Goal: Transaction & Acquisition: Purchase product/service

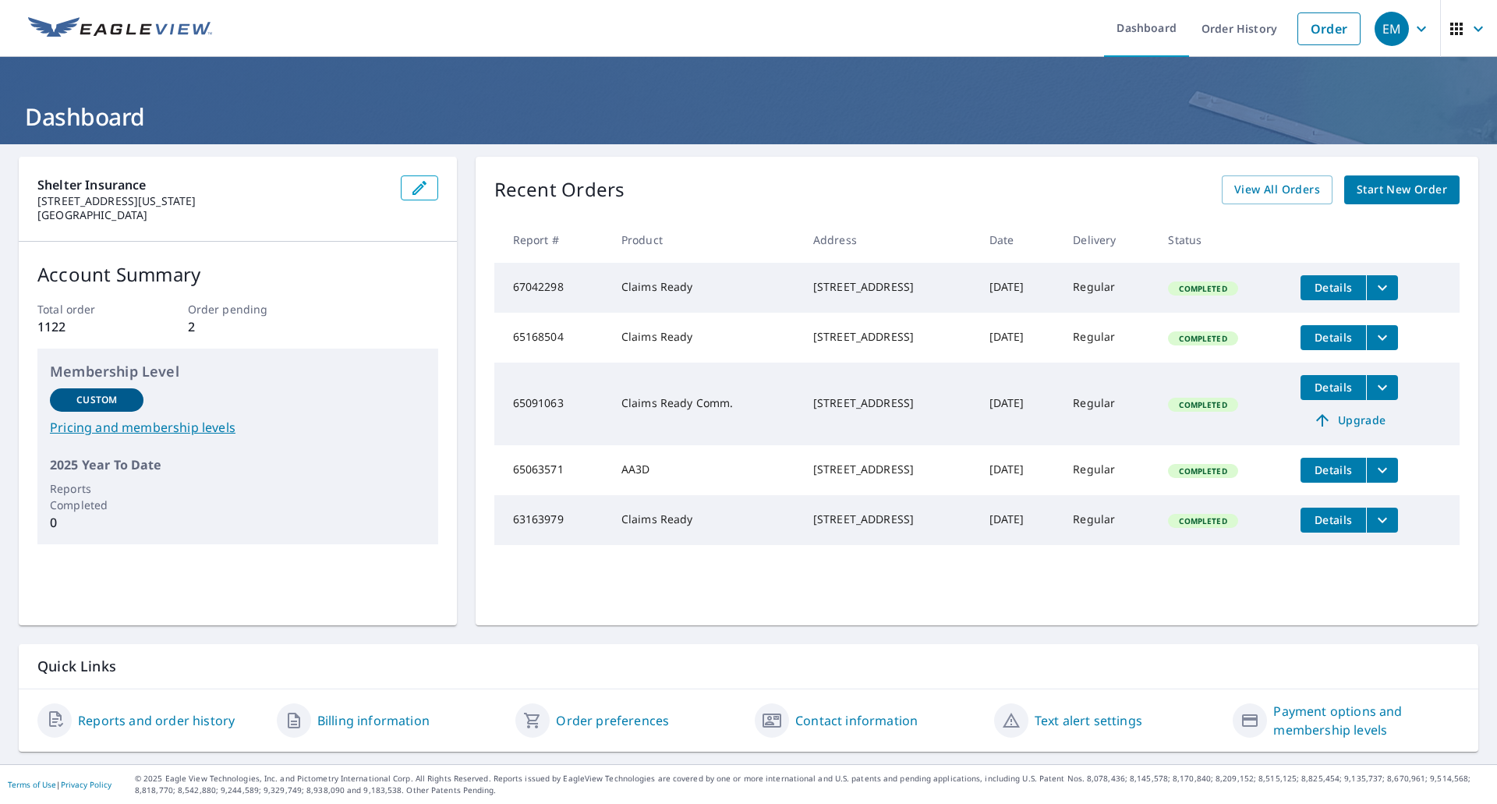
click at [1390, 188] on span "Start New Order" at bounding box center [1402, 189] width 90 height 19
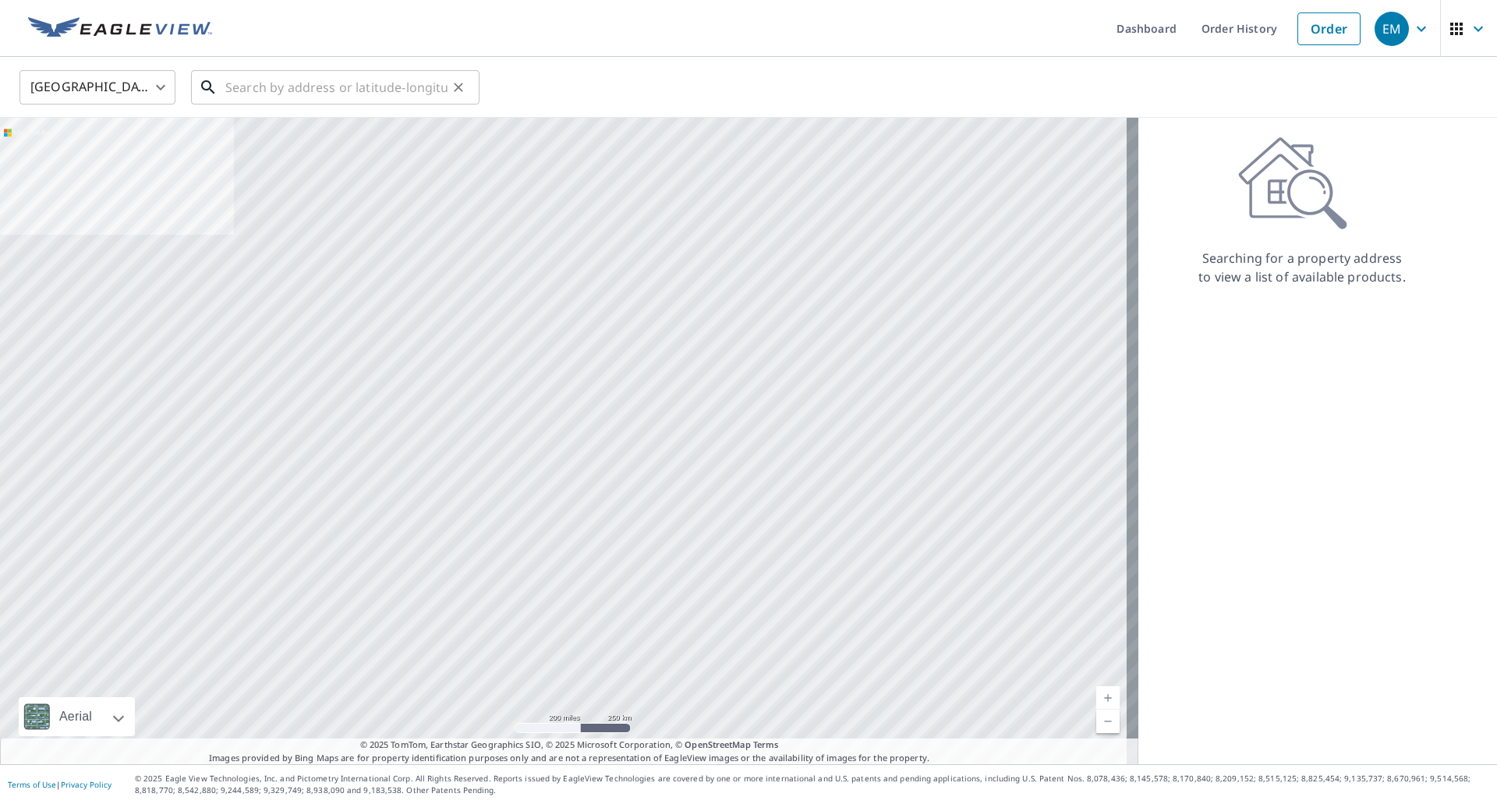
click at [297, 90] on input "text" at bounding box center [336, 88] width 222 height 44
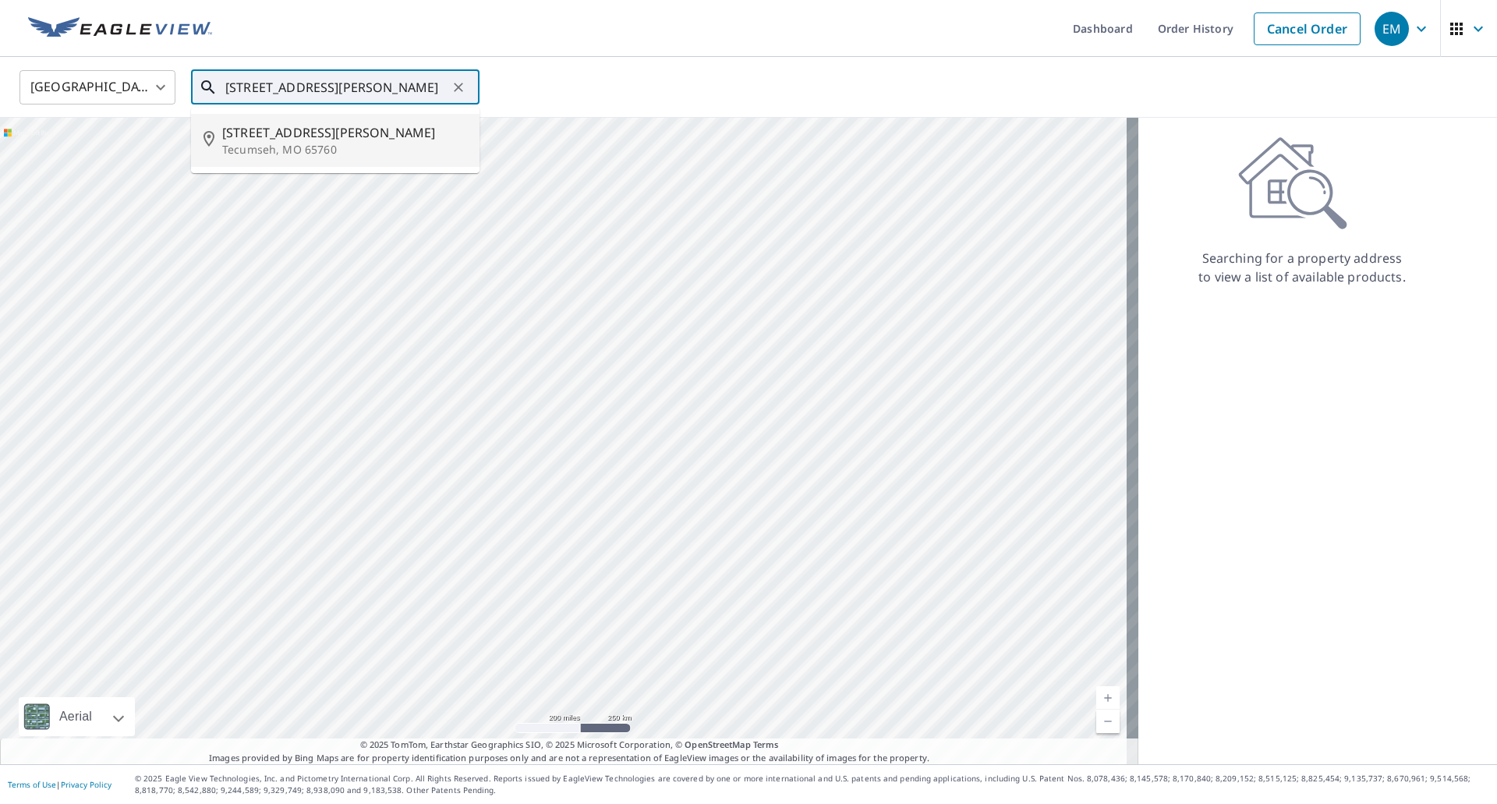
click at [300, 151] on p "Tecumseh, MO 65760" at bounding box center [344, 150] width 245 height 16
type input "[STREET_ADDRESS][PERSON_NAME]"
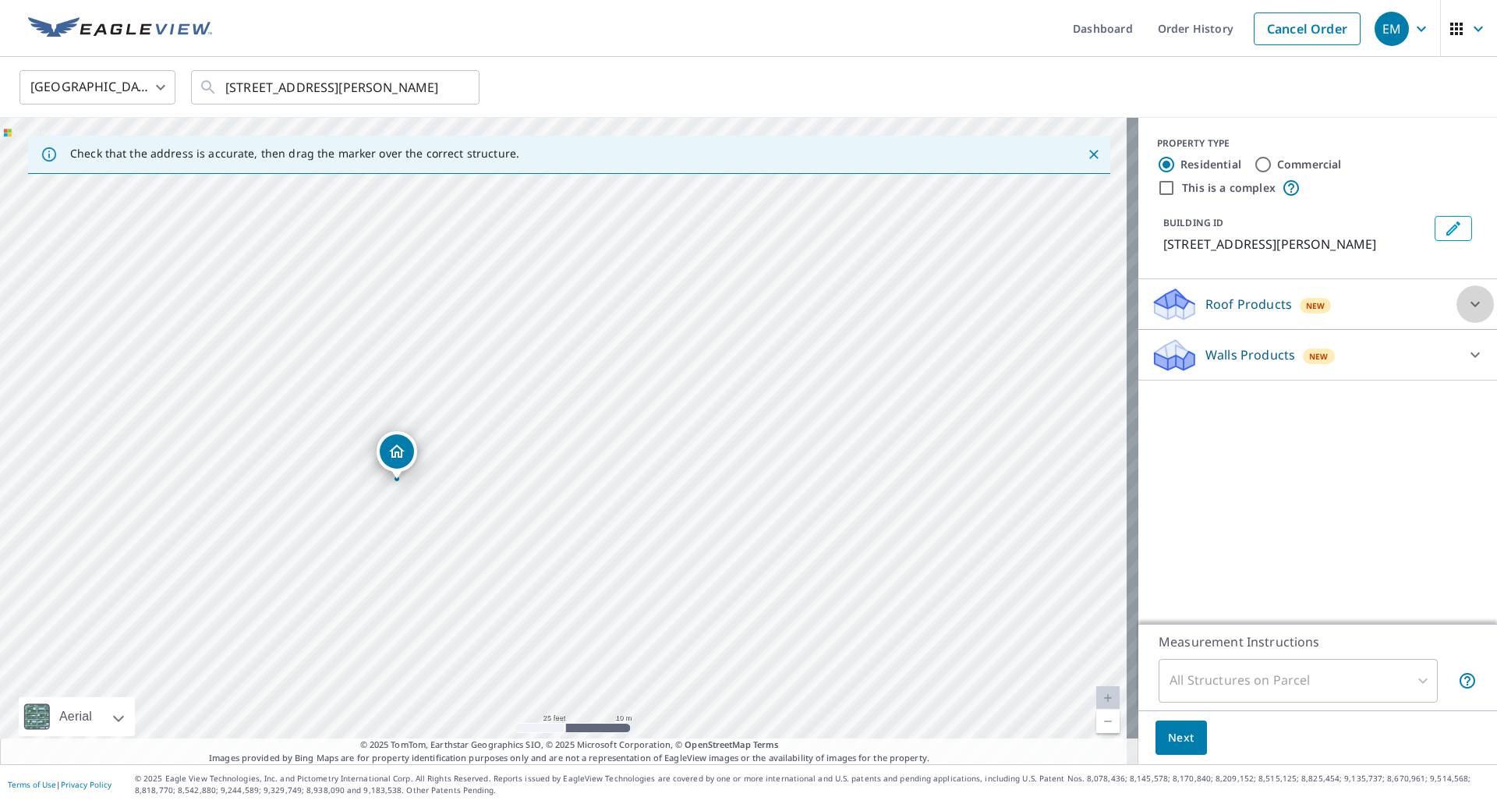
click at [1466, 302] on icon at bounding box center [1475, 304] width 19 height 19
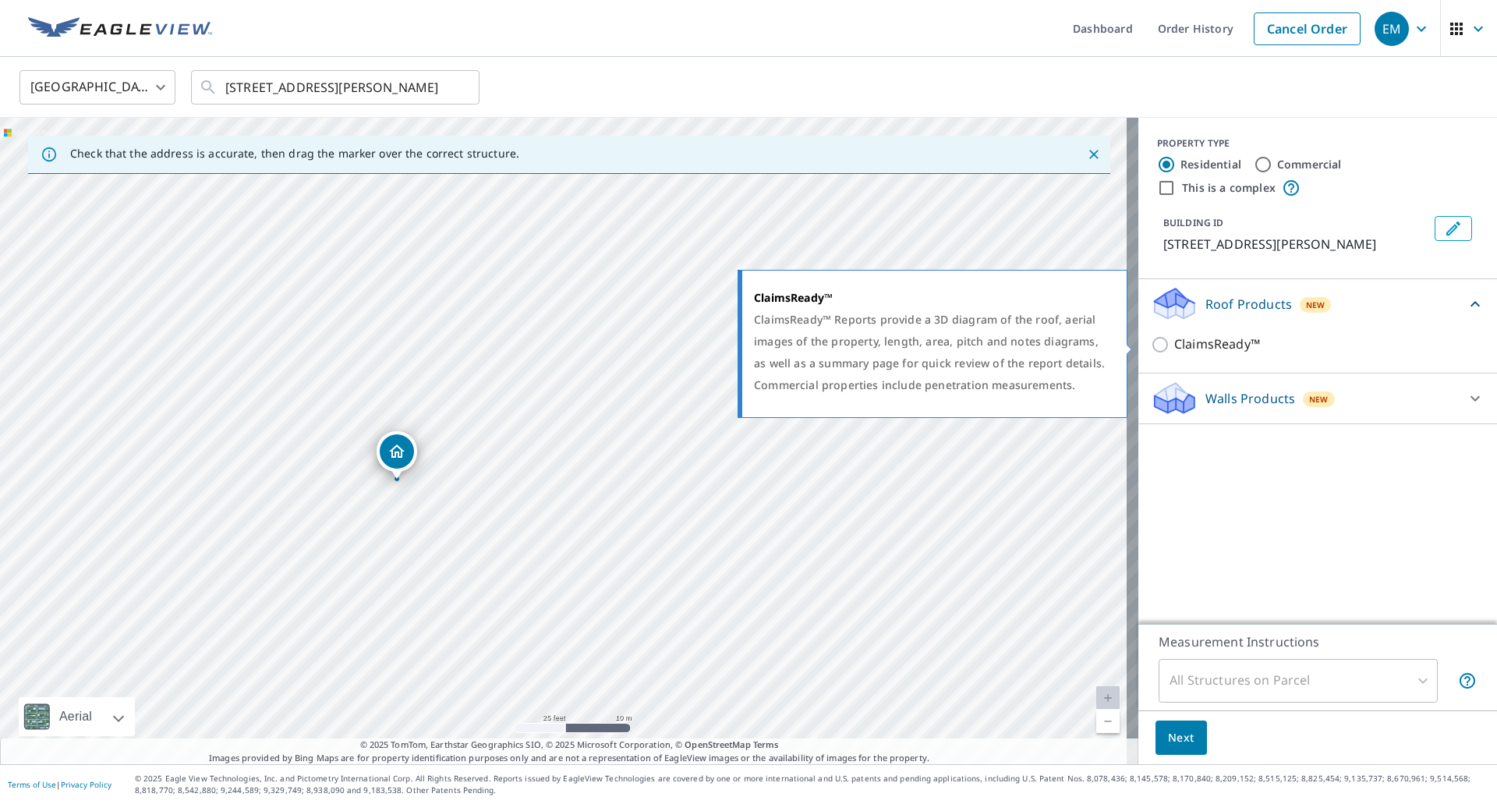
click at [1151, 346] on input "ClaimsReady™" at bounding box center [1162, 344] width 23 height 19
checkbox input "true"
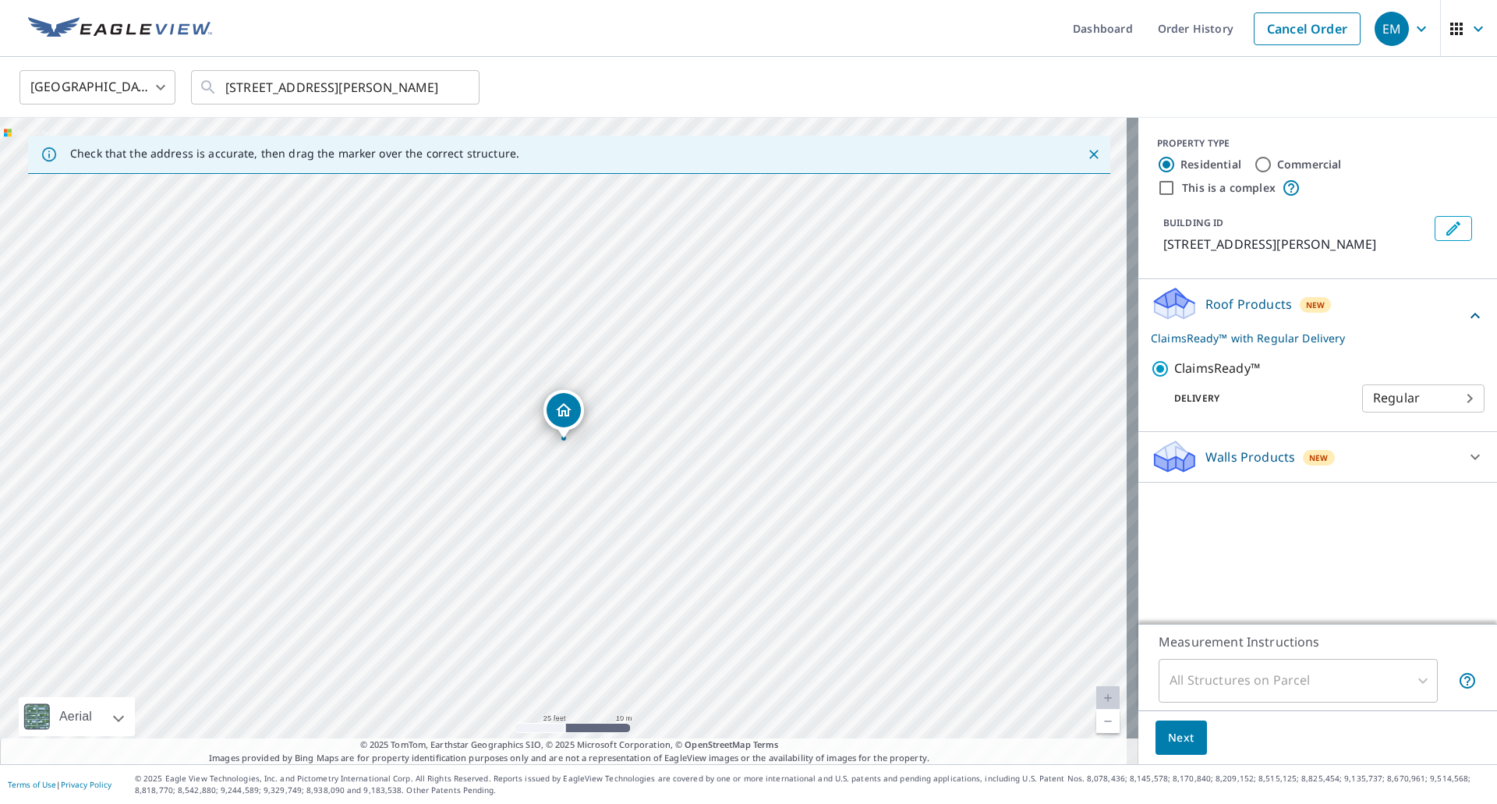
click at [1465, 398] on body "EM EM Dashboard Order History Cancel Order EM [GEOGRAPHIC_DATA] [GEOGRAPHIC_DAT…" at bounding box center [748, 402] width 1497 height 804
click at [1465, 398] on li "Regular" at bounding box center [1412, 399] width 122 height 28
click at [1410, 675] on div "All Structures on Parcel" at bounding box center [1298, 681] width 279 height 44
click at [1466, 455] on icon at bounding box center [1475, 457] width 19 height 19
click at [1178, 743] on span "Next" at bounding box center [1181, 737] width 27 height 19
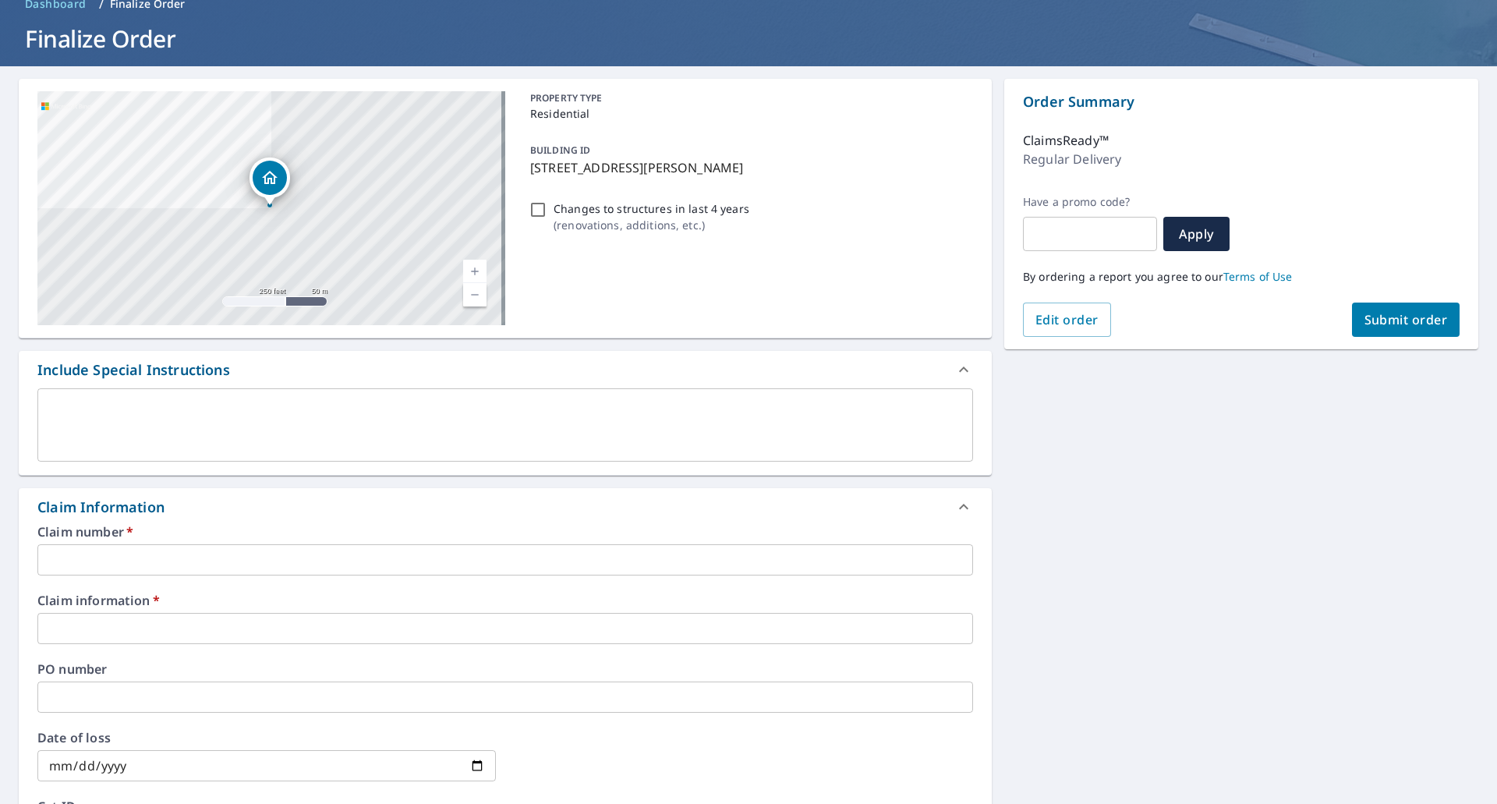
scroll to position [156, 0]
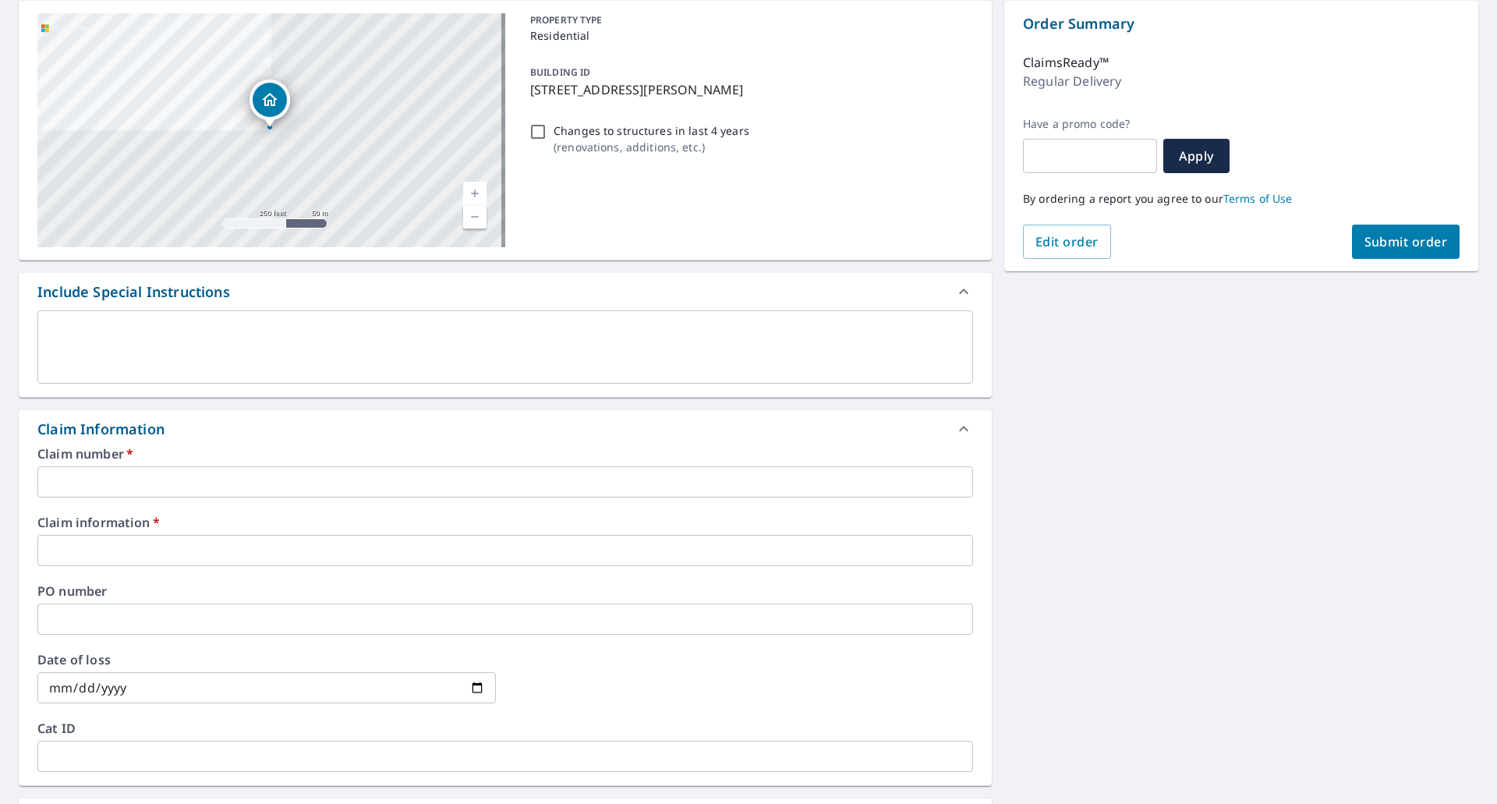
click at [535, 127] on input "Changes to structures in last 4 years ( renovations, additions, etc. )" at bounding box center [538, 131] width 19 height 19
checkbox input "true"
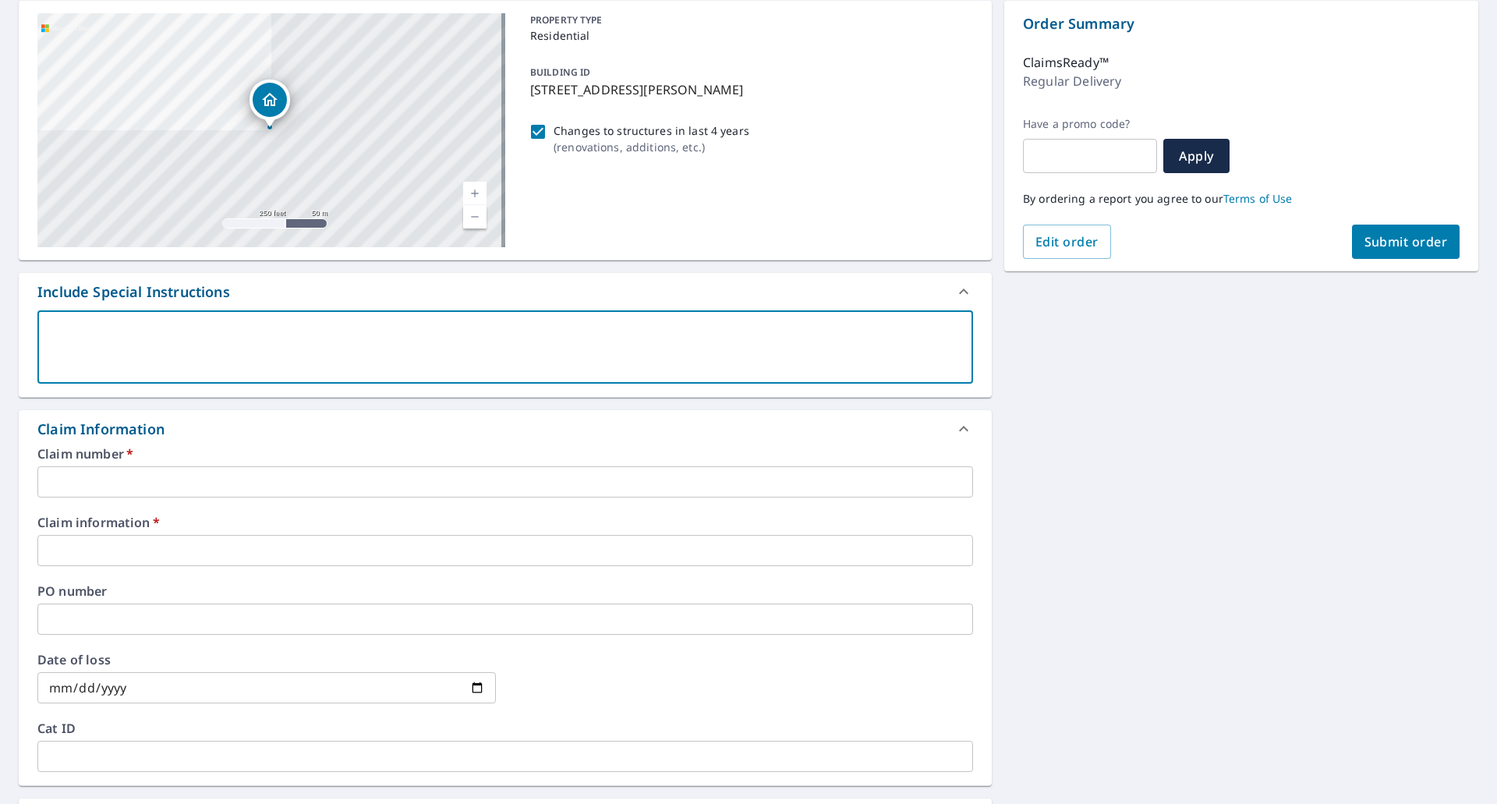
click at [295, 335] on textarea at bounding box center [505, 347] width 914 height 44
type textarea "P"
type textarea "x"
type textarea "Pl"
type textarea "x"
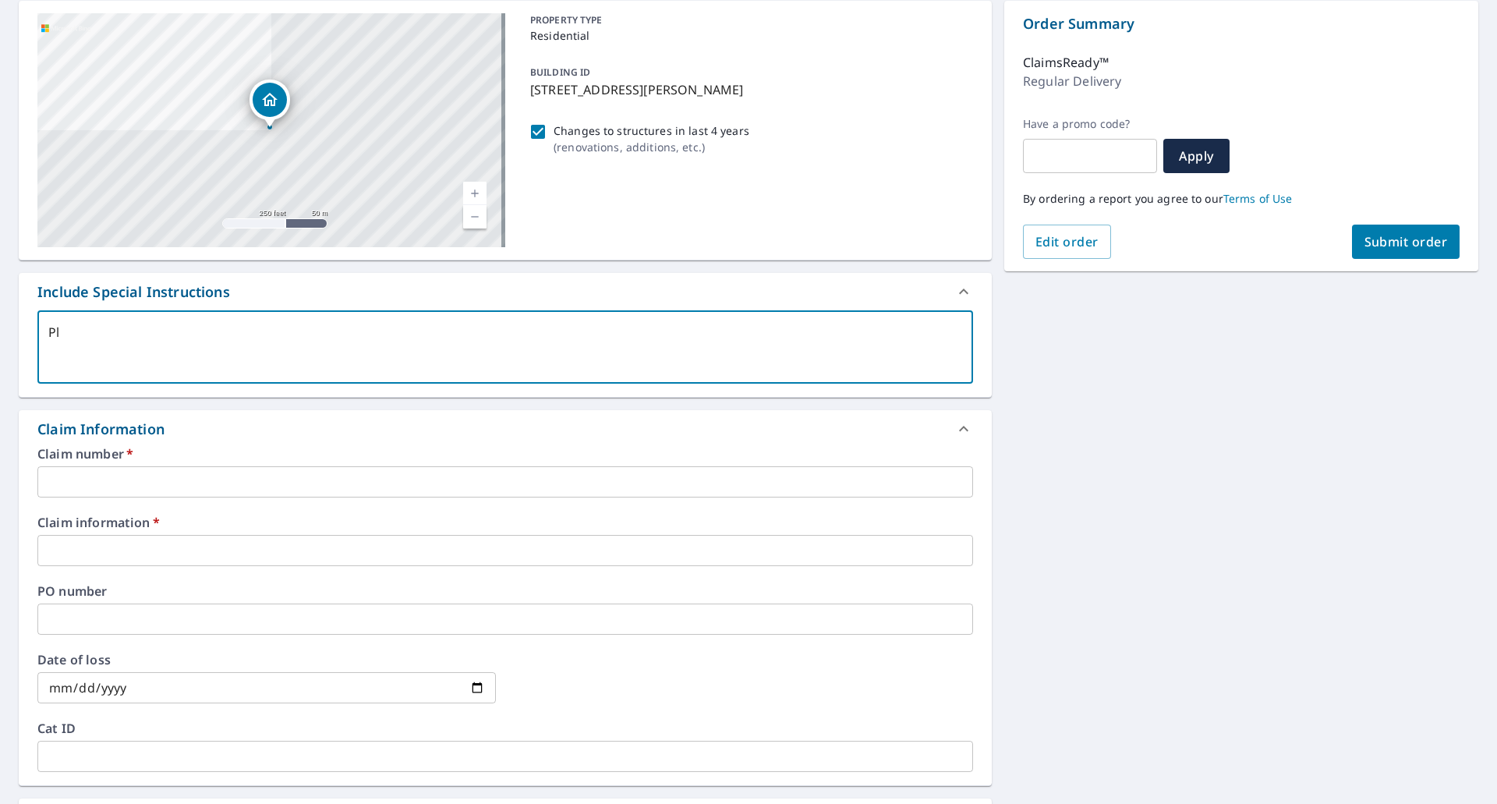
type textarea "Ple"
type textarea "x"
type textarea "Plea"
type textarea "x"
type textarea "Pleas"
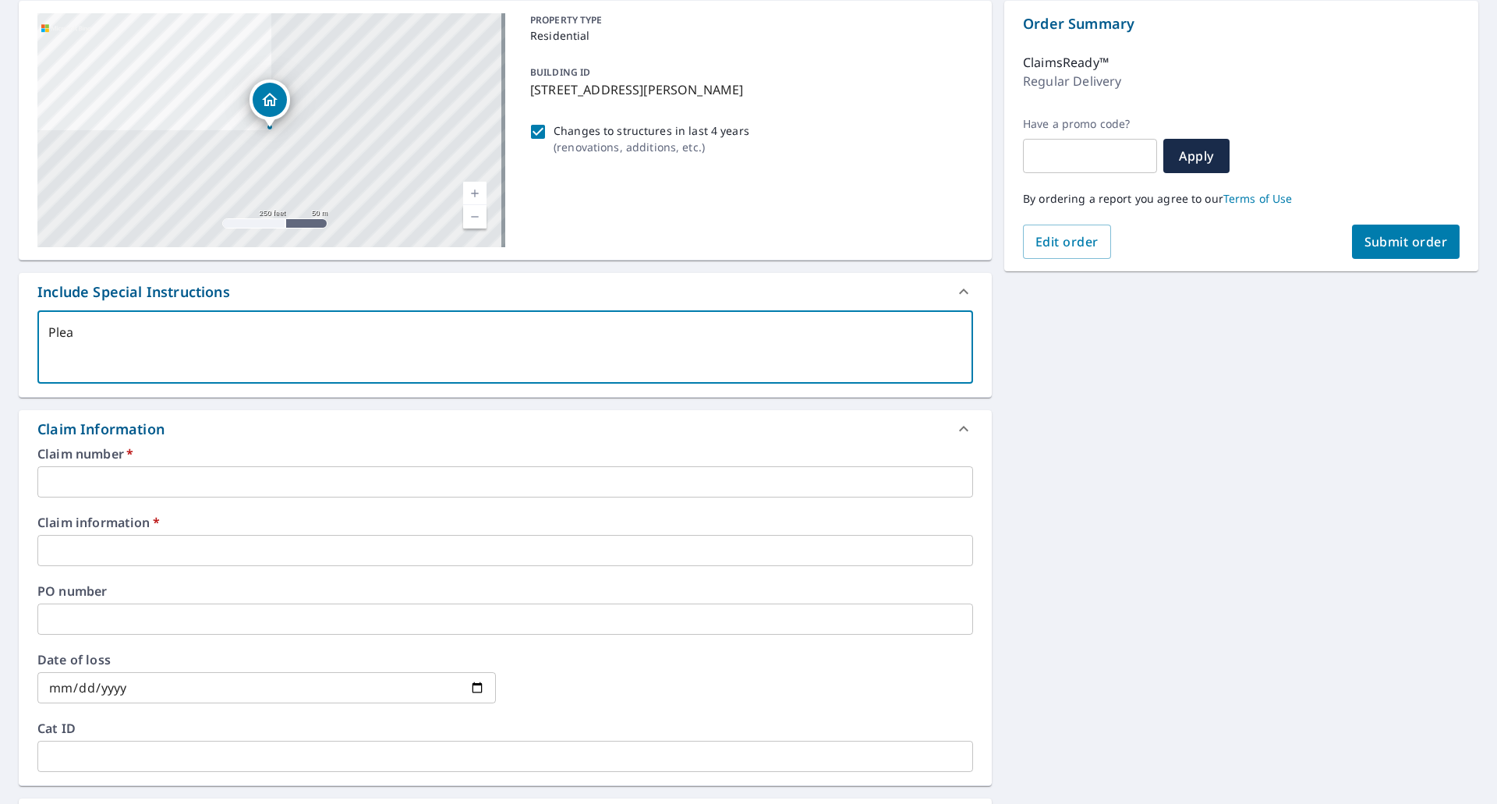
type textarea "x"
type textarea "Please"
type textarea "x"
type textarea "Please"
type textarea "x"
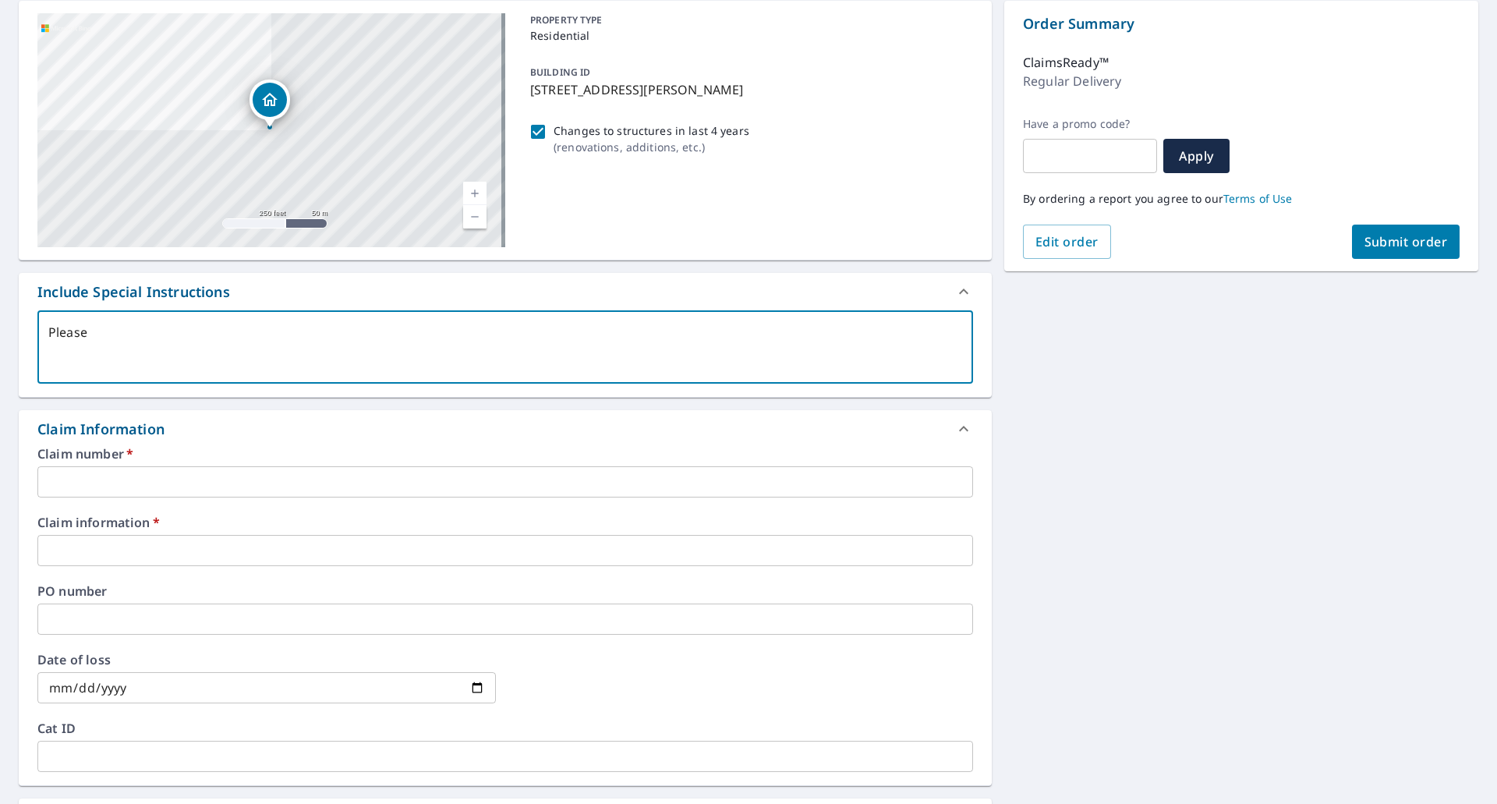
type textarea "Please s"
type textarea "x"
type textarea "Please se"
type textarea "x"
type textarea "Please sen"
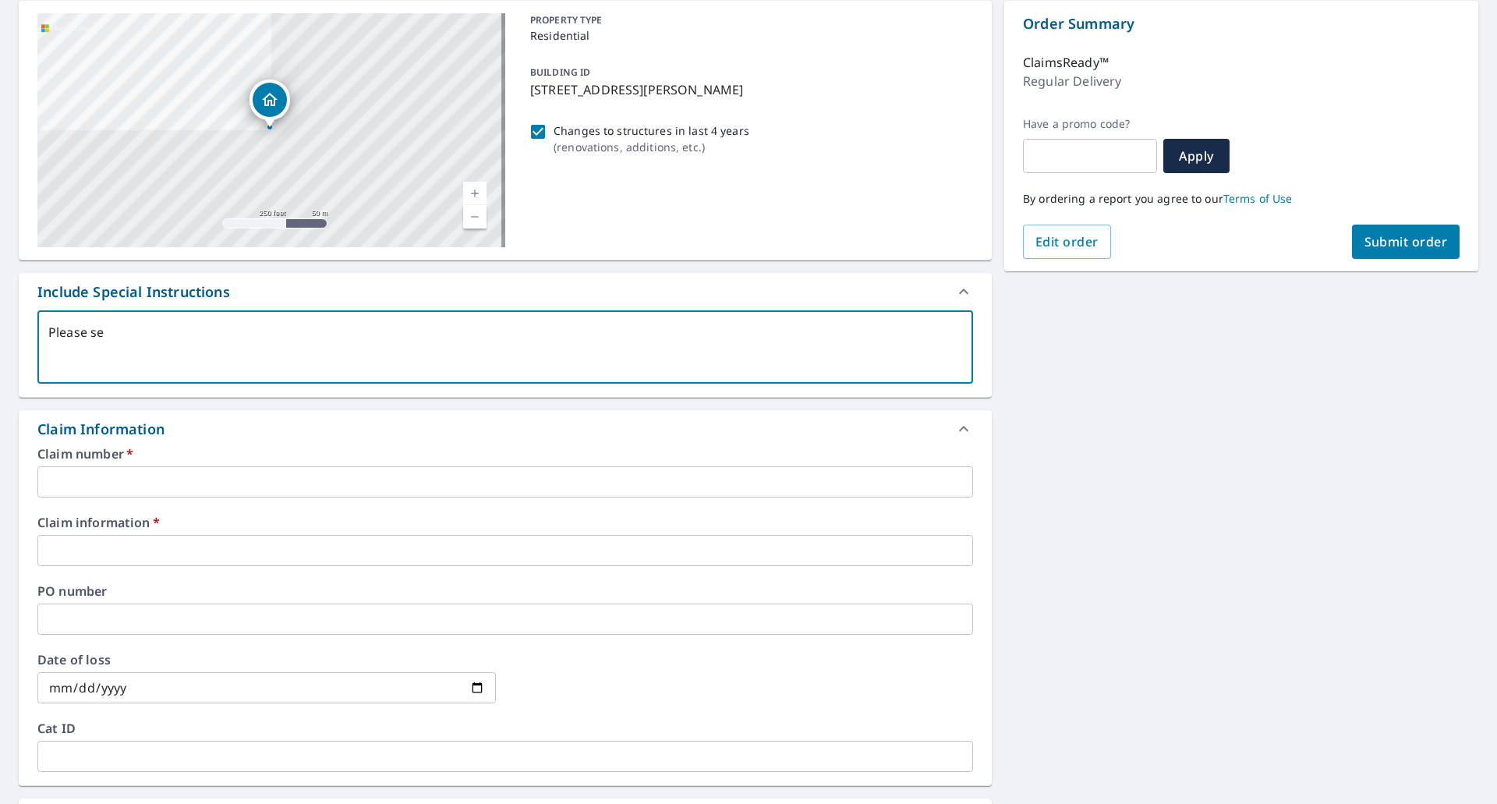
type textarea "x"
type textarea "Please send"
type textarea "x"
type textarea "Please send"
type textarea "x"
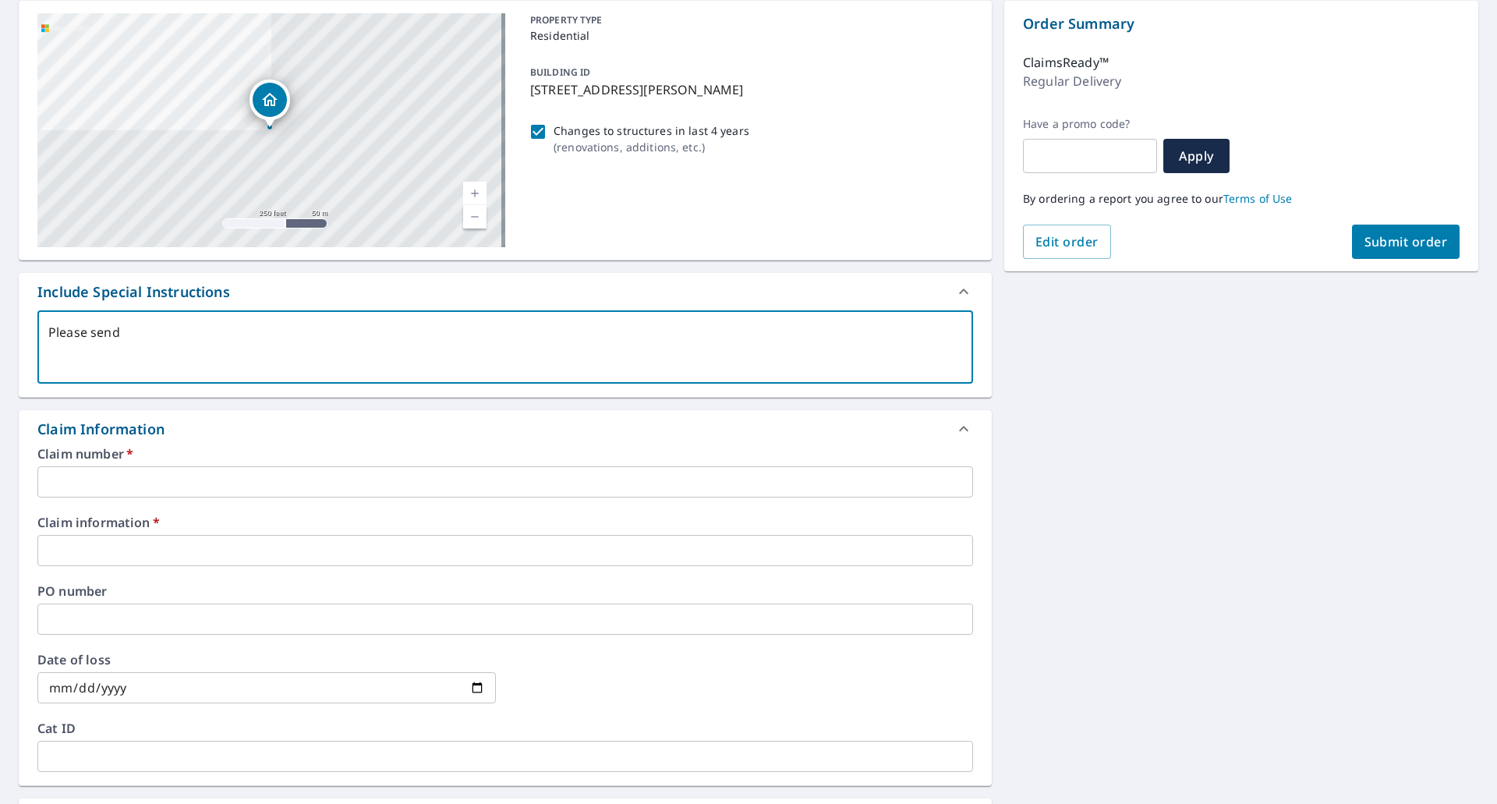
type textarea "Please send t"
type textarea "x"
type textarea "Please send to"
type textarea "x"
type textarea "Please send to"
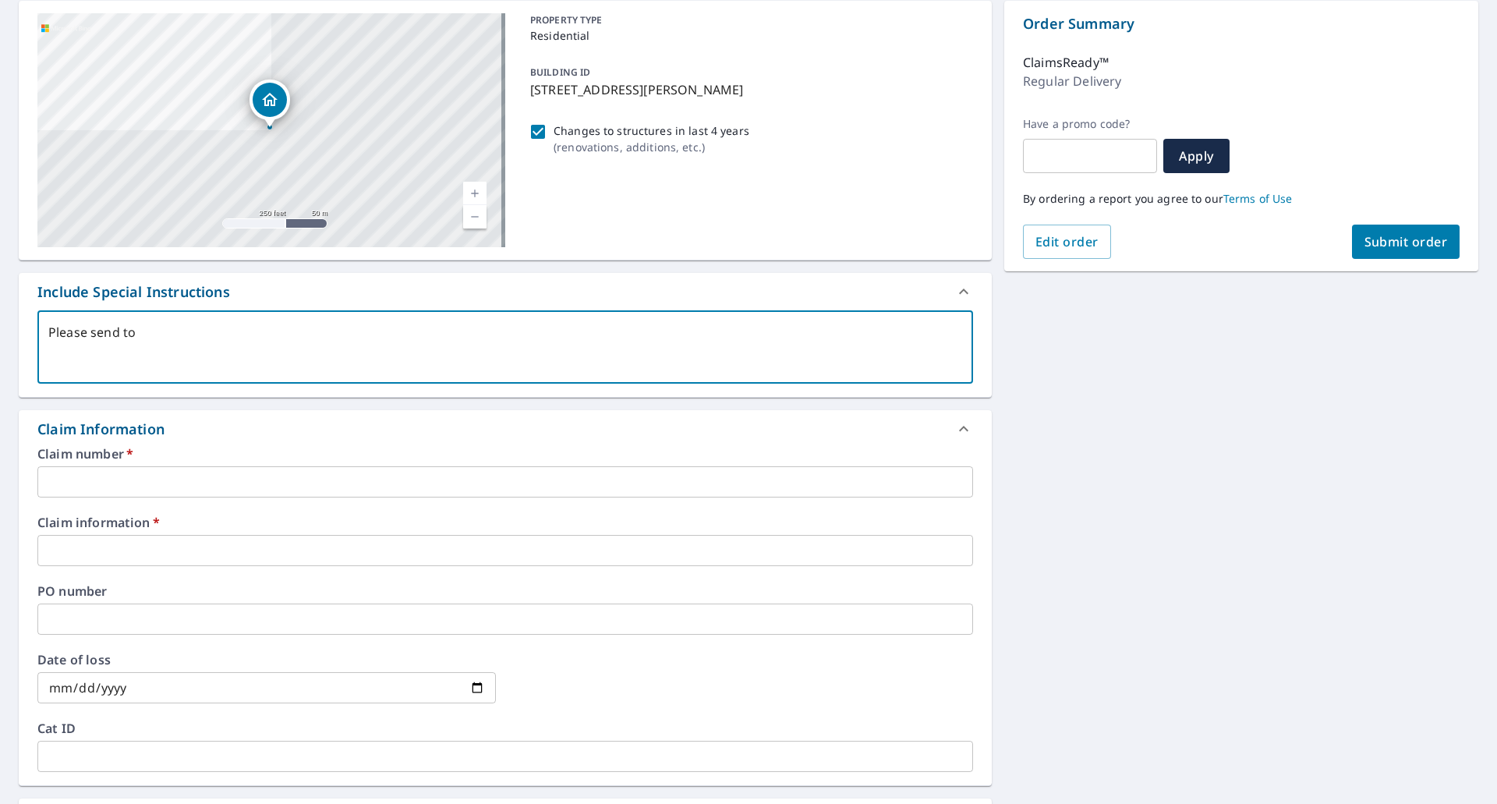
type textarea "x"
type textarea "Please send to m"
type textarea "x"
type textarea "Please send to my"
type textarea "x"
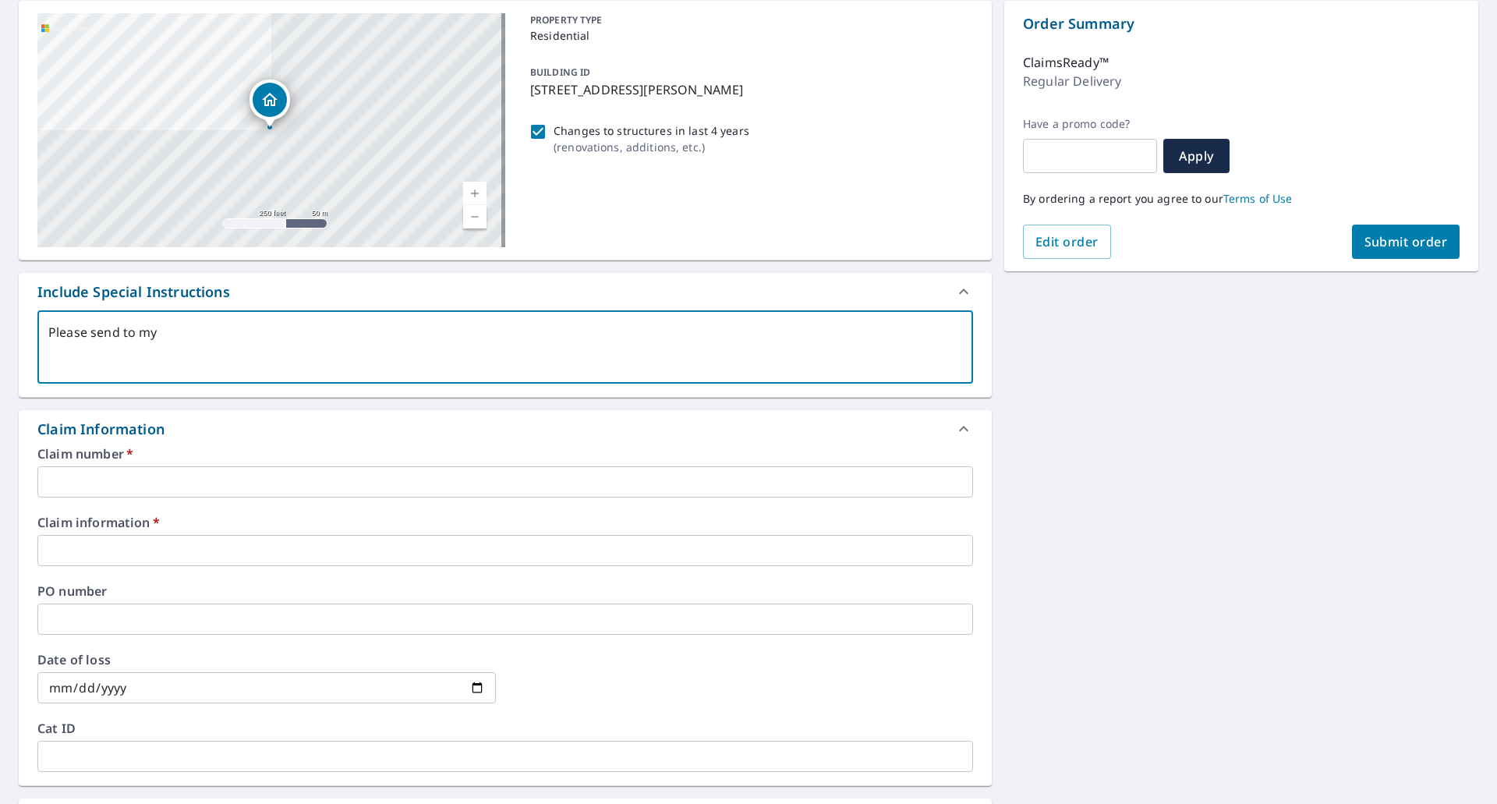
type textarea "Please send to my"
type textarea "x"
type textarea "Please send to my i"
type textarea "x"
type textarea "Please send to my in"
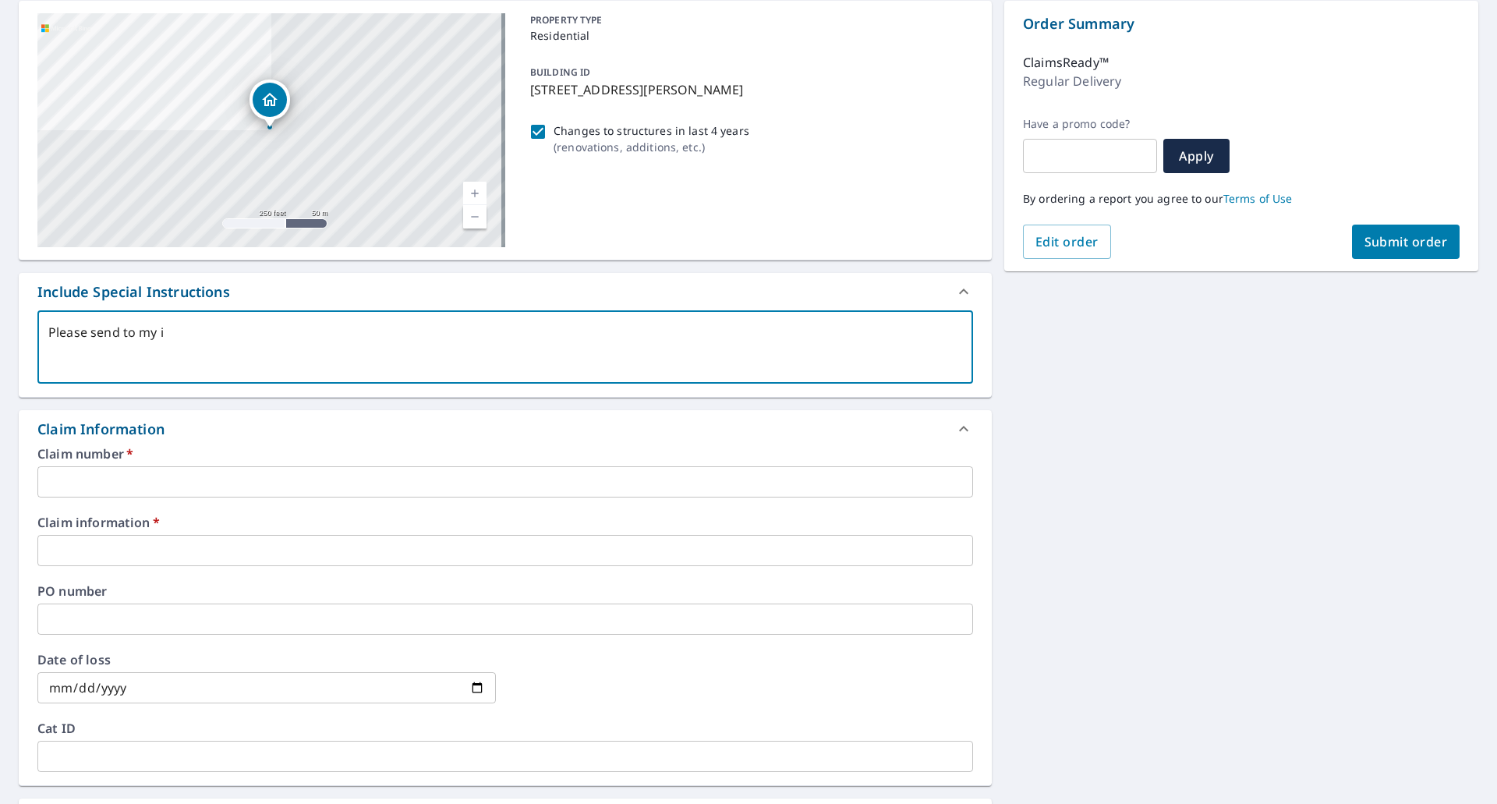
type textarea "x"
type textarea "Please send to my in s"
type textarea "x"
type textarea "Please send to my in sy"
type textarea "x"
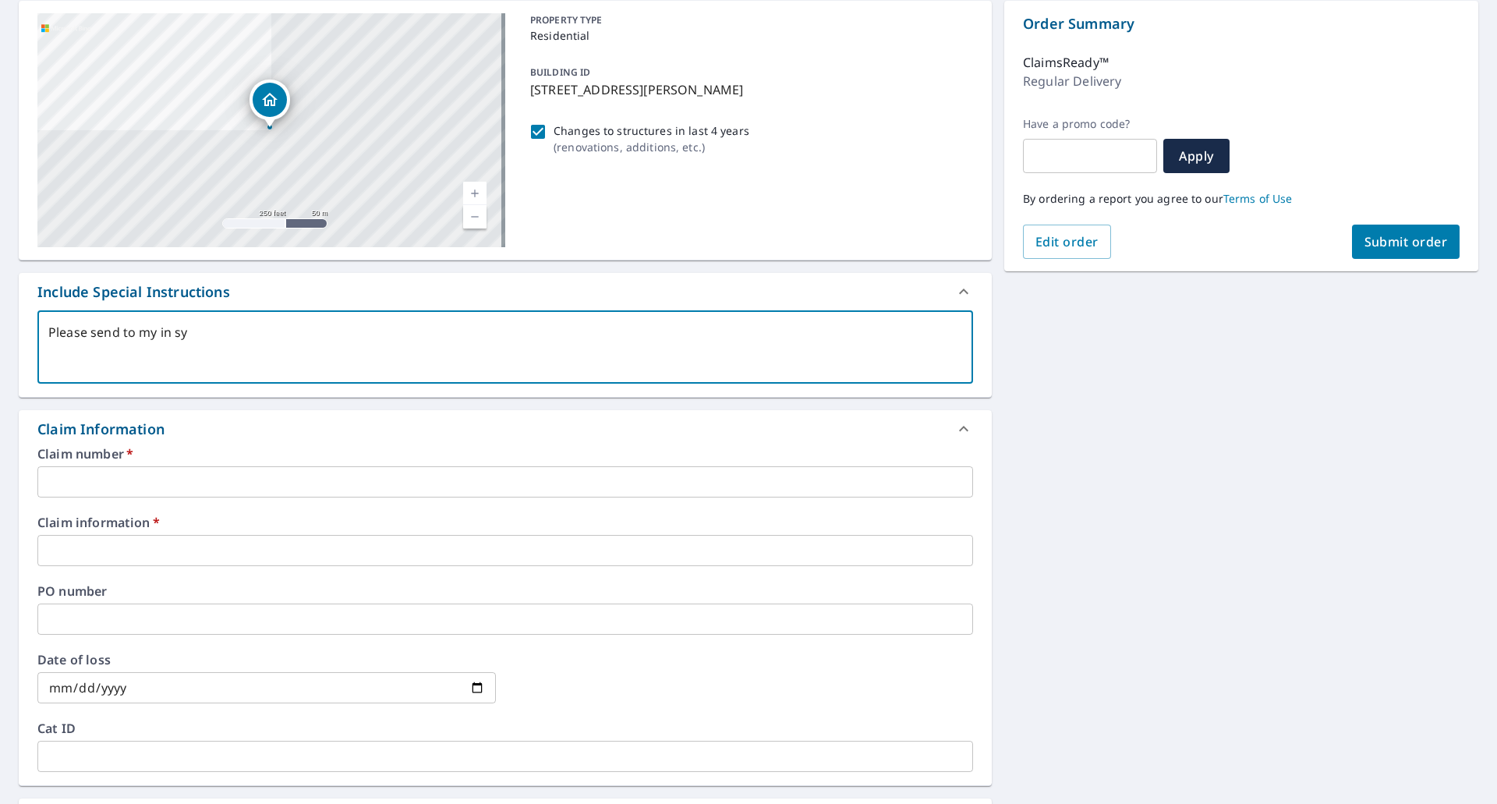
type textarea "Please send to my in s"
type textarea "x"
type textarea "Please send to my in"
type textarea "x"
type textarea "Please send to my in"
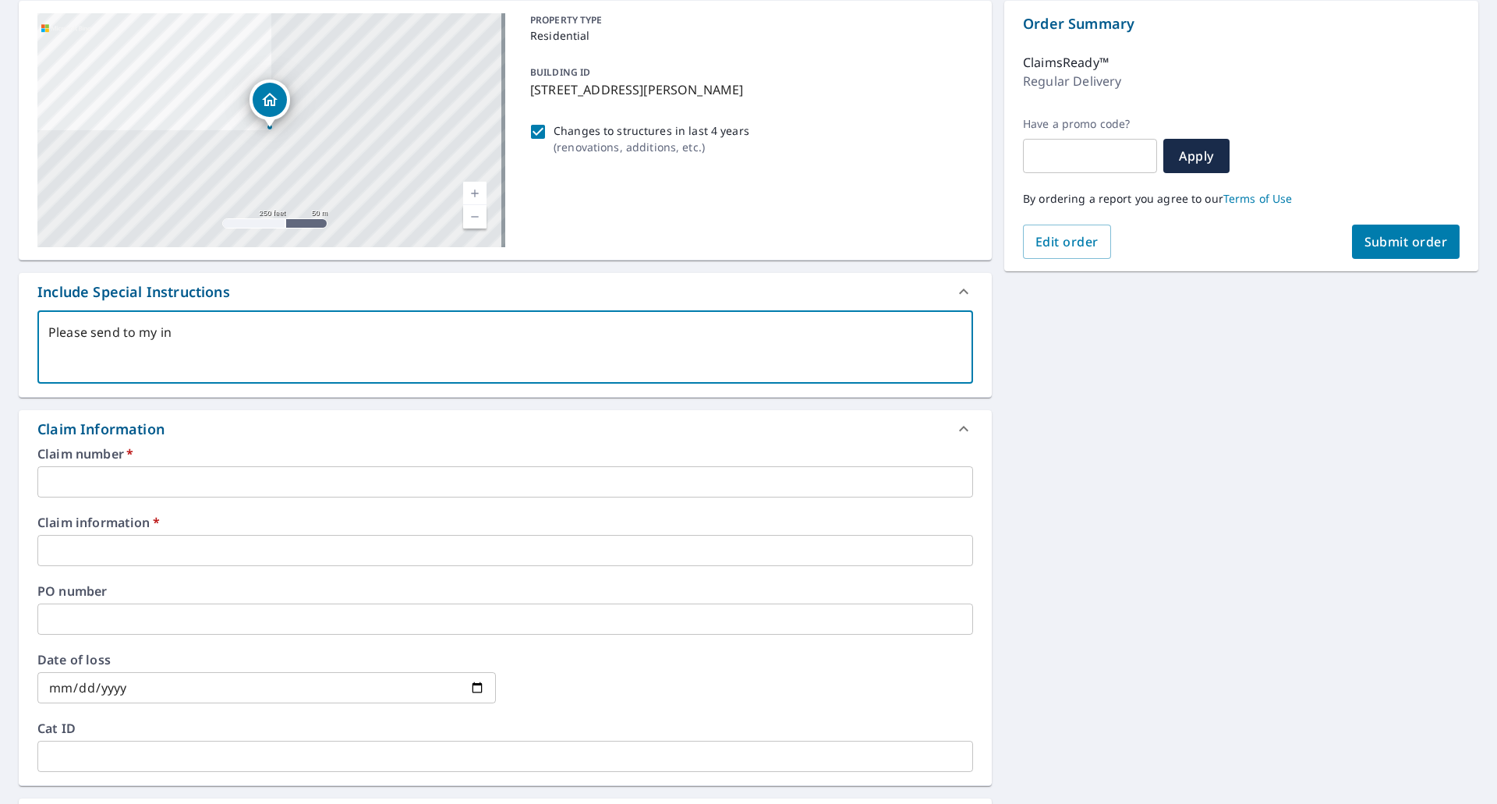
type textarea "x"
type textarea "Please send to my i"
type textarea "x"
type textarea "Please send to my"
type textarea "x"
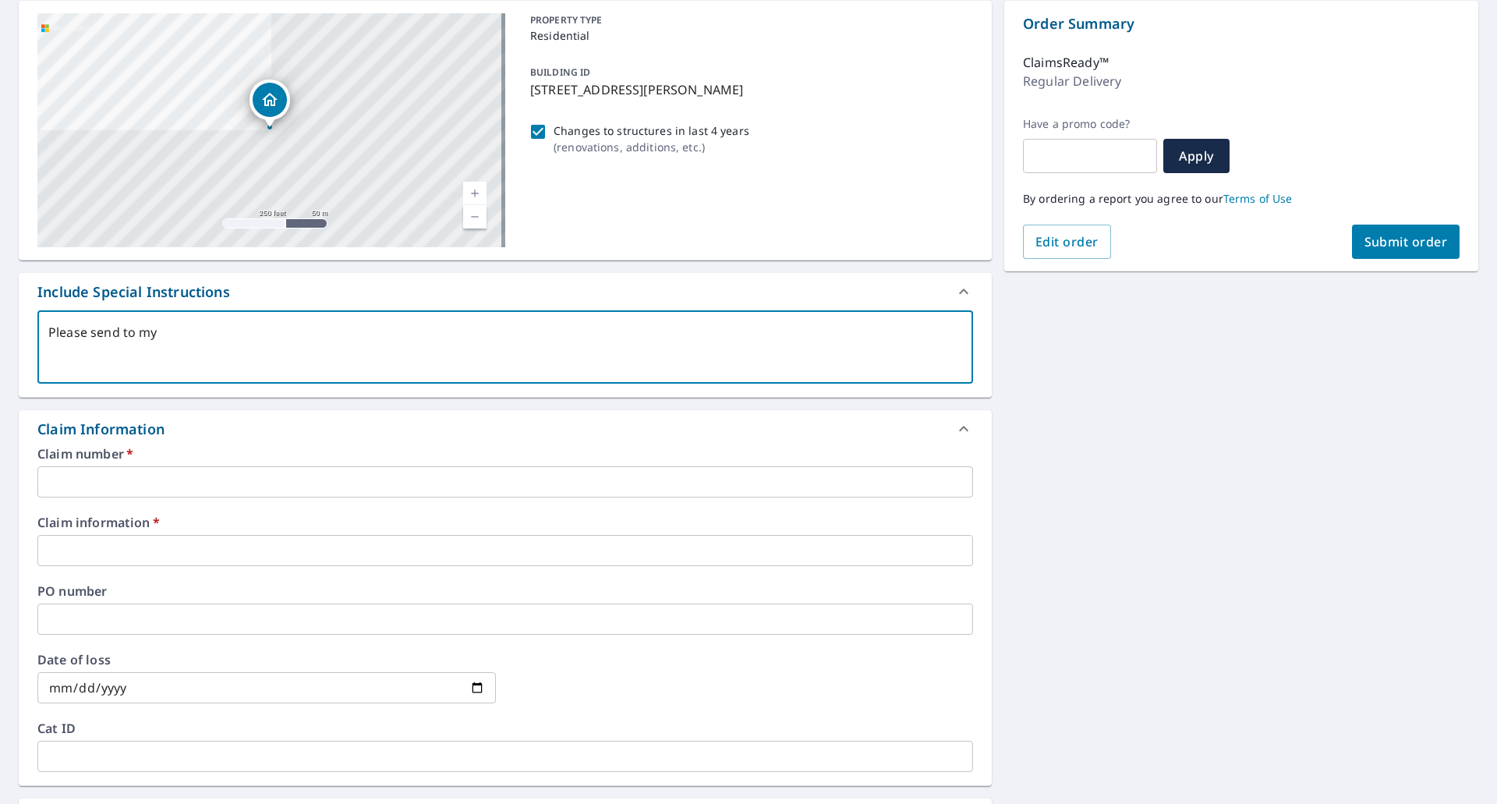
type textarea "Please send to my"
type textarea "x"
type textarea "Please send to m"
type textarea "x"
type textarea "Please send to me"
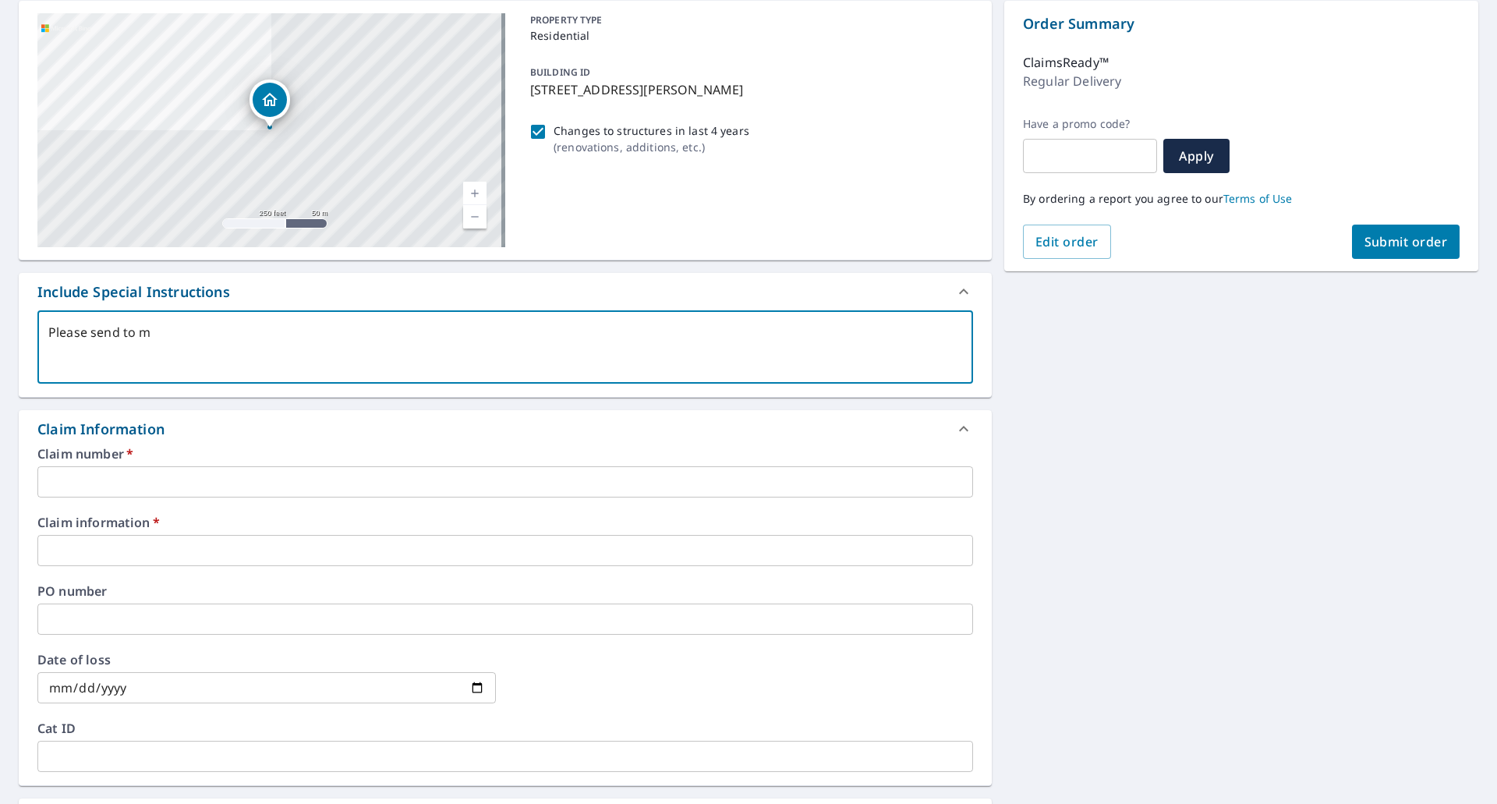
type textarea "x"
type textarea "Please send to me"
type textarea "x"
type textarea "Please send to me i"
type textarea "x"
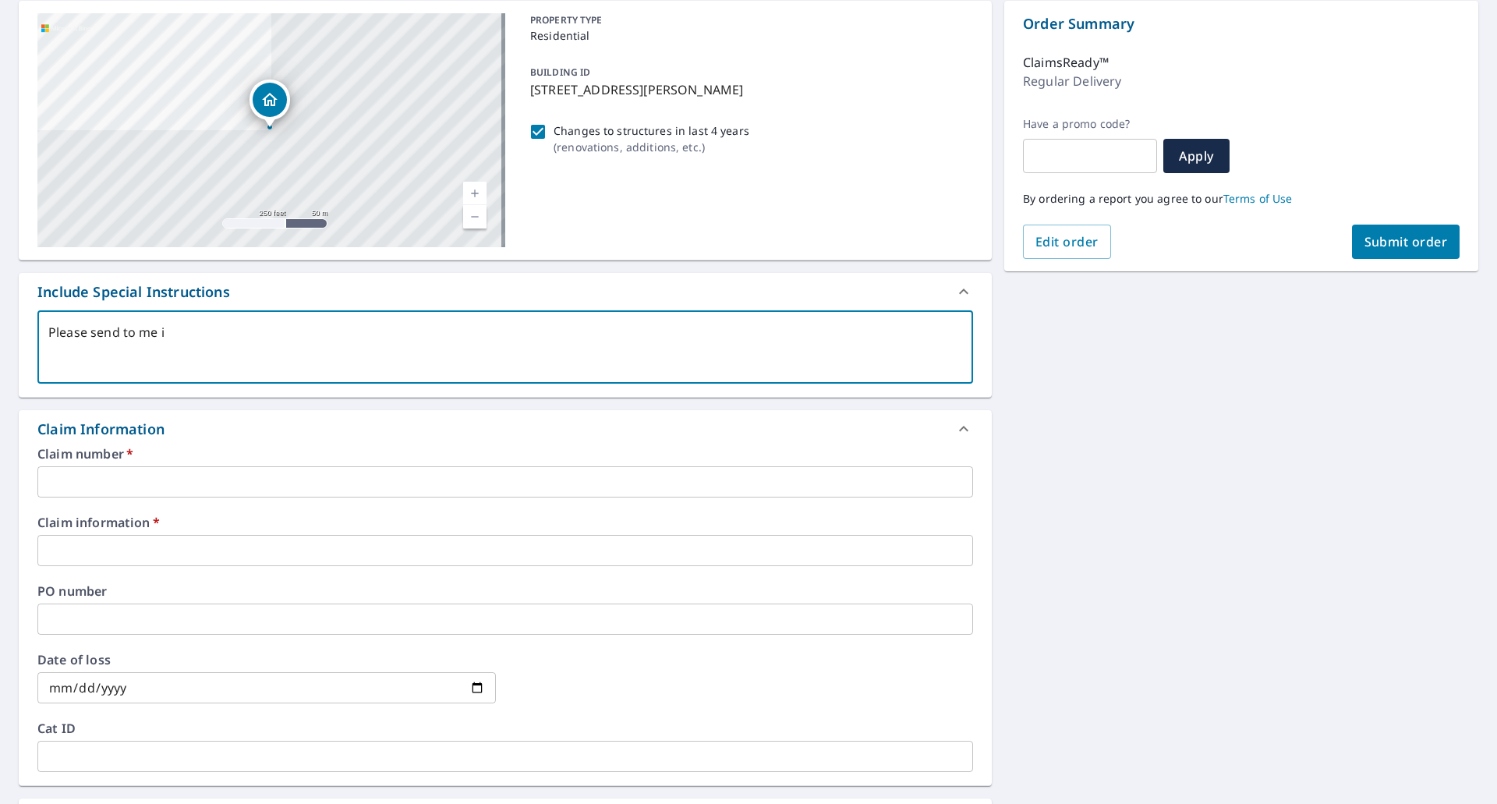
type textarea "Please send to me in"
type textarea "x"
type textarea "Please send to me in"
type textarea "x"
type textarea "Please send to me in s"
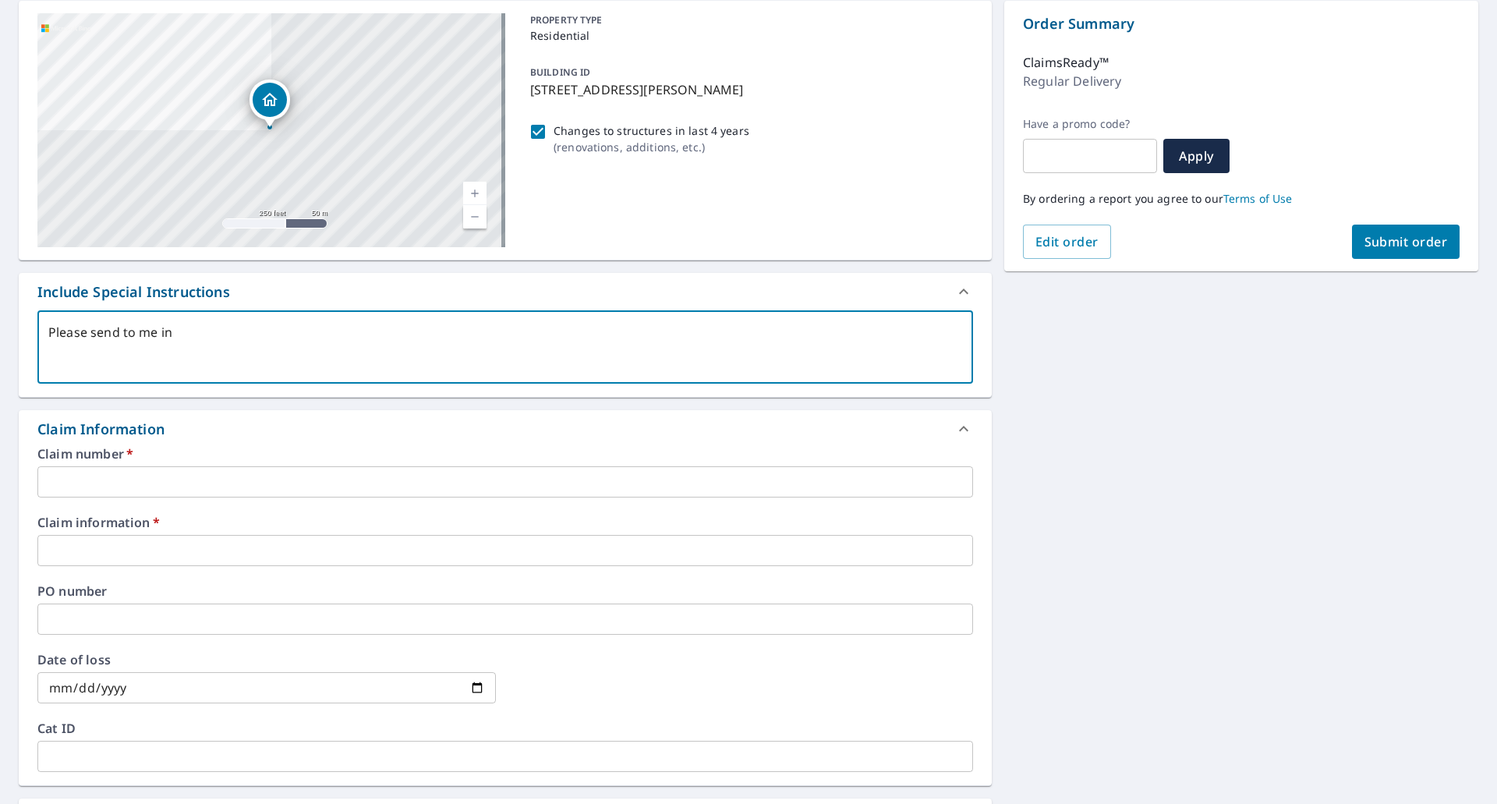
type textarea "x"
type textarea "Please send to me in sy"
type textarea "x"
type textarea "Please send to me in sym"
type textarea "x"
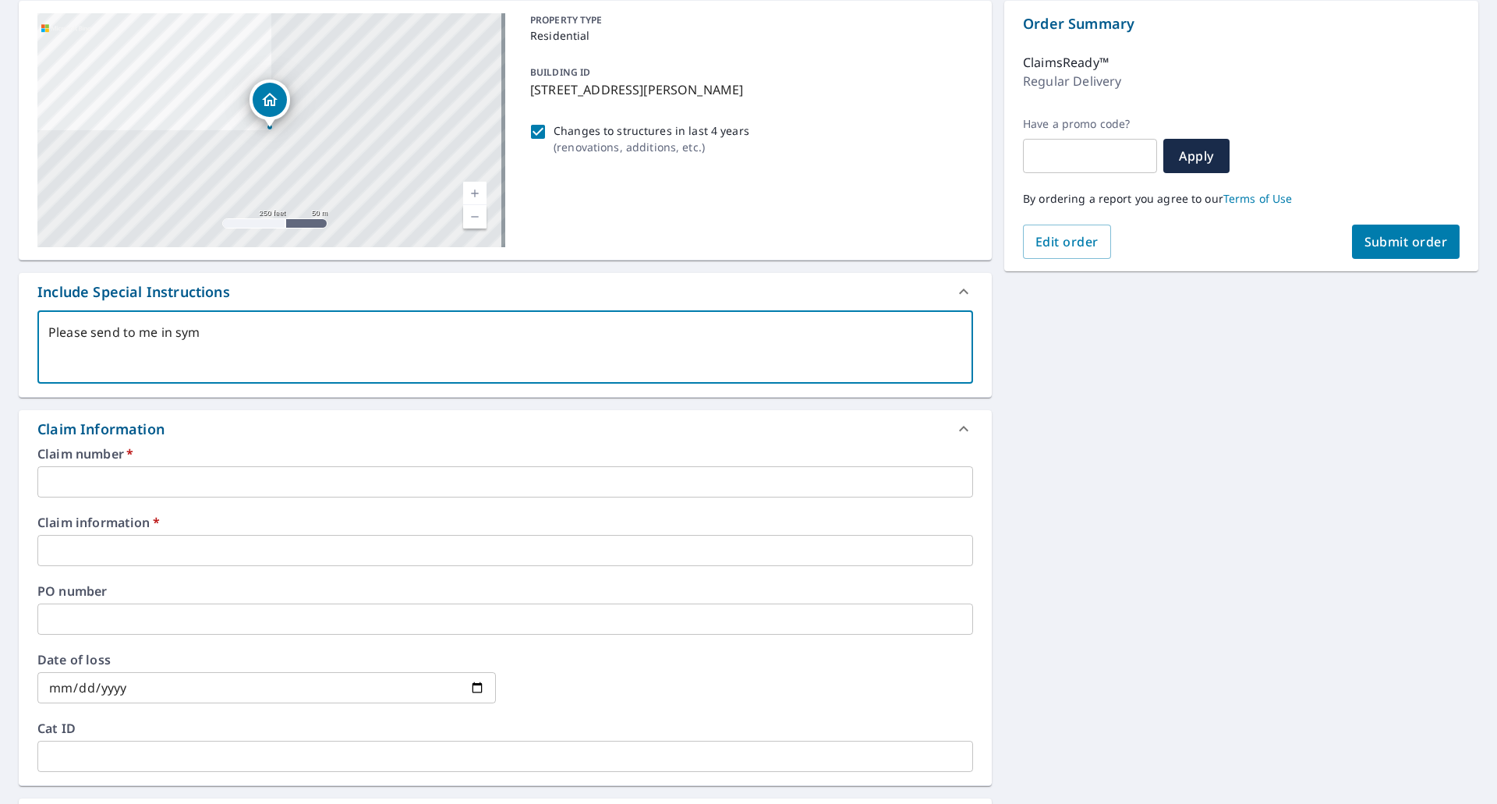
type textarea "Please send to me in [GEOGRAPHIC_DATA]"
type textarea "x"
type textarea "Please send to me in symbi"
type textarea "x"
type textarea "Please send to me in [GEOGRAPHIC_DATA]"
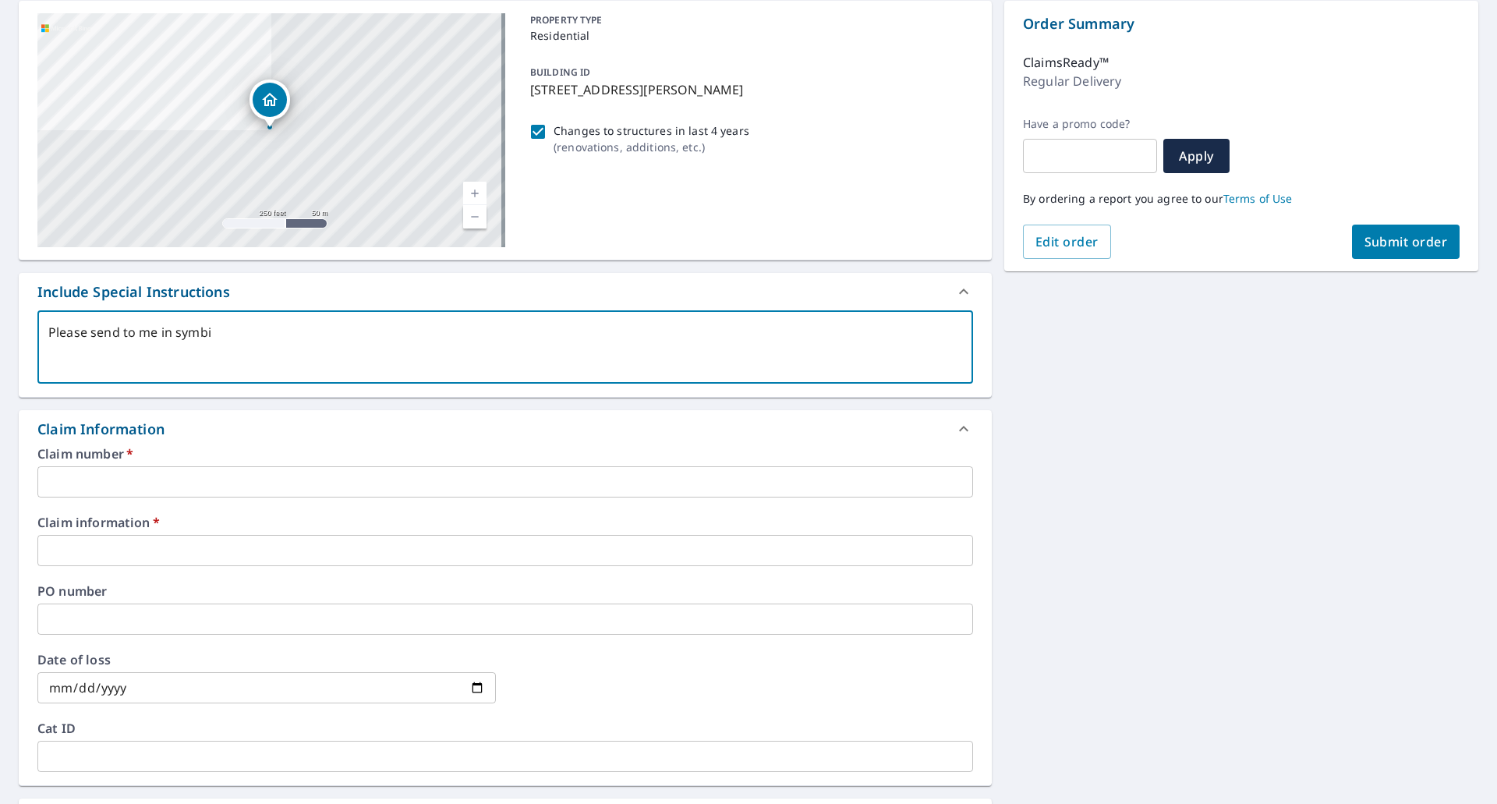
type textarea "x"
type textarea "Please send to me in [GEOGRAPHIC_DATA]"
type textarea "x"
type textarea "Please send to me in symbilit"
type textarea "x"
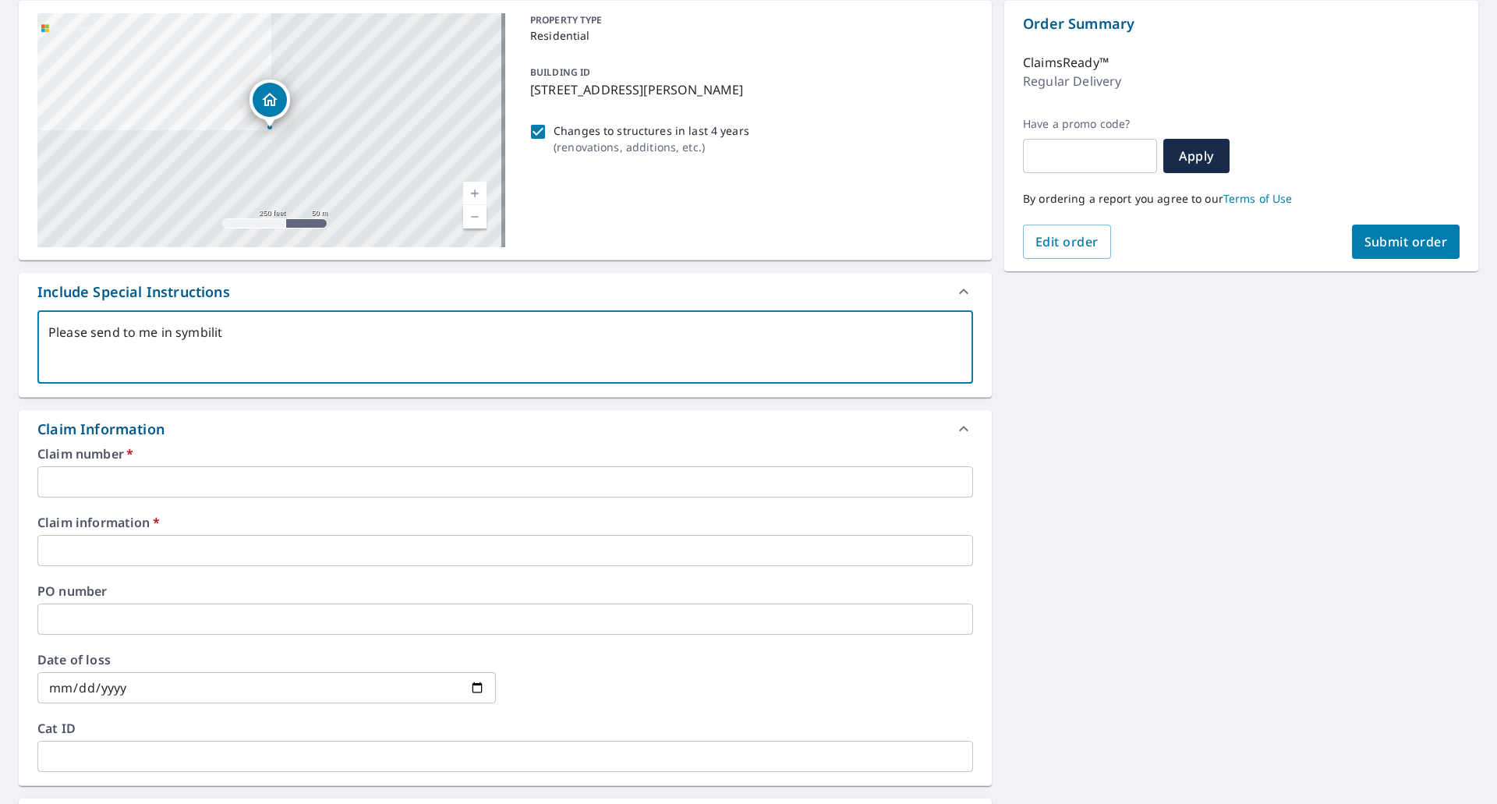
type textarea "Please send to me in symbility"
type textarea "x"
type textarea "Please send to me in symbility"
type textarea "x"
type textarea "Please send to me in symbility &"
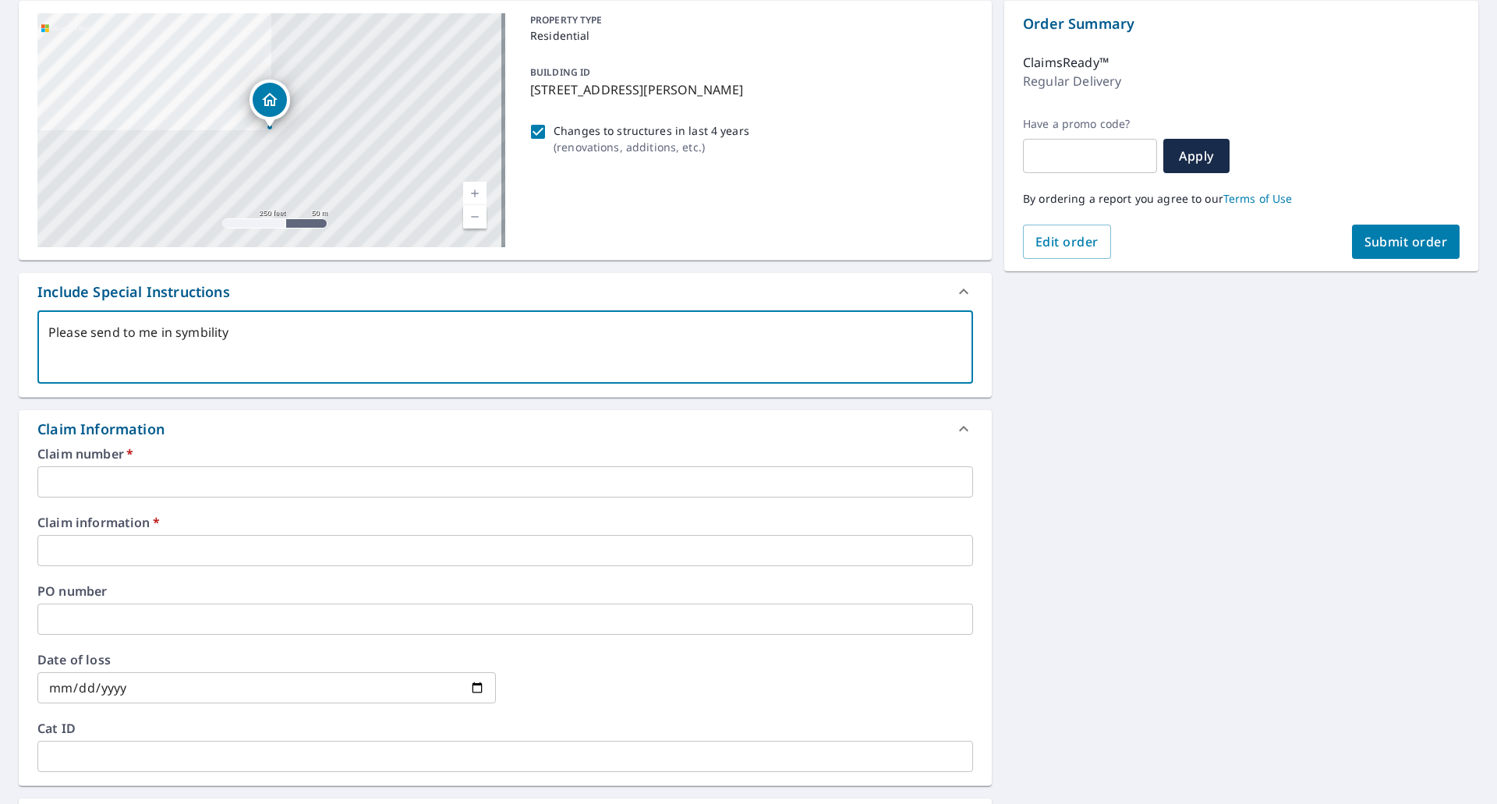
type textarea "x"
type textarea "Please send to me in symbility &"
type textarea "x"
type textarea "Please send to me in symbility & e"
type textarea "x"
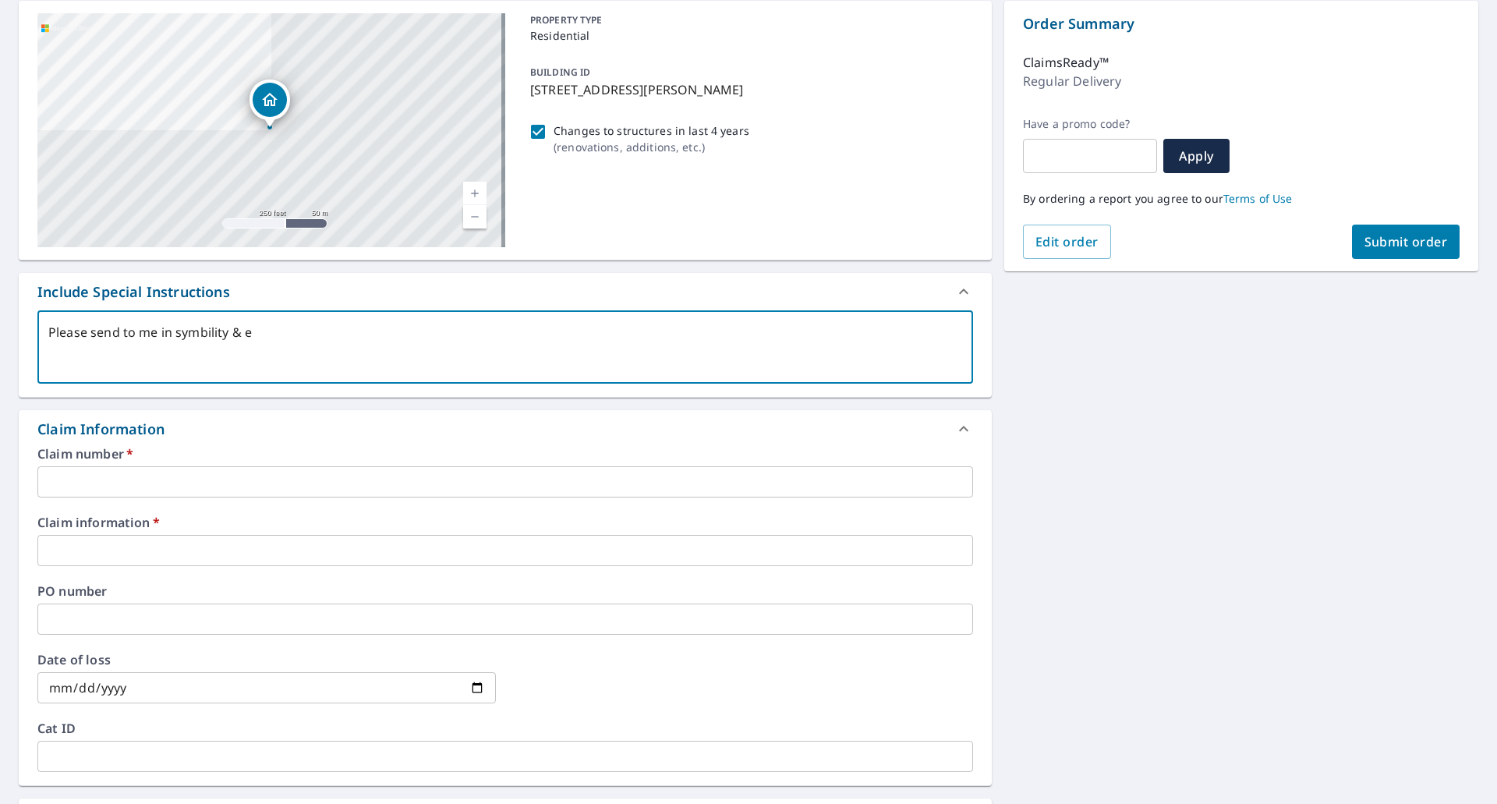
type textarea "Please send to me in symbility & em"
type textarea "x"
type textarea "Please send to me in symbility & ema"
type textarea "x"
type textarea "Please send to me in symbility & emai"
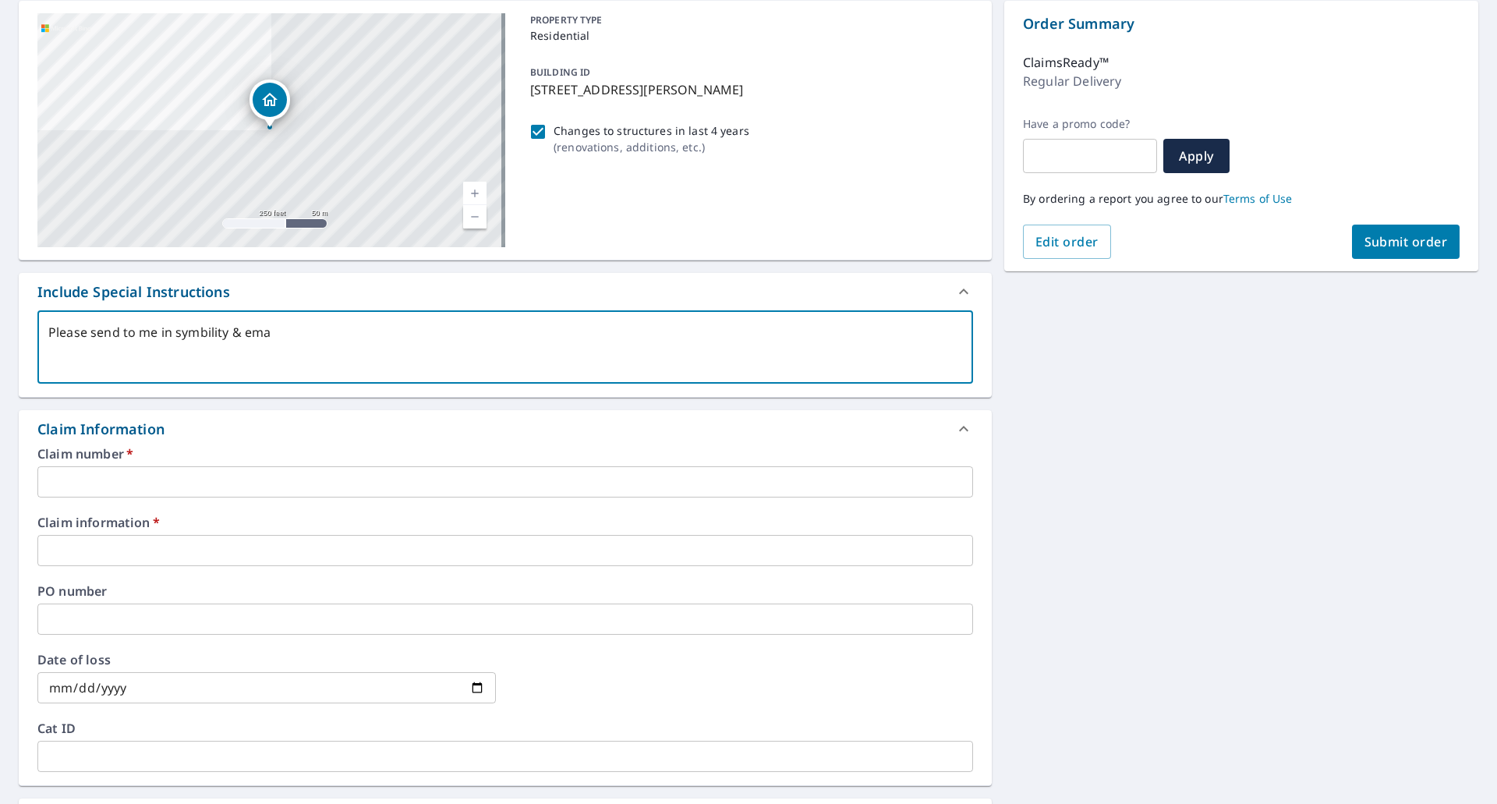
type textarea "x"
type textarea "Please send to me in symbility & email"
type textarea "x"
type textarea "Please send to me in symbility & email"
type textarea "x"
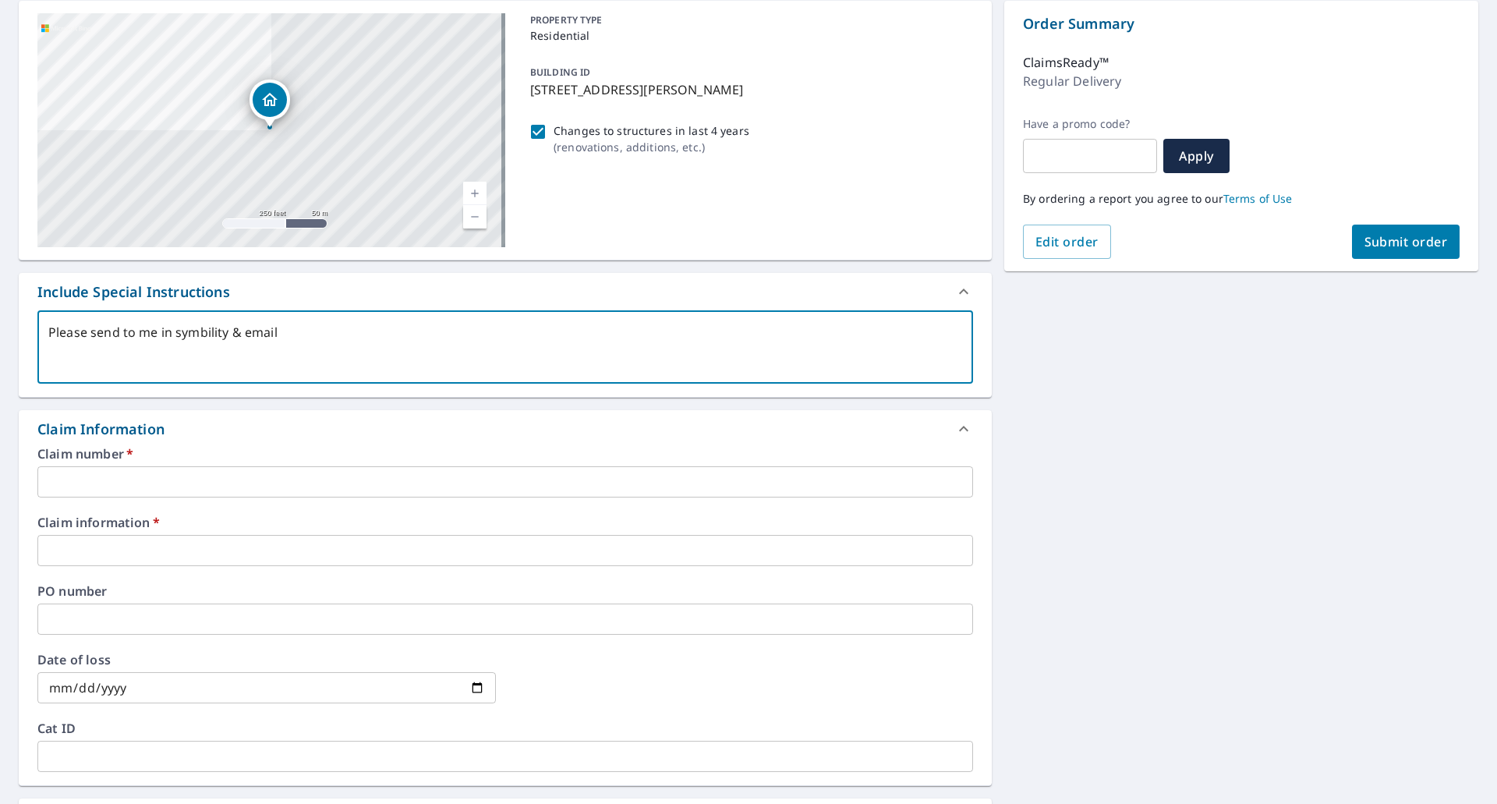
type textarea "Please send to me in symbility & email i"
type textarea "x"
type textarea "Please send to me in symbility & email it"
type textarea "x"
type textarea "Please send to me in symbility & email it"
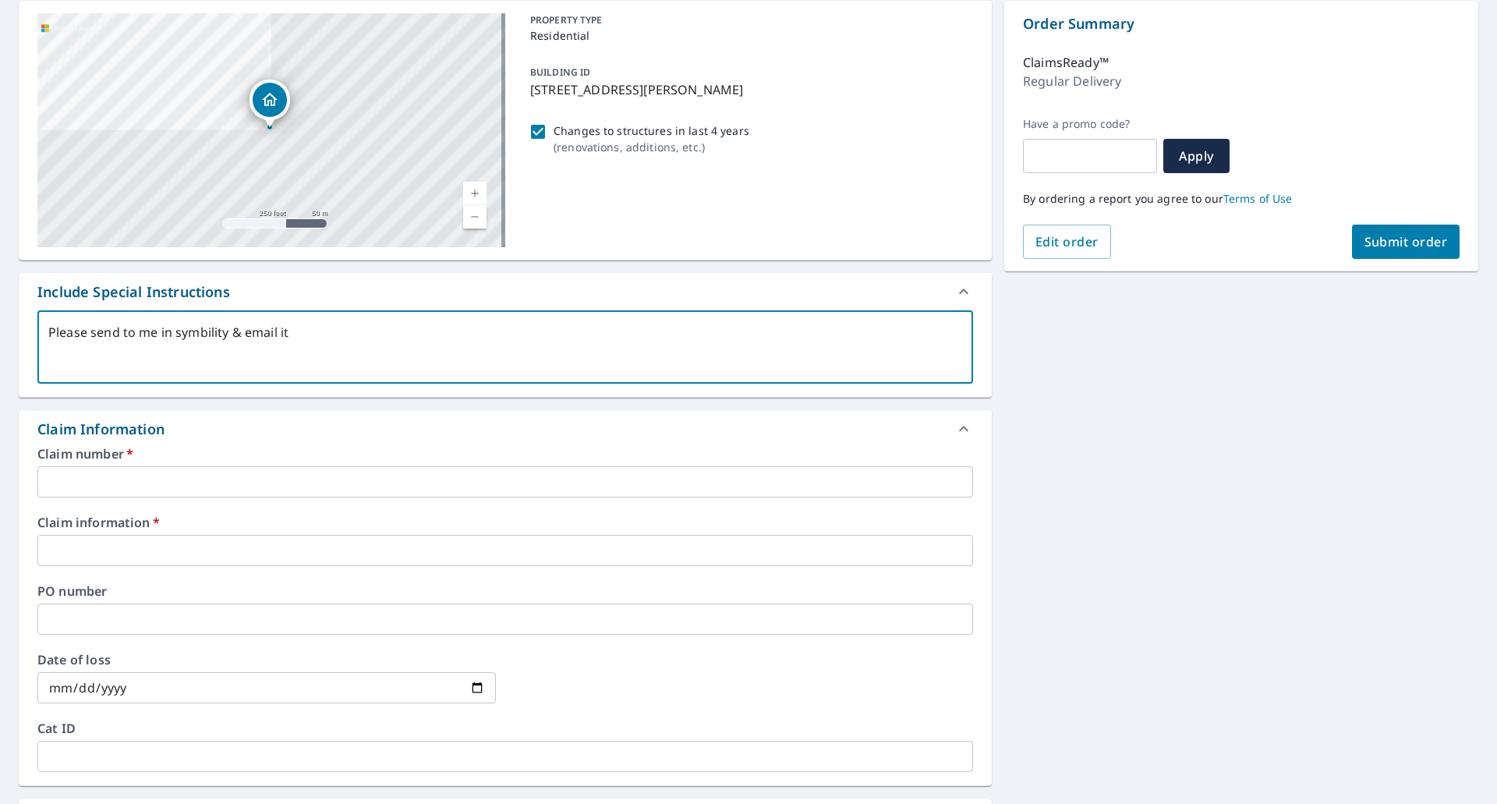
type textarea "x"
type textarea "Please send to me in symbility & email it"
type textarea "x"
type textarea "Please send to me in symbility & email it w"
type textarea "x"
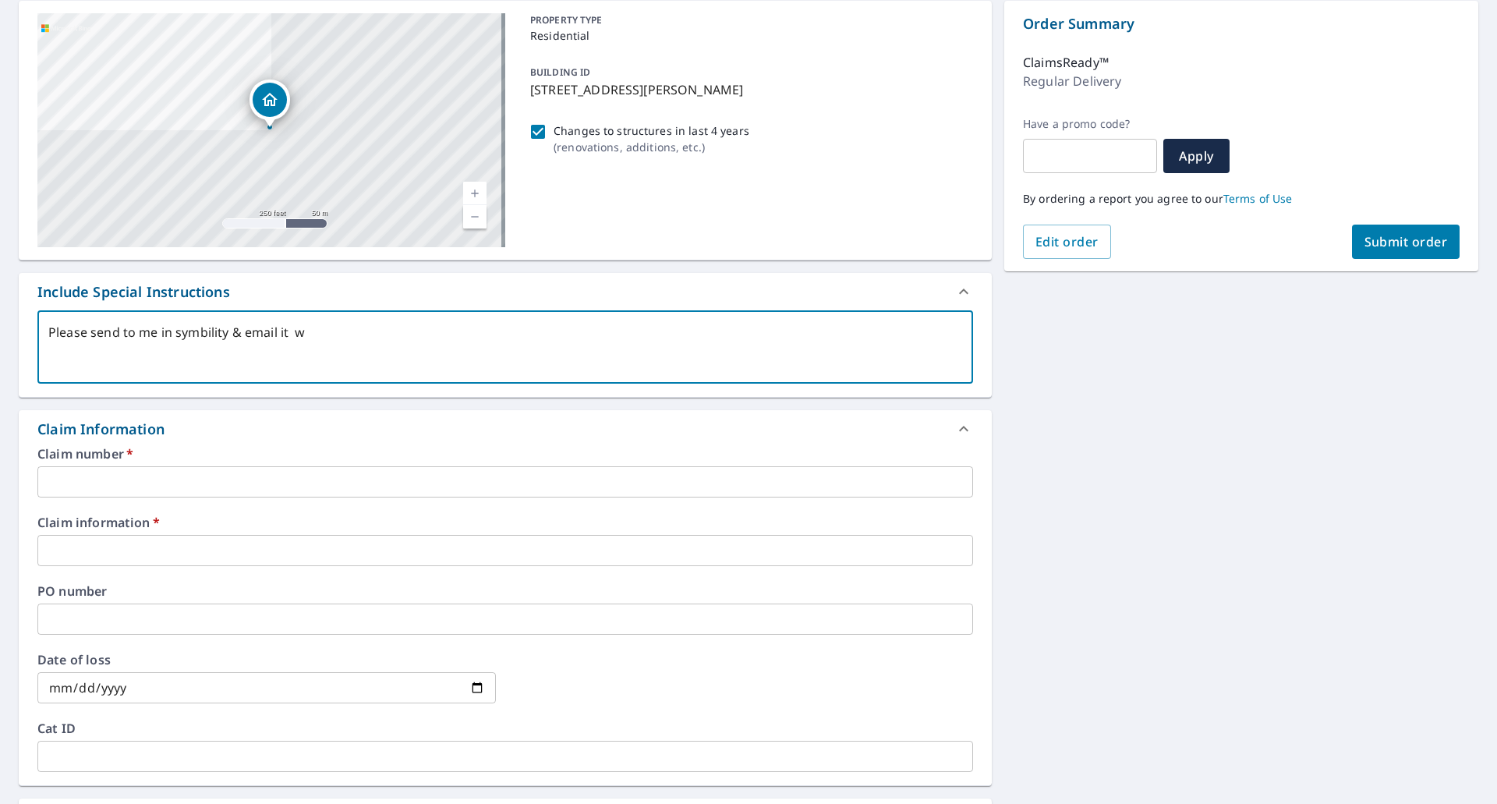
type textarea "Please send to me in symbility & email it we"
type textarea "x"
type textarea "Please send to me in symbility & email it w"
type textarea "x"
type textarea "Please send to me in symbility & email it"
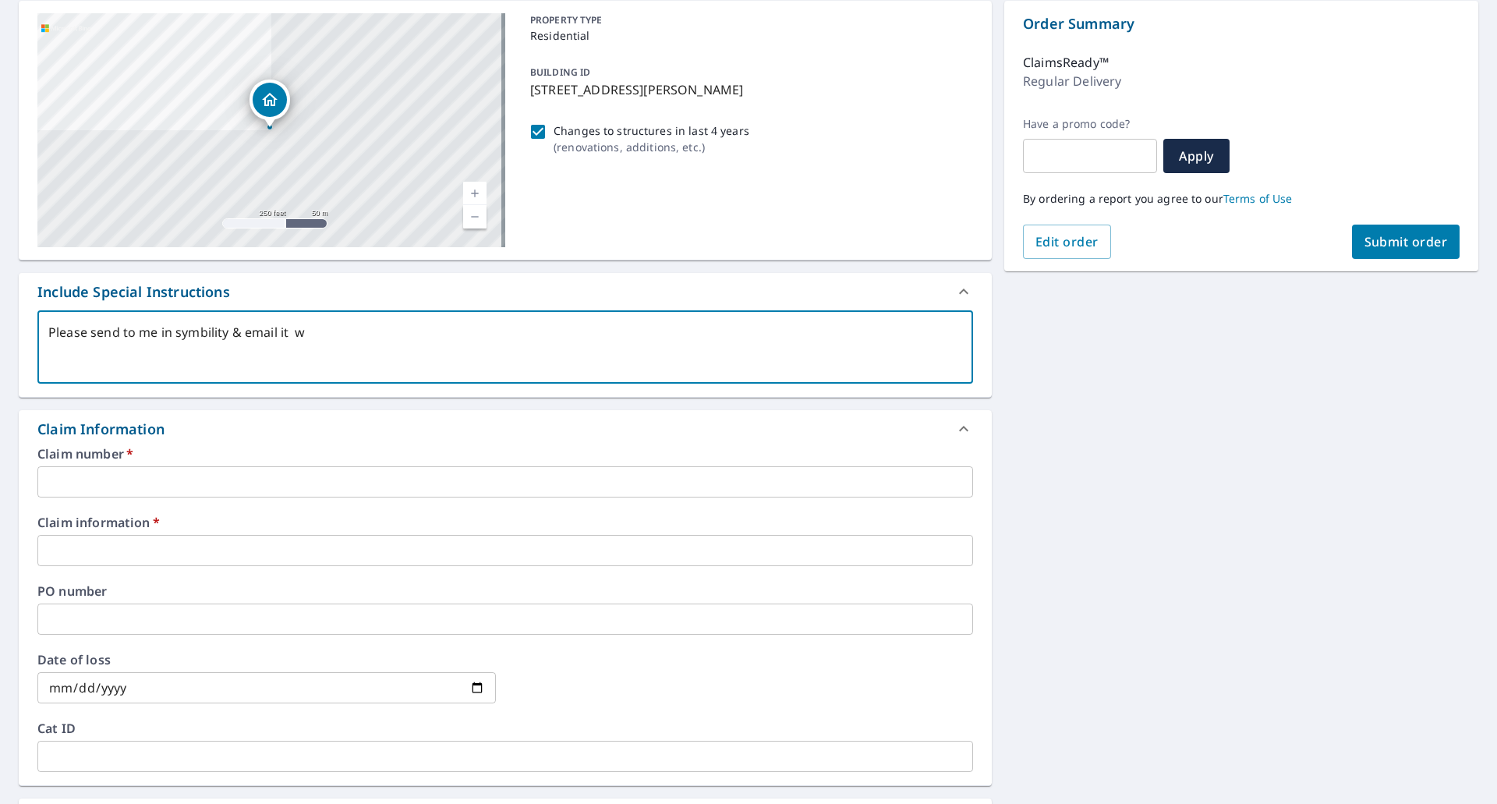
type textarea "x"
type textarea "Please send to me in symbility & email it"
type textarea "x"
type textarea "Please send to me in symbility & email it w"
type textarea "x"
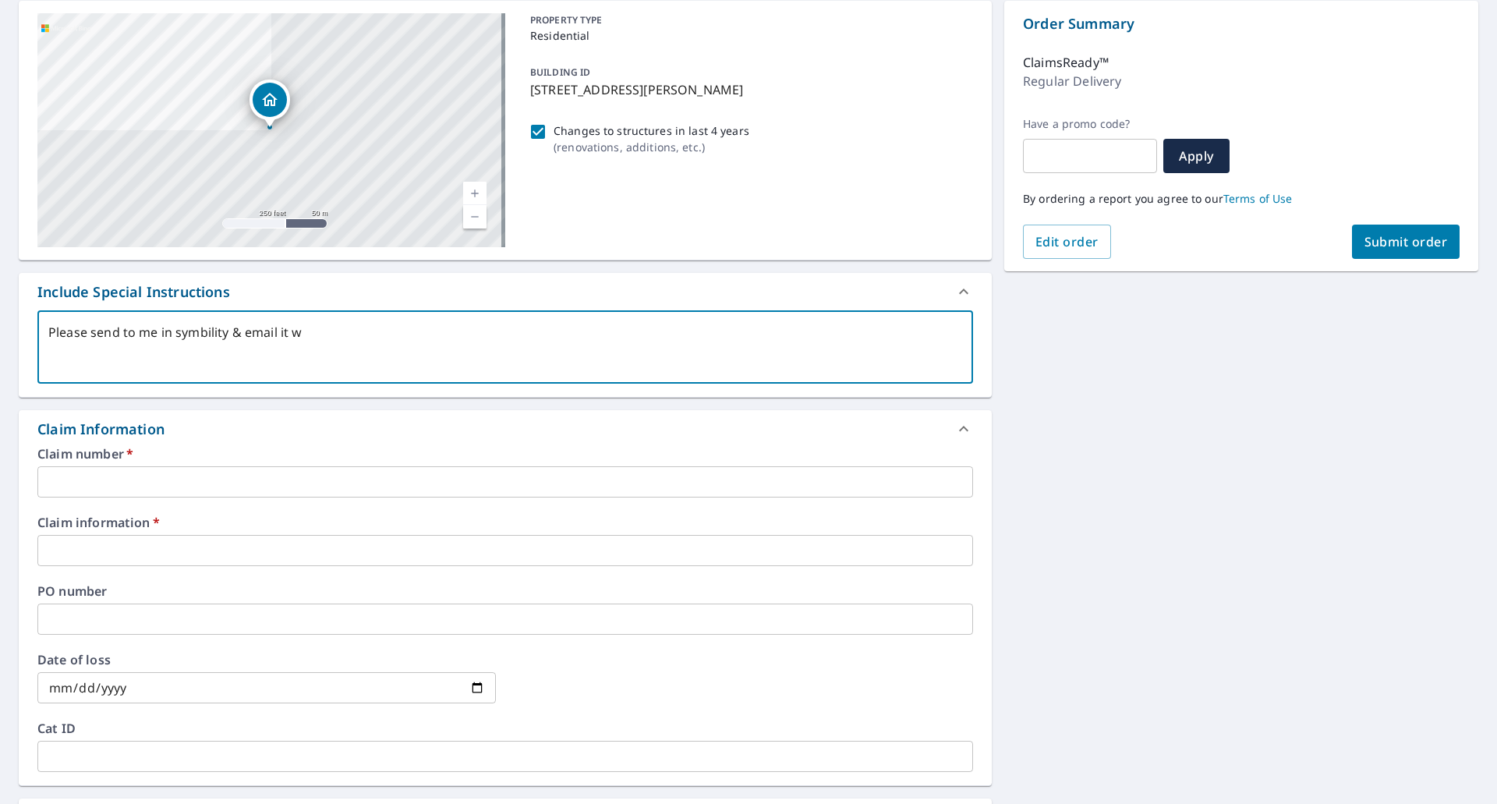
type textarea "Please send to me in symbility & email it we"
type textarea "x"
type textarea "Please send to me in symbility & email it wel"
type textarea "x"
type textarea "Please send to me in symbility & email it well"
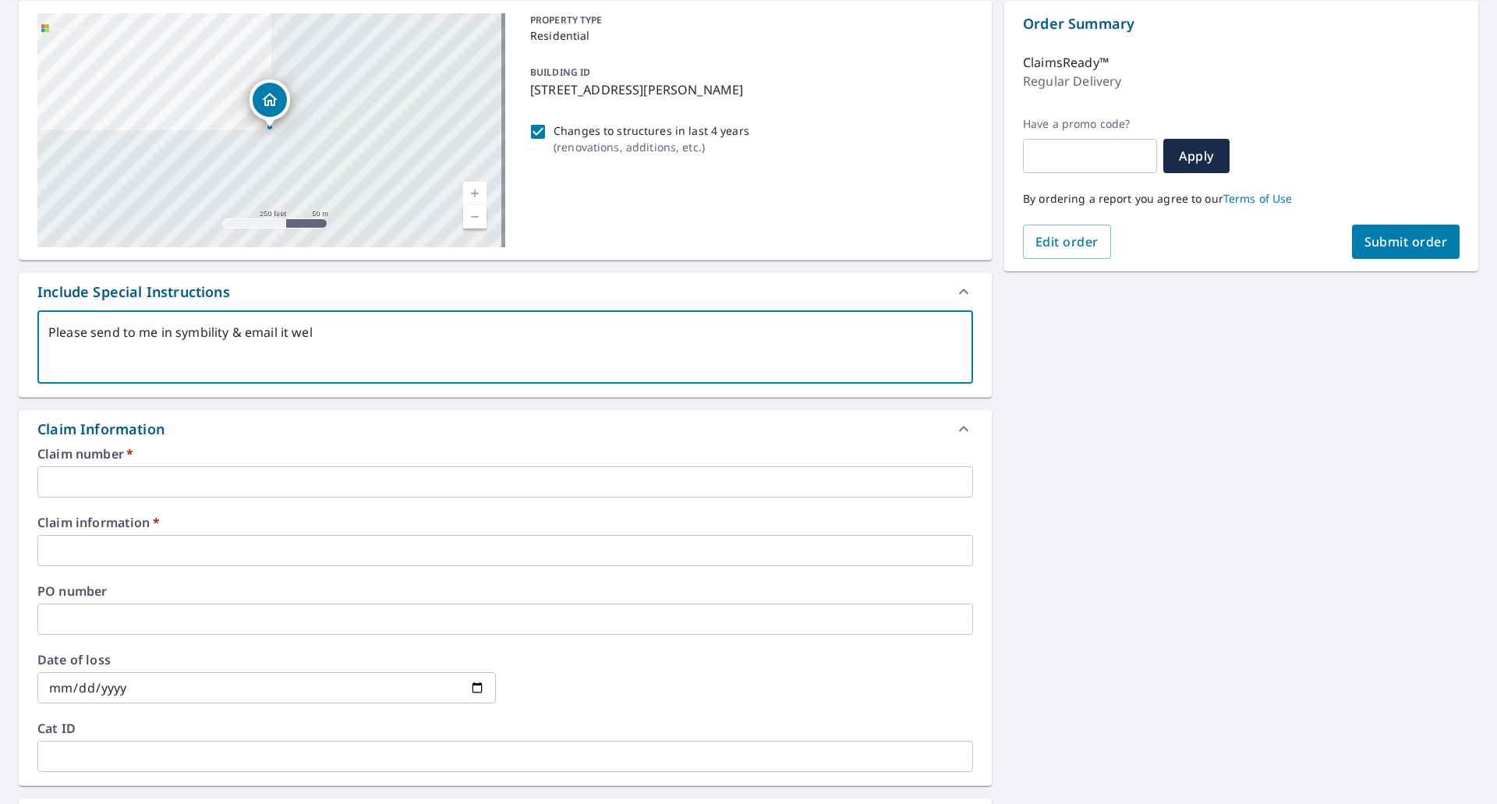
type textarea "x"
type textarea "Please send to me in symbility & email it well."
type textarea "x"
type textarea "Please send to me in symbility & email it well."
type textarea "x"
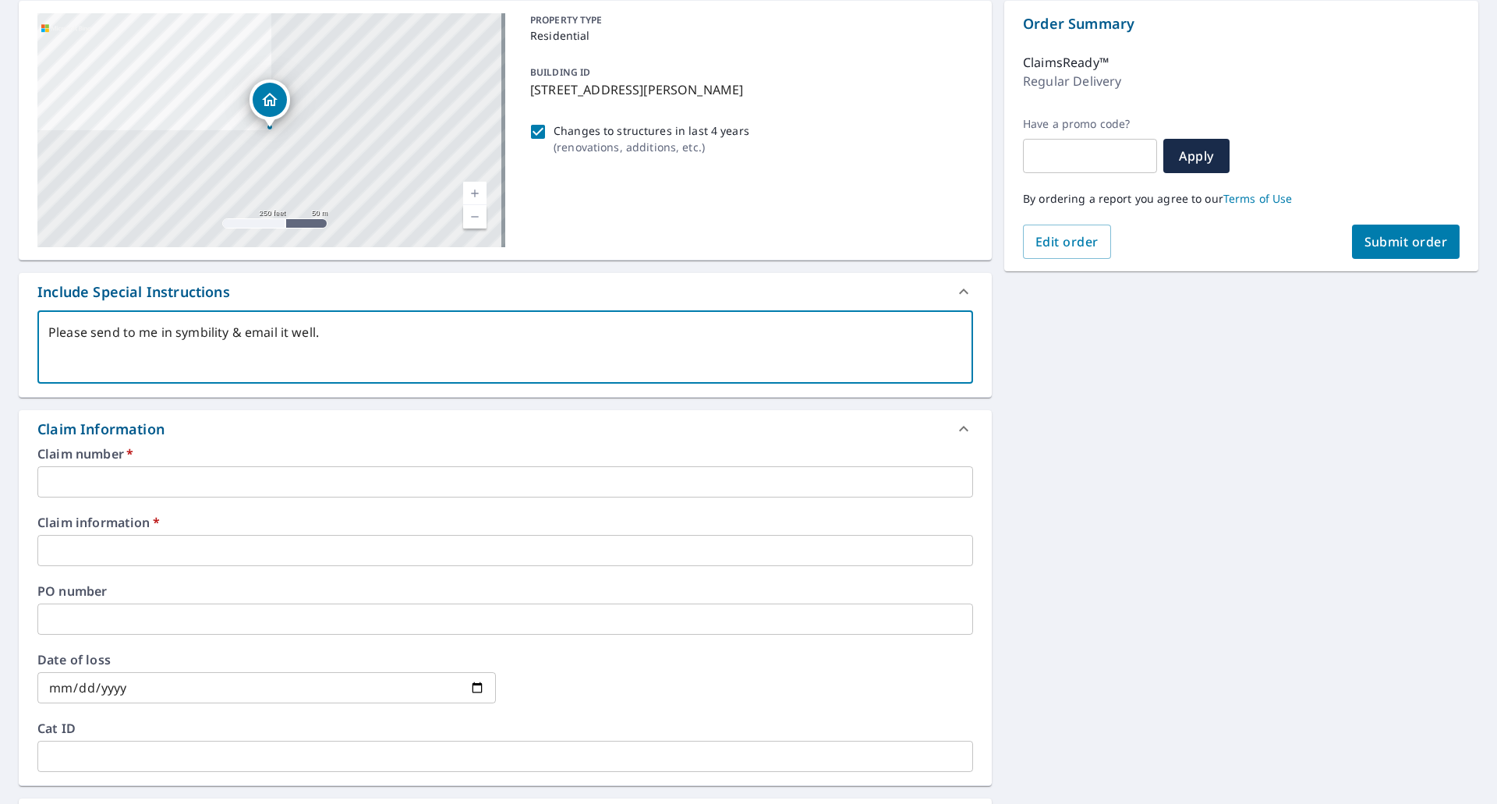
type textarea "Please send to me in symbility & email it well."
type textarea "x"
type textarea "Please send to me in symbility & email it well. T"
type textarea "x"
type textarea "Please send to me in symbility & email it well. Ta"
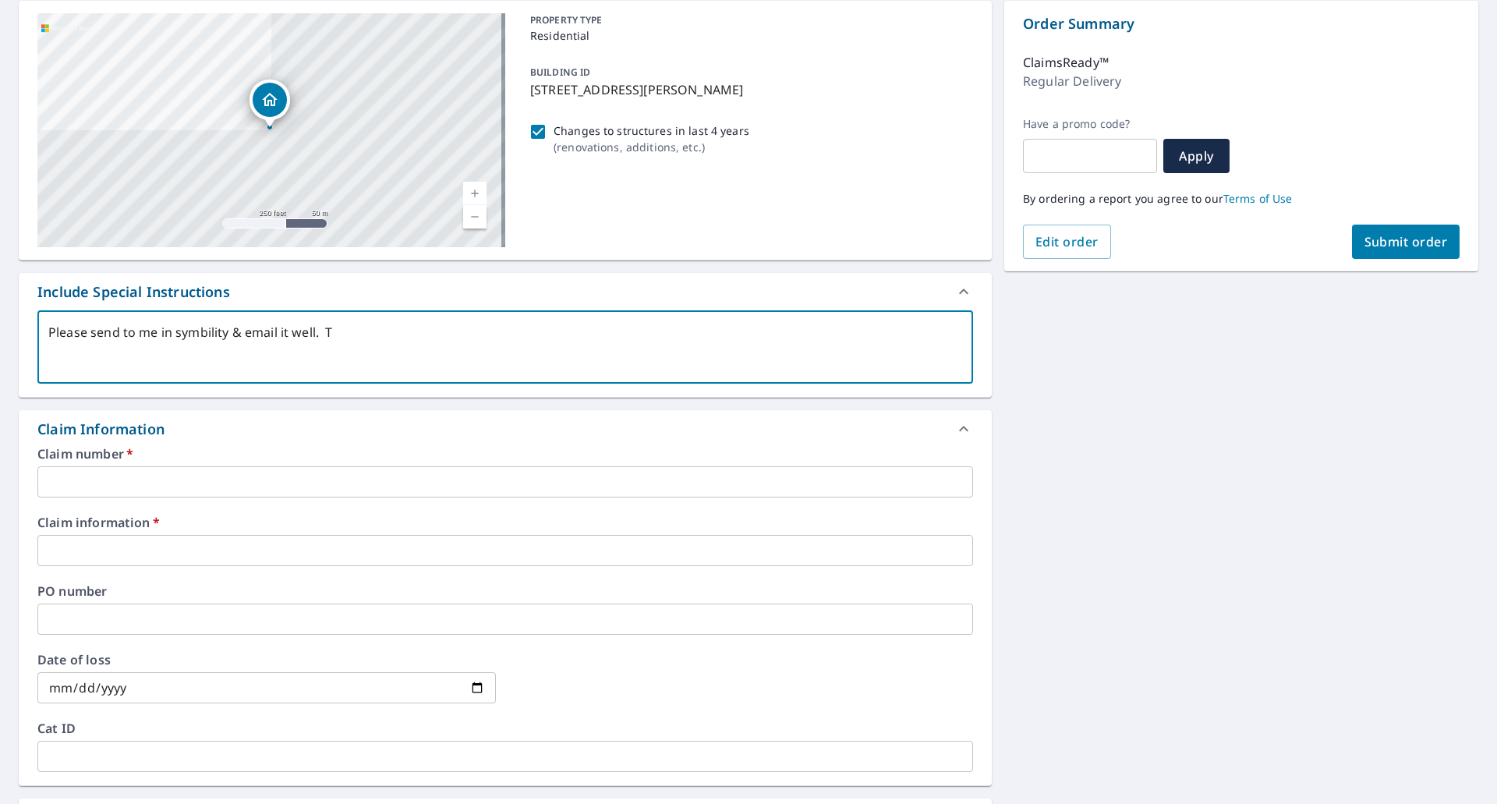
type textarea "x"
type textarea "Please send to me in symbility & email it well. Tan"
type textarea "x"
type textarea "Please send to me in symbility & email it well. Ta"
type textarea "x"
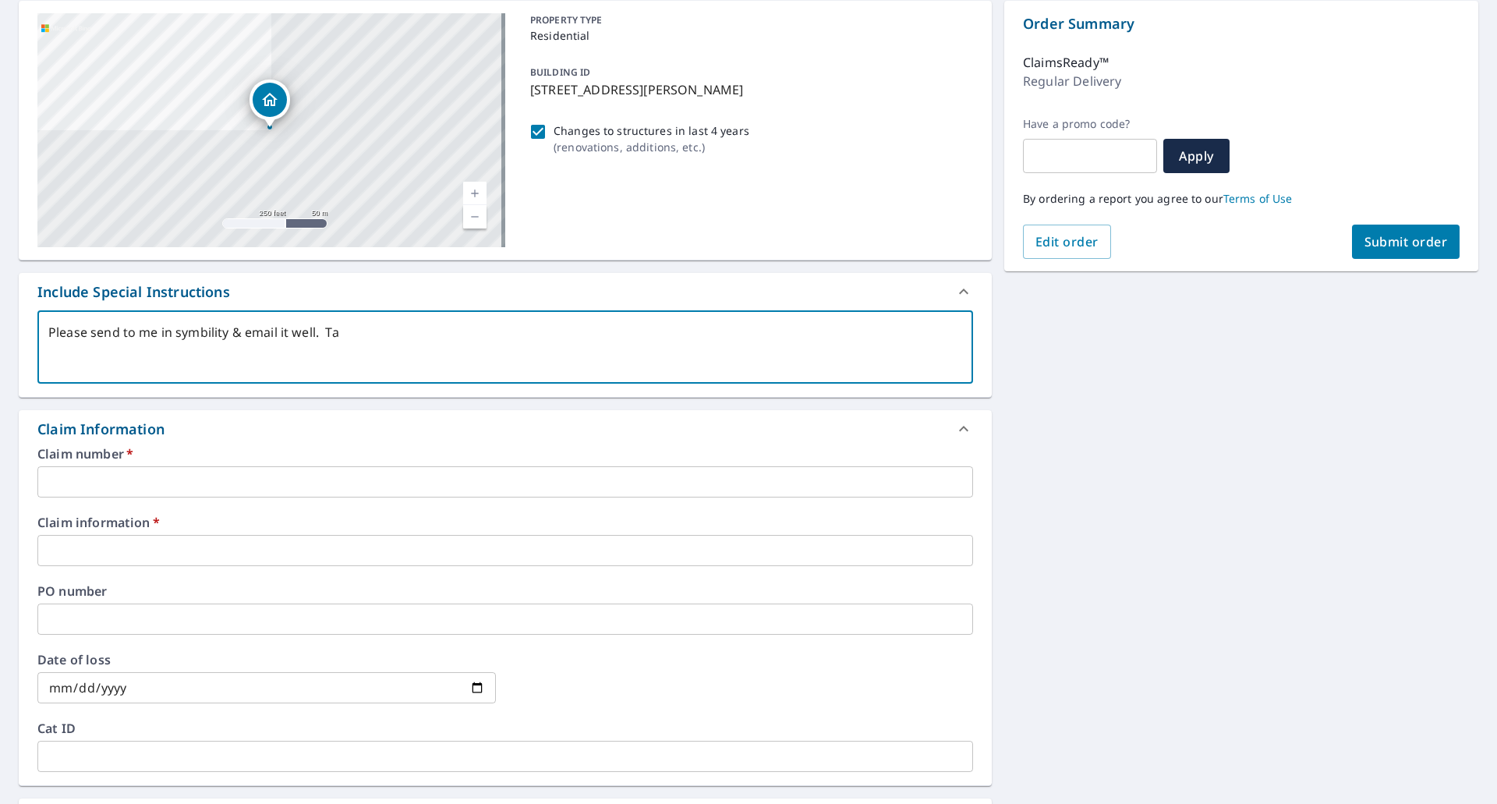
type textarea "Please send to me in symbility & email it well. T"
type textarea "x"
type textarea "Please send to me in symbility & email it well. Th"
type textarea "x"
type textarea "Please send to me in symbility & email it well. Tha"
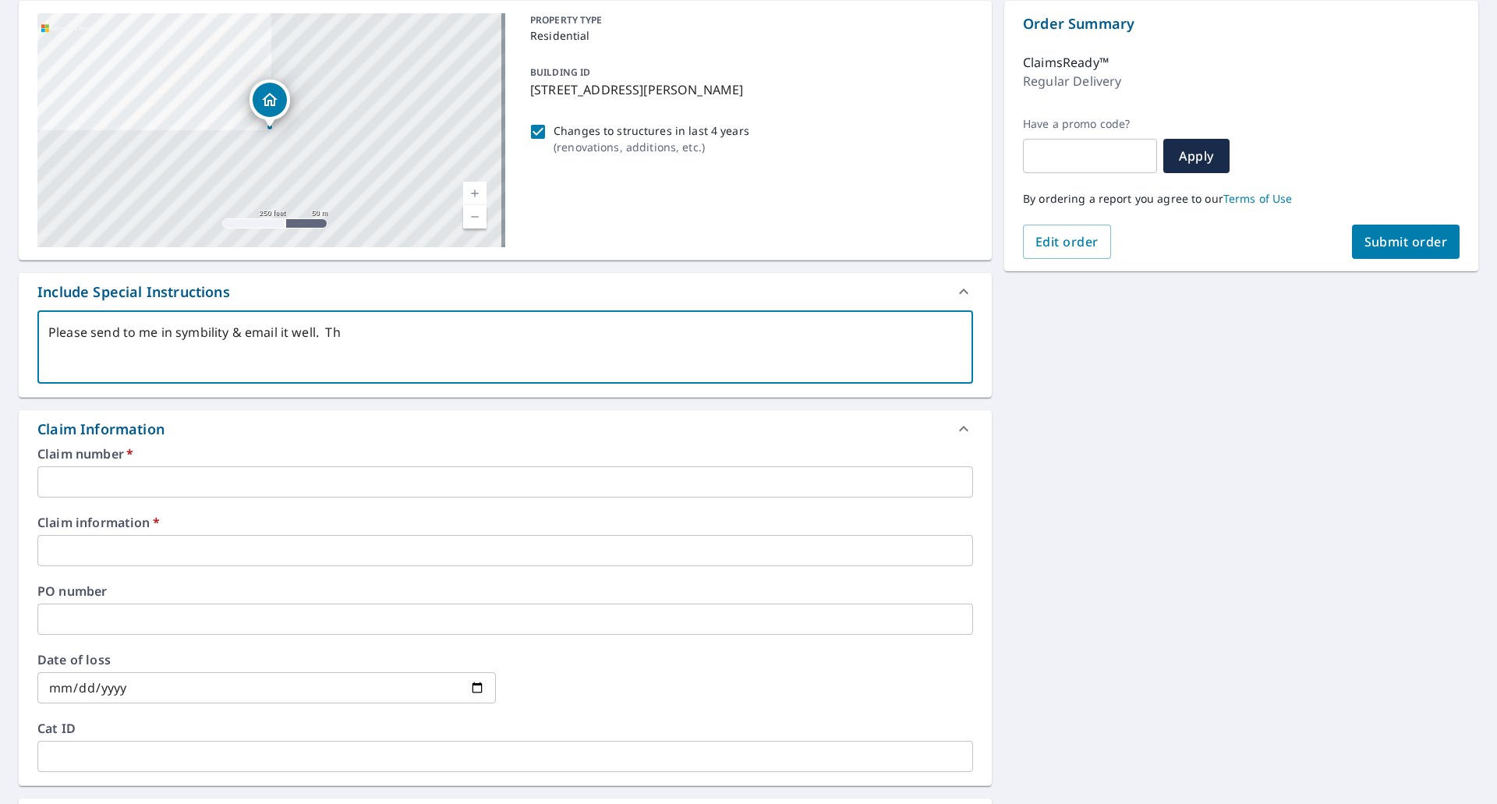
type textarea "x"
type textarea "Please send to me in symbility & email it well. Than"
type textarea "x"
type textarea "Please send to me in symbility & email it well. Thank"
type textarea "x"
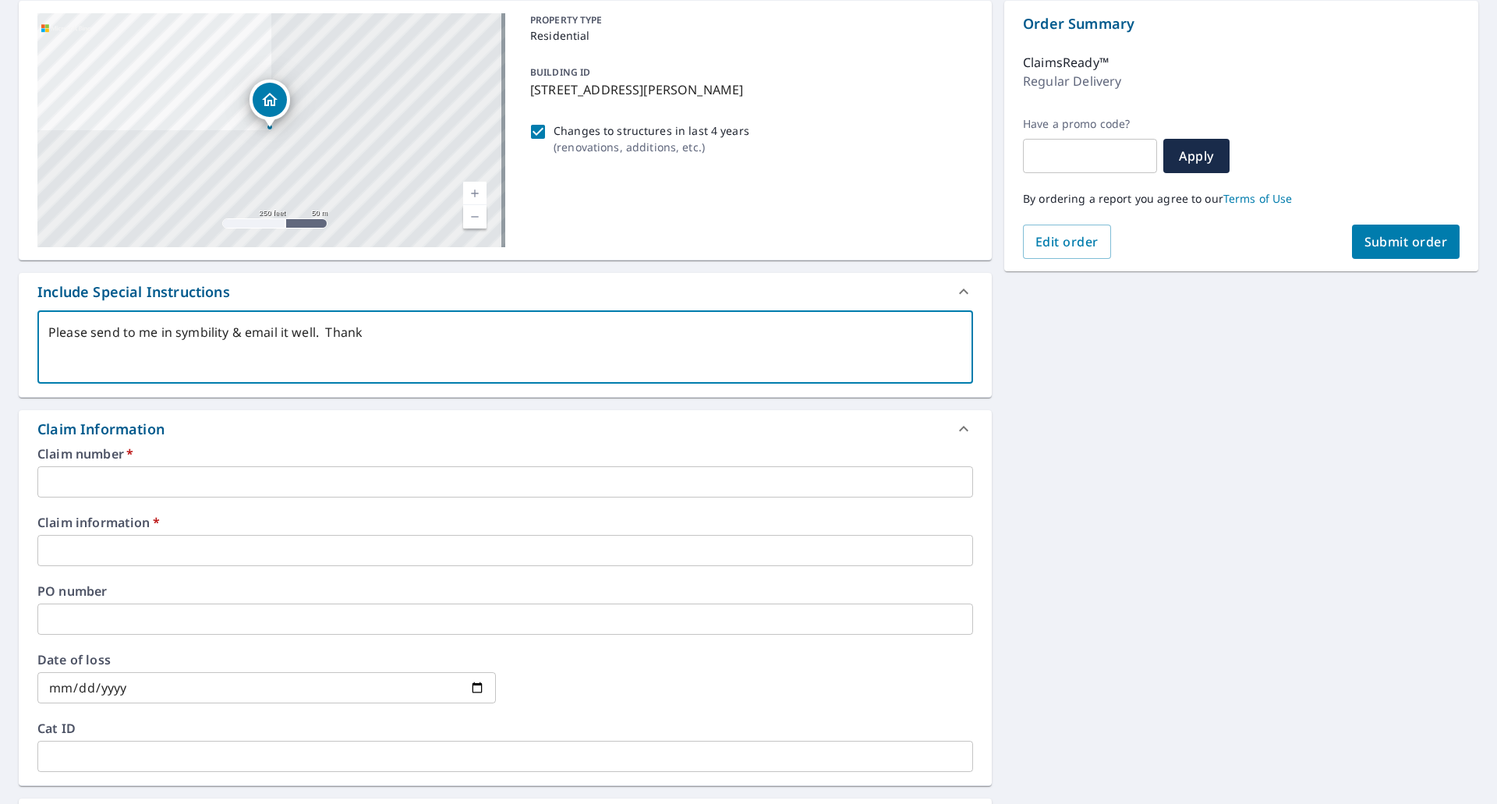
type textarea "Please send to me in symbility & email it well. Thanks"
type textarea "x"
type textarea "Please send to me in symbility & email it well. Thanks."
type textarea "x"
click at [134, 333] on textarea "Please send to me in symbility & email it well. Thanks." at bounding box center [505, 347] width 914 height 44
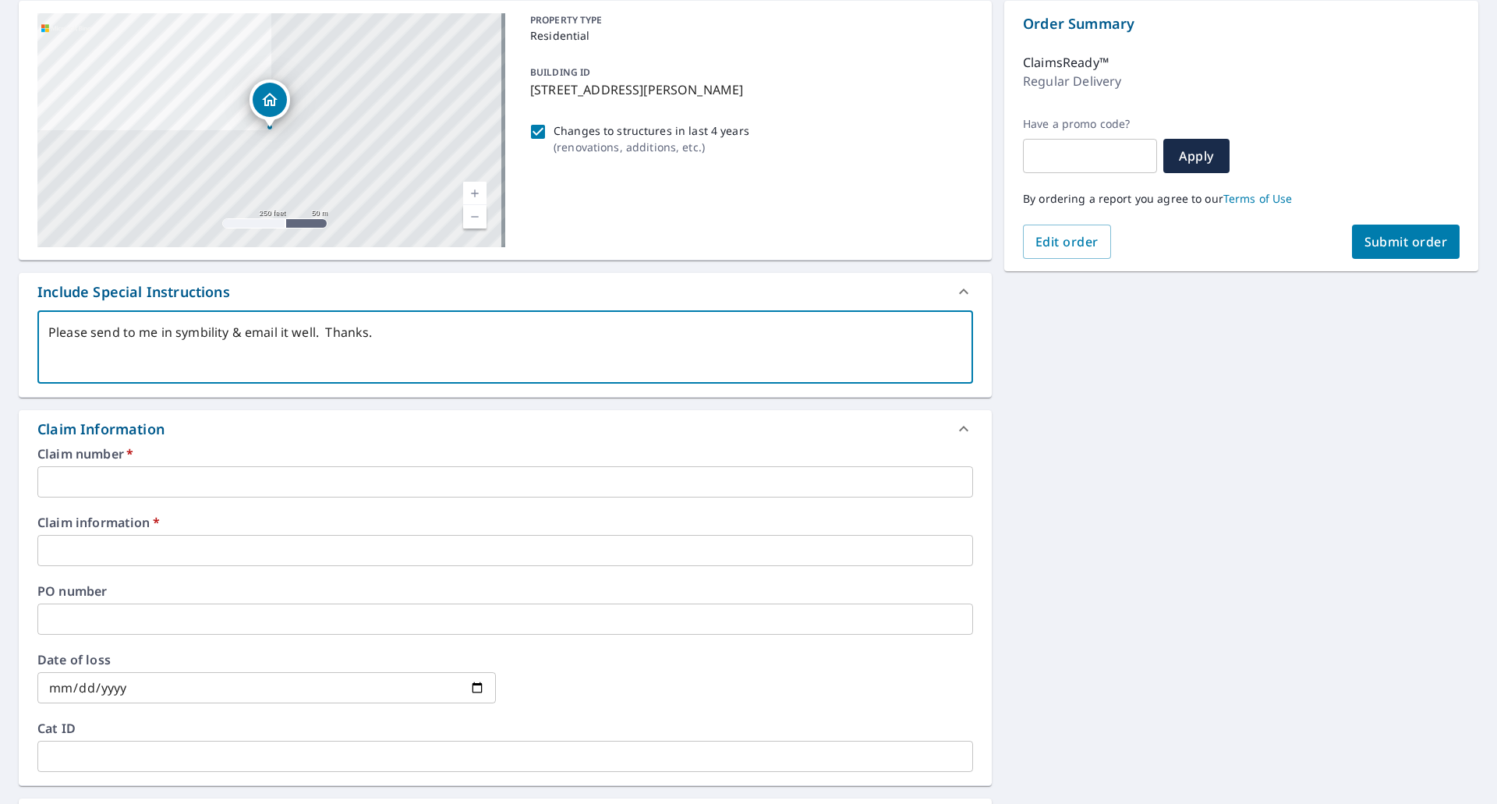
type textarea "Please send t me in symbility & email it well. Thanks."
type textarea "x"
type textarea "Please send me in symbility & email it well. Thanks."
type textarea "x"
type textarea "Please send x me in symbility & email it well. Thanks."
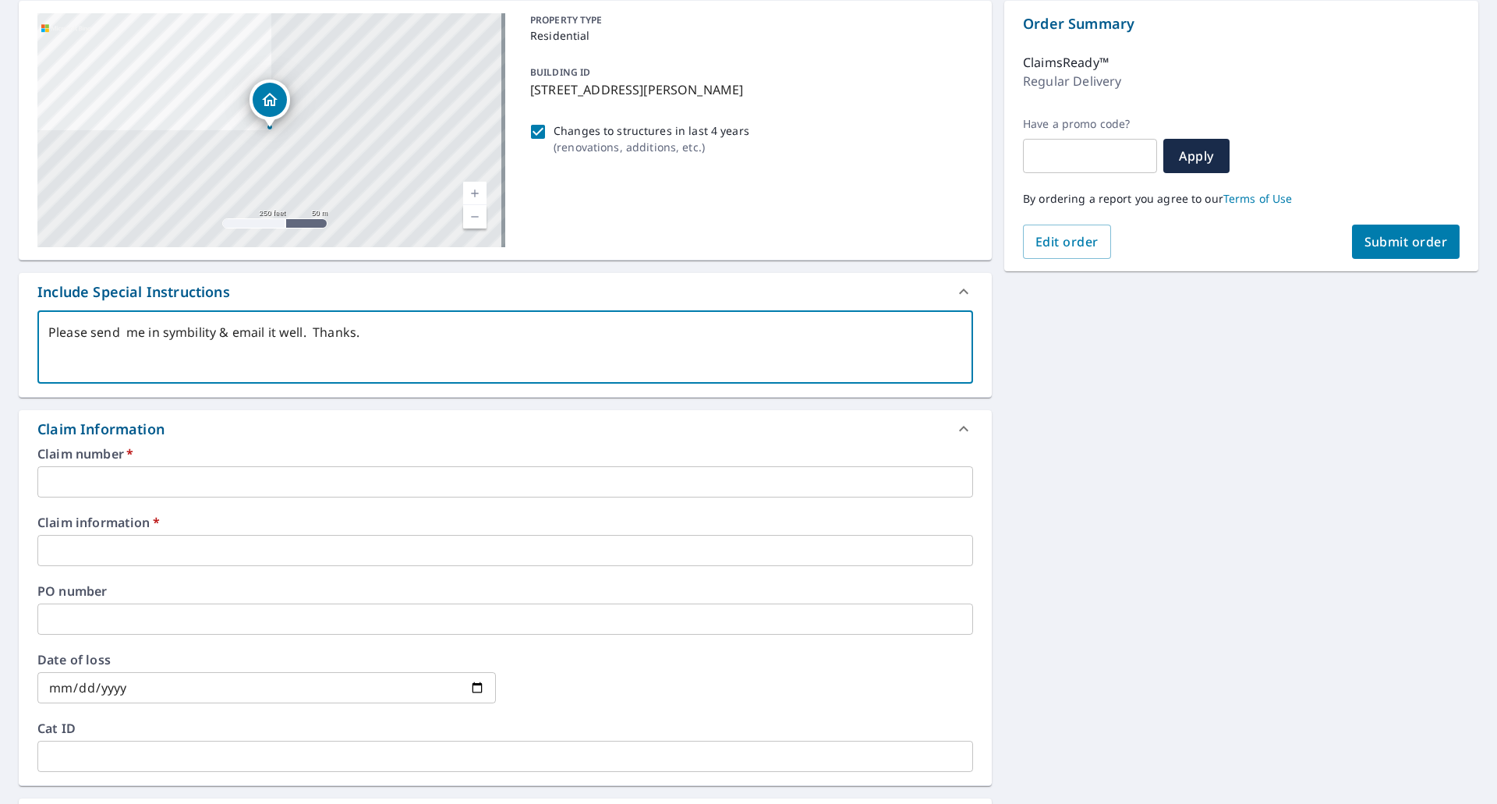
type textarea "x"
type textarea "Please send xm me in symbility & email it well. Thanks."
type textarea "x"
type textarea "Please send xml me in symbility & email it well. Thanks."
type textarea "x"
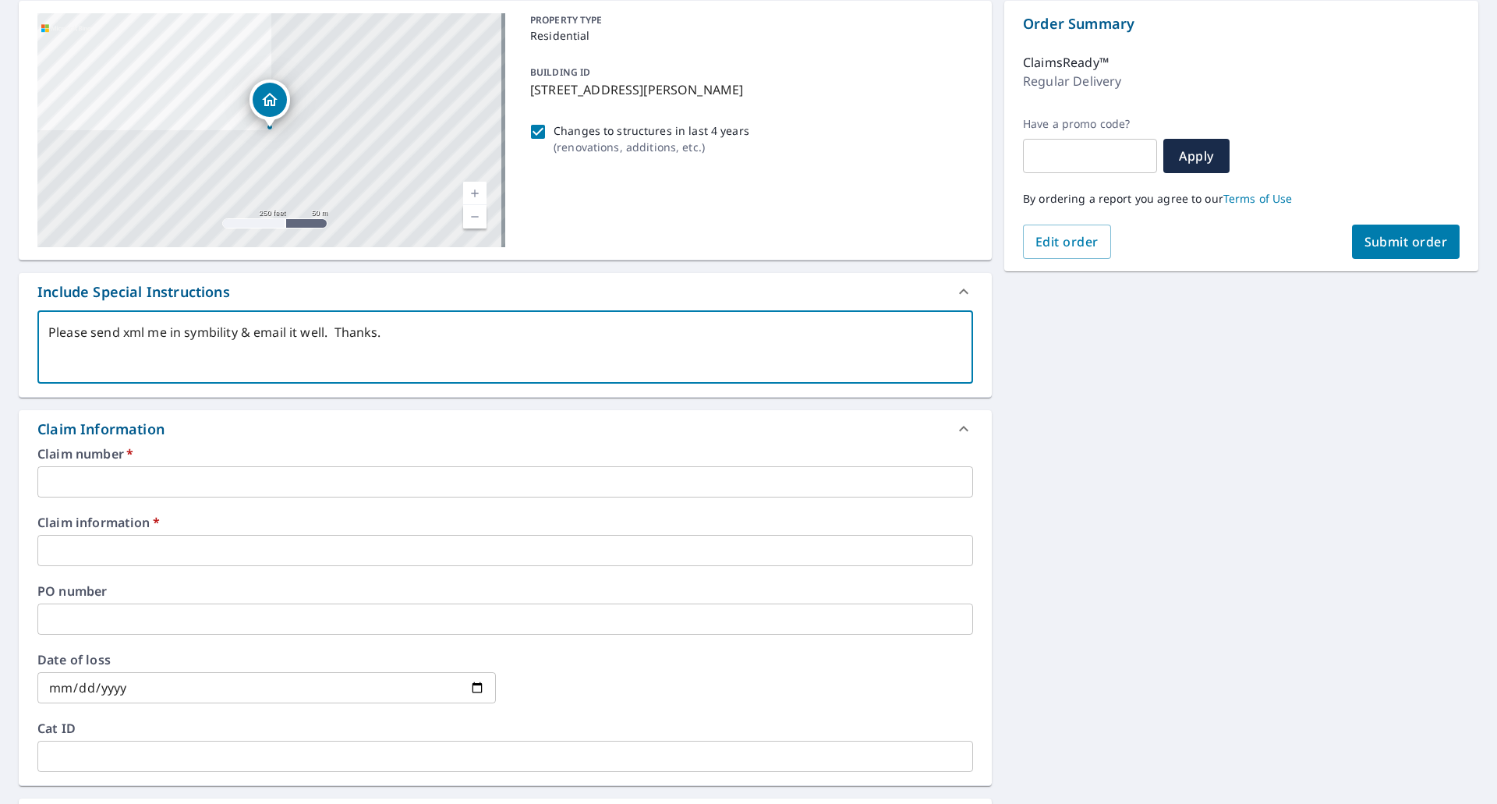
type textarea "Please send xml me in symbility & email it well. Thanks."
type textarea "x"
type textarea "Please send xml t me in symbility & email it well. Thanks."
type textarea "x"
type textarea "Please send xml to me in symbility & email it well. Thanks."
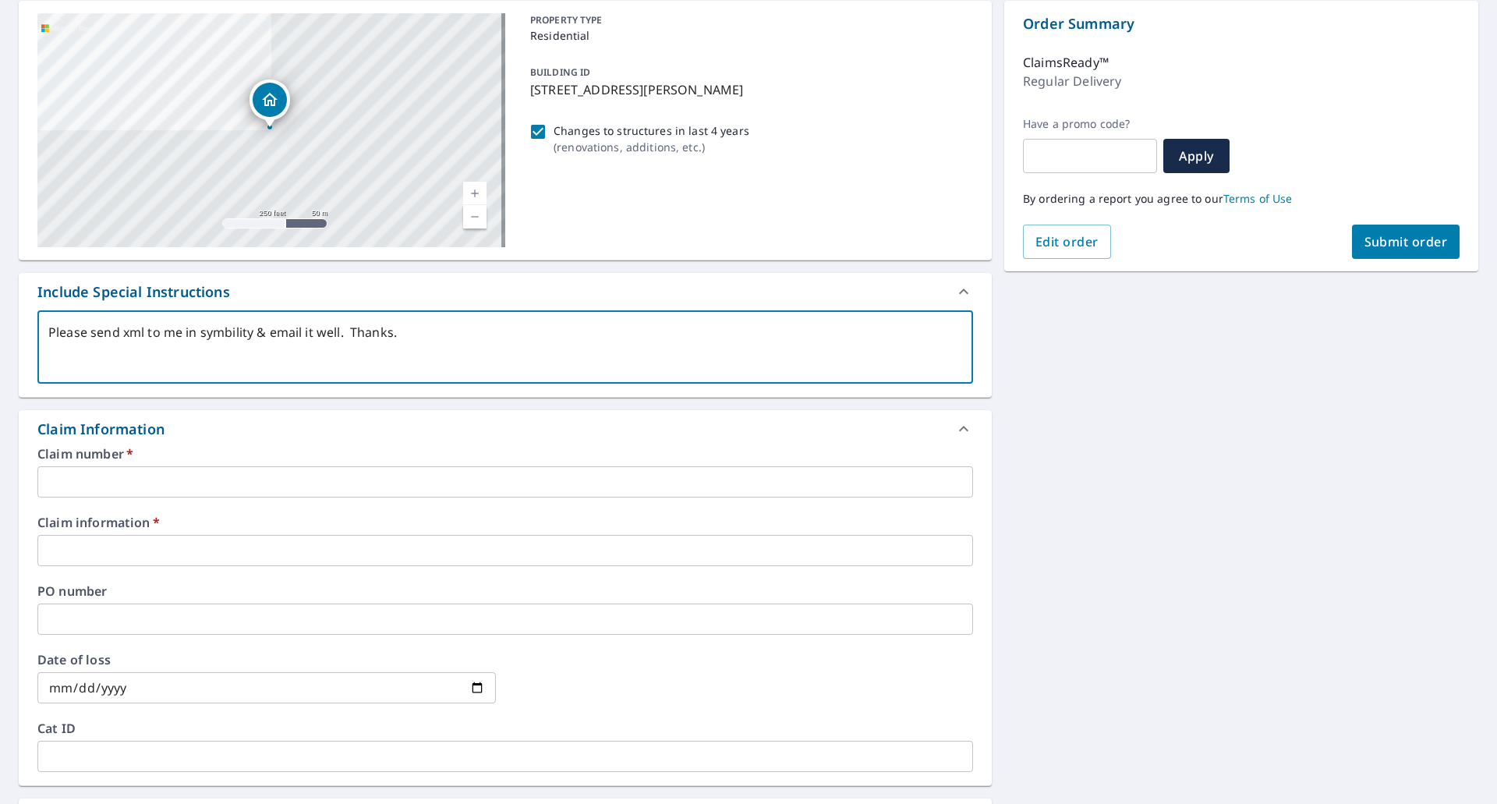
type textarea "x"
type textarea "Please send xml to me in symbility & email it well. Thanks."
click at [222, 483] on input "text" at bounding box center [505, 481] width 936 height 31
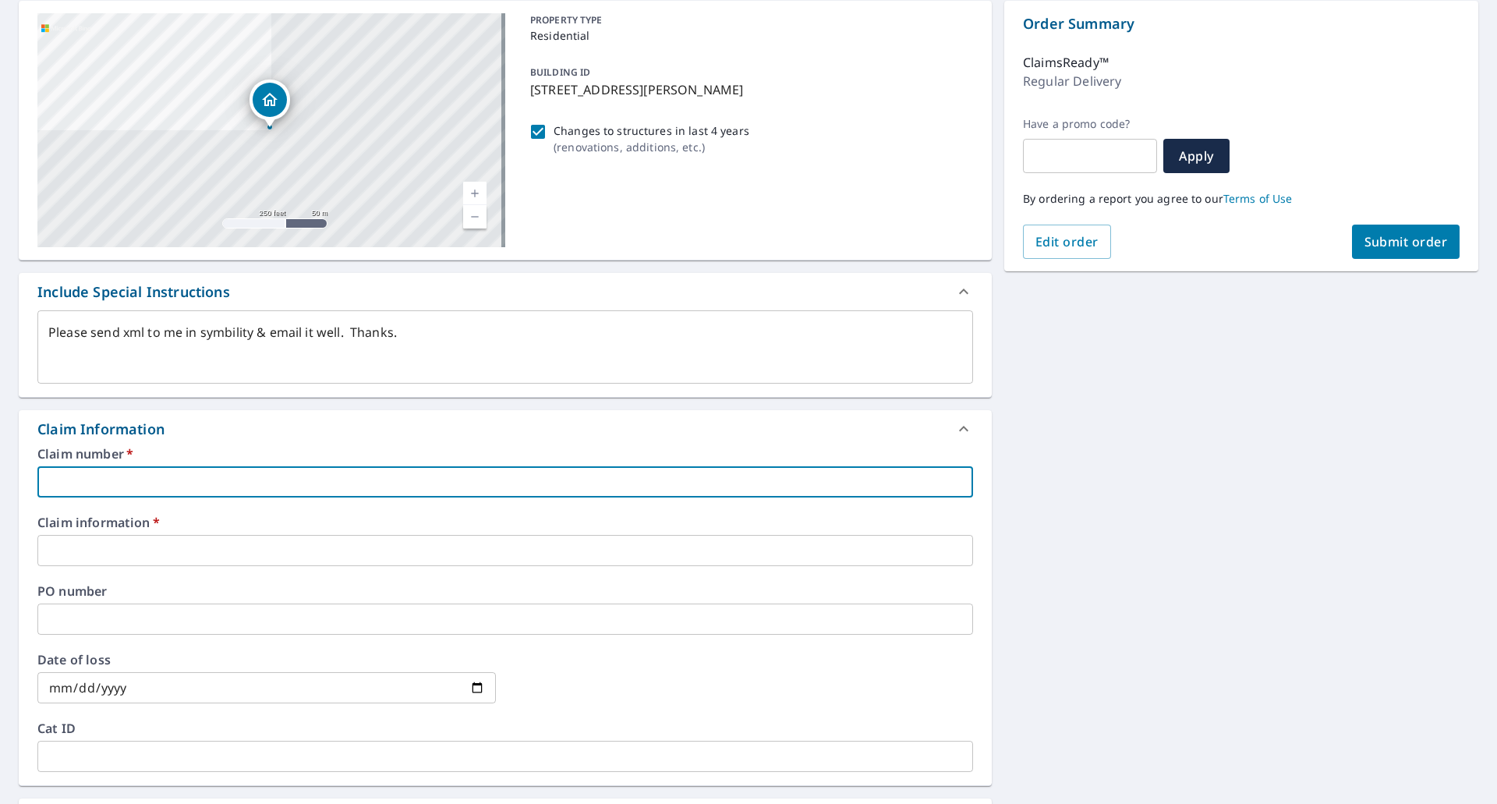
type textarea "x"
type input "AO"
type textarea "x"
type input "AO0"
type textarea "x"
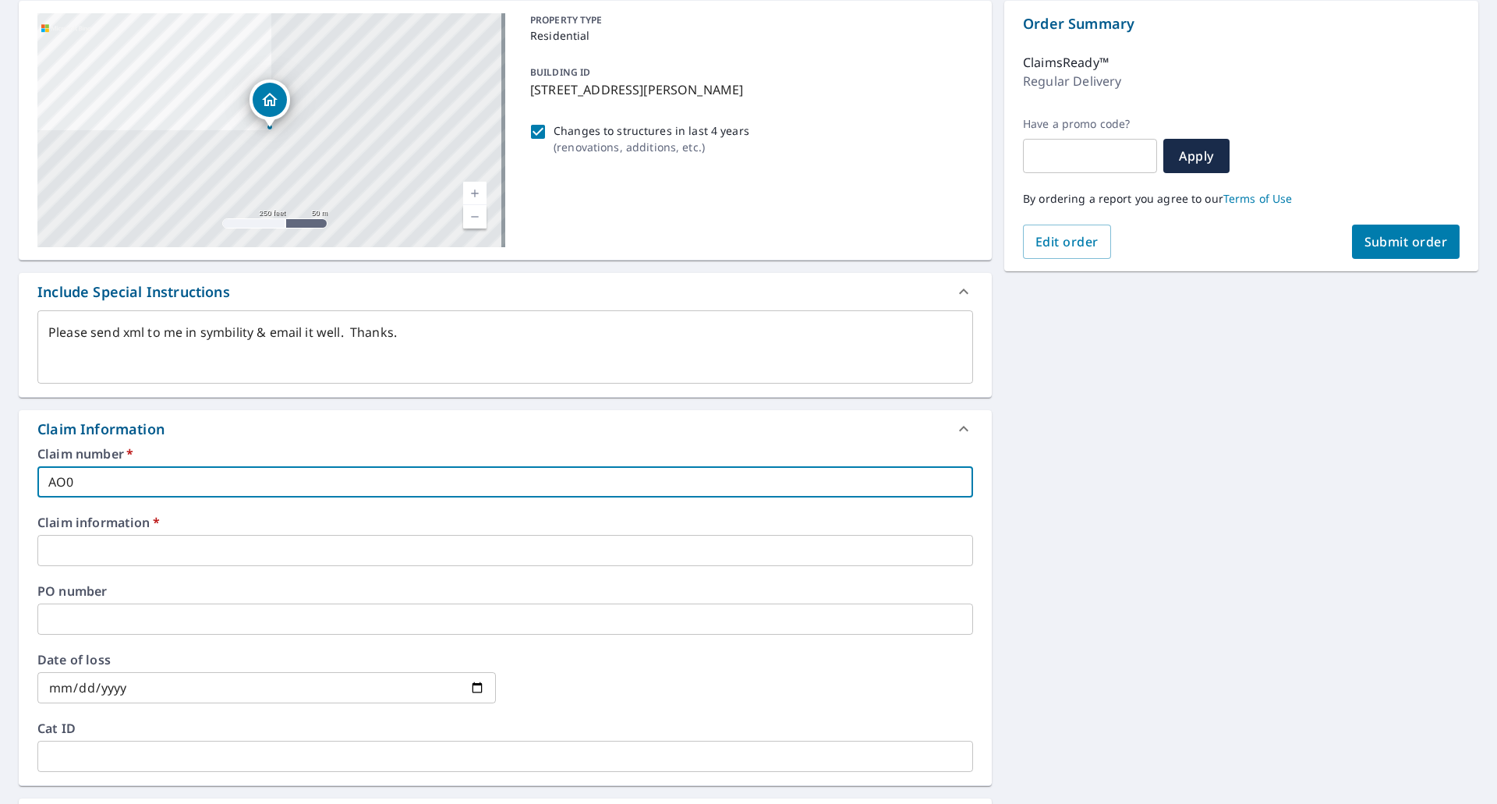
type input "AO00"
type textarea "x"
type input "AO000"
type textarea "x"
type input "AO0000"
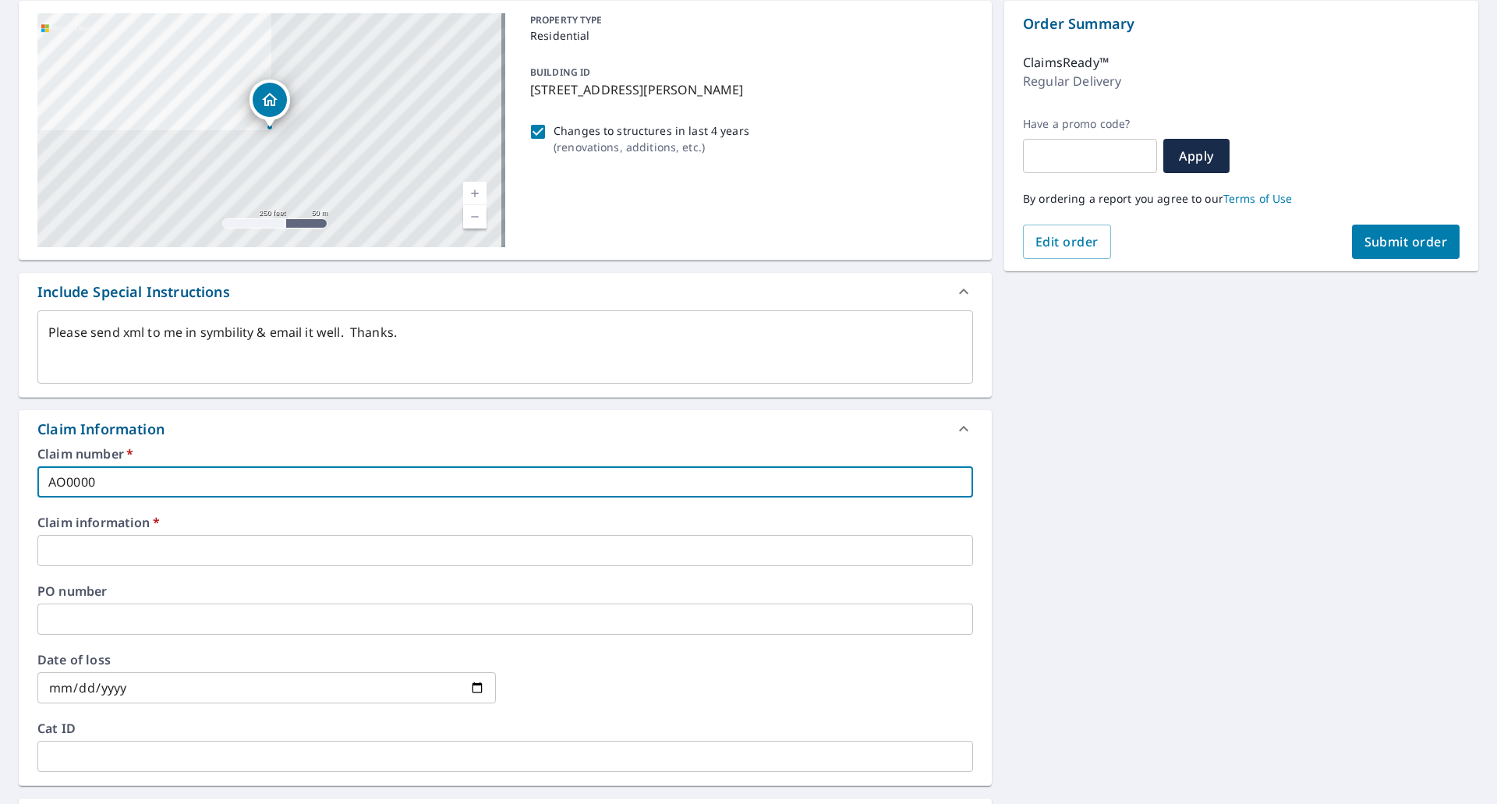
type textarea "x"
type input "AO00000"
type textarea "x"
type input "AO000000"
type textarea "x"
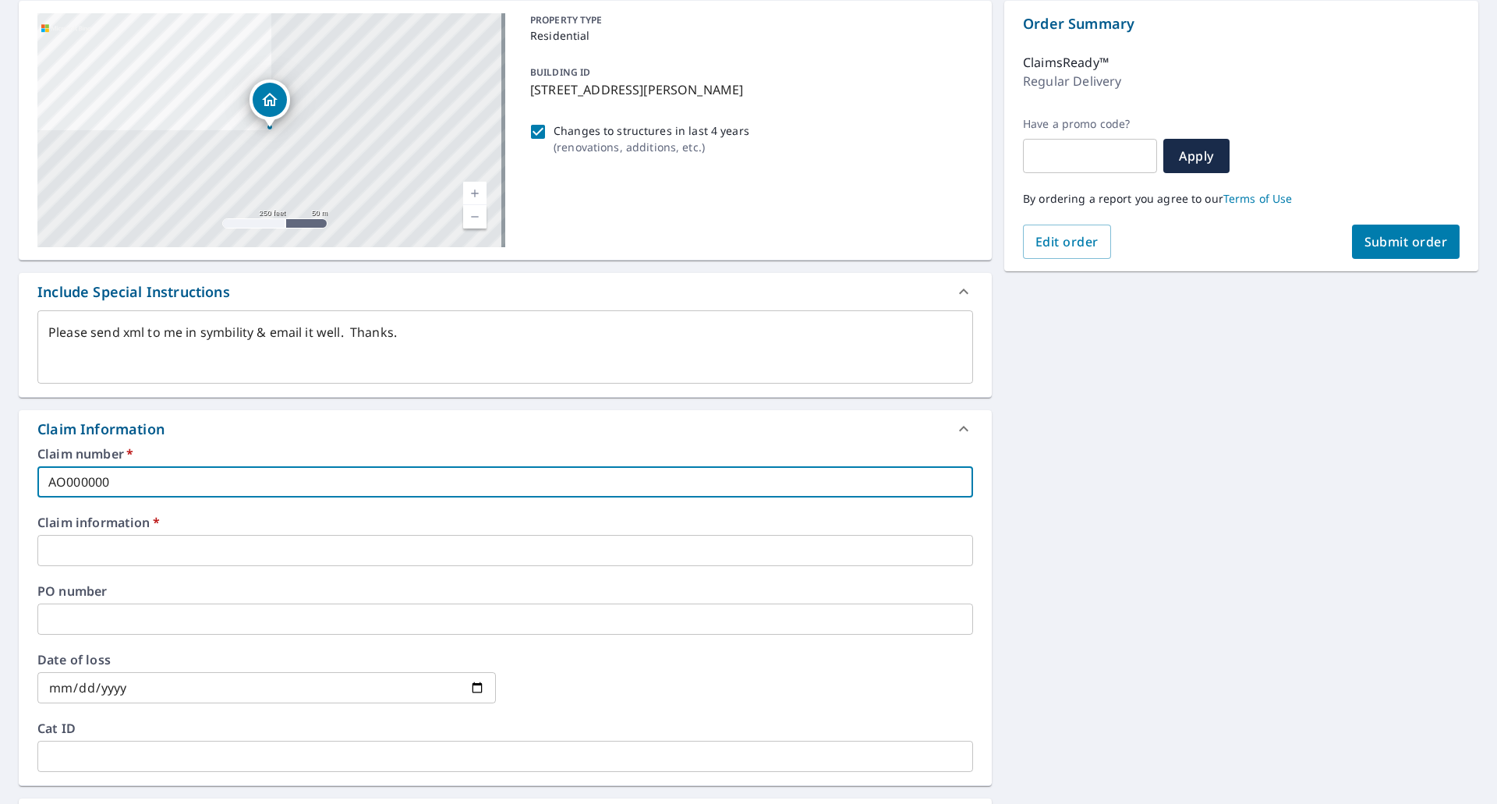
type input "AO0000004"
type textarea "x"
type input "AO00000040"
type textarea "x"
type input "AO000000400"
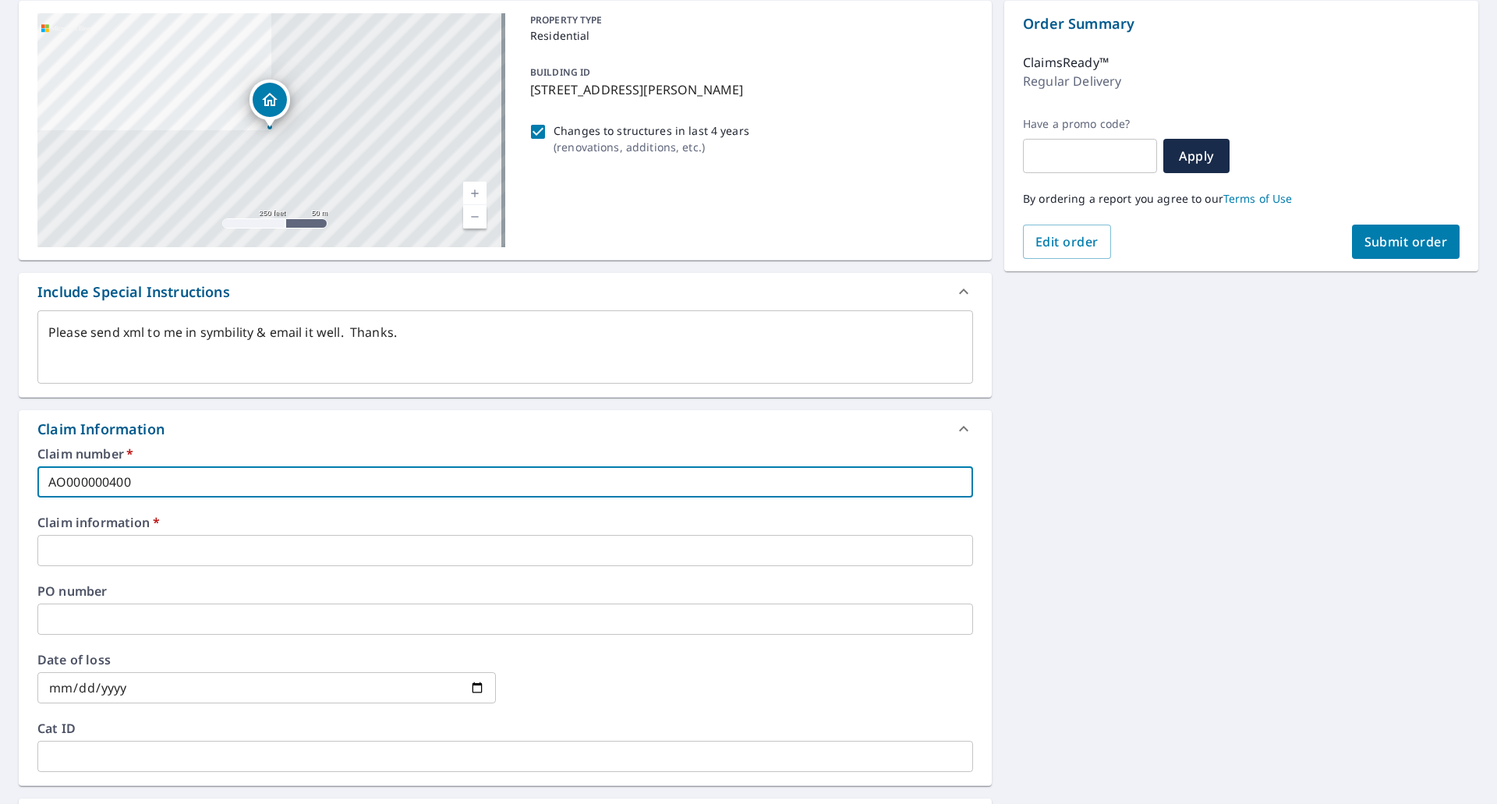
type textarea "x"
type input "AO0000004002"
drag, startPoint x: 197, startPoint y: 487, endPoint x: 9, endPoint y: 449, distance: 190.9
click at [0, 445] on div "[STREET_ADDRESS][PERSON_NAME] Aerial Road A standard road map Aerial A detailed…" at bounding box center [748, 560] width 1497 height 1144
click at [105, 559] on input "text" at bounding box center [505, 550] width 936 height 31
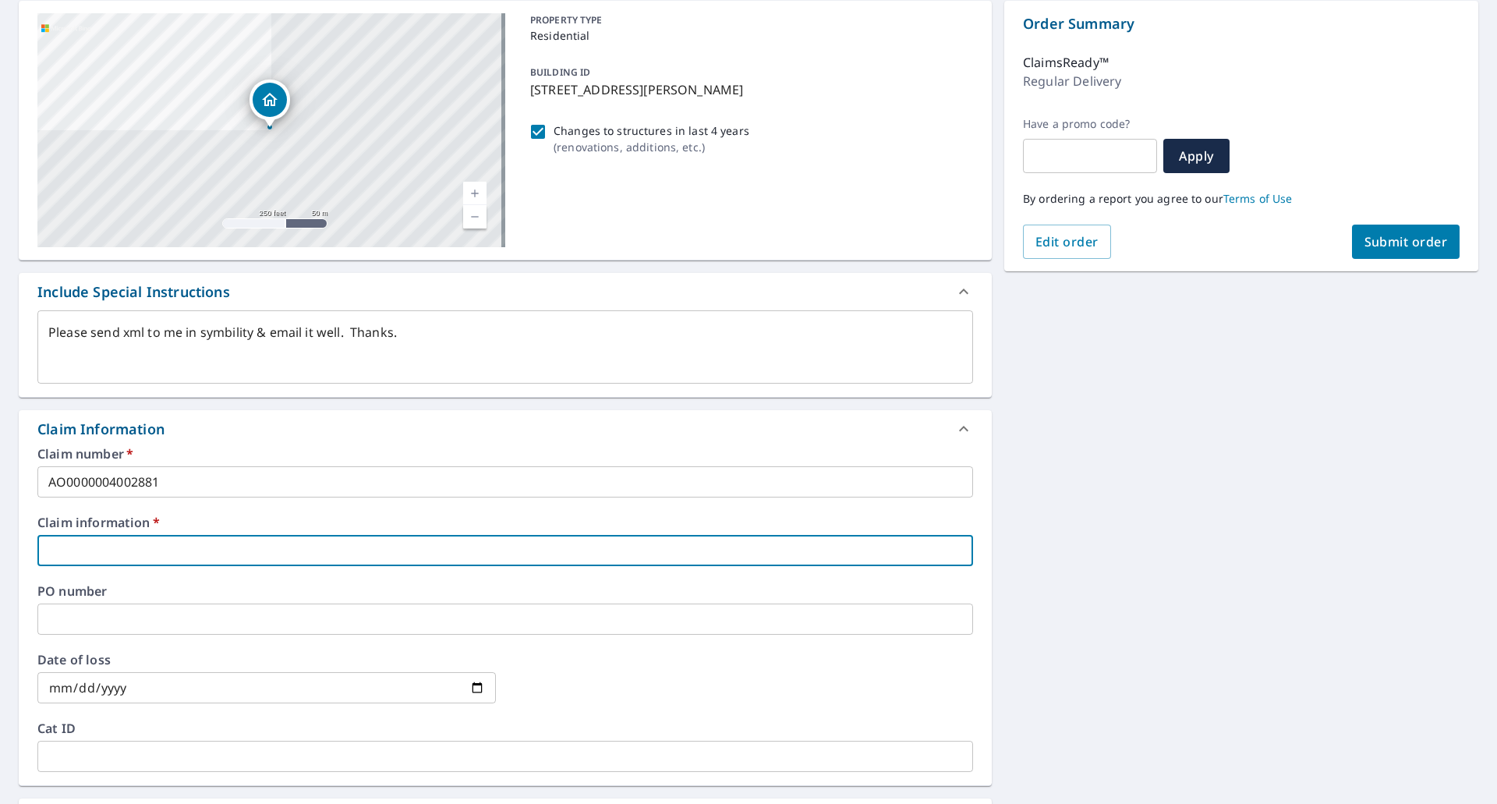
paste input "AO0000004002881"
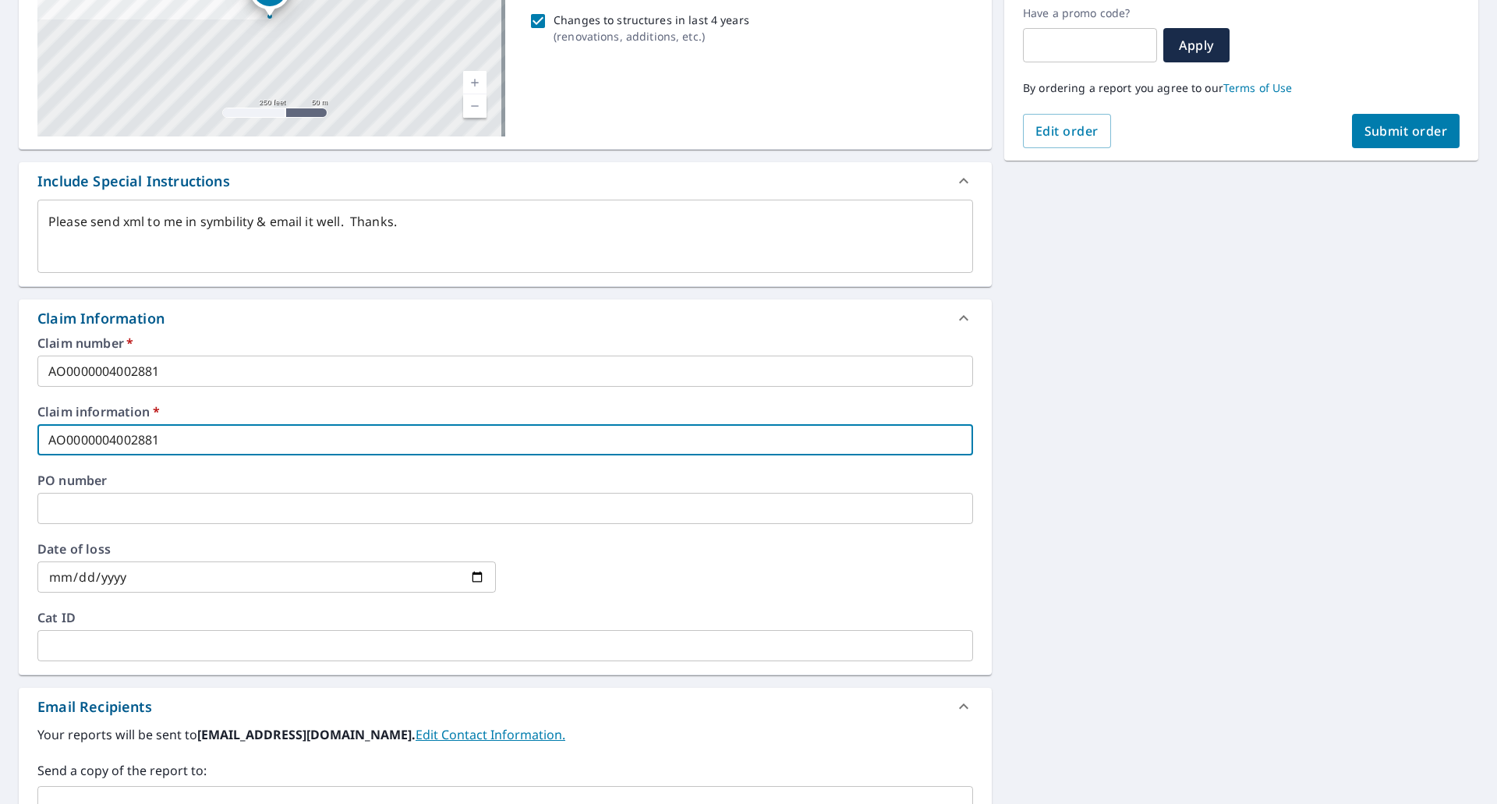
scroll to position [468, 0]
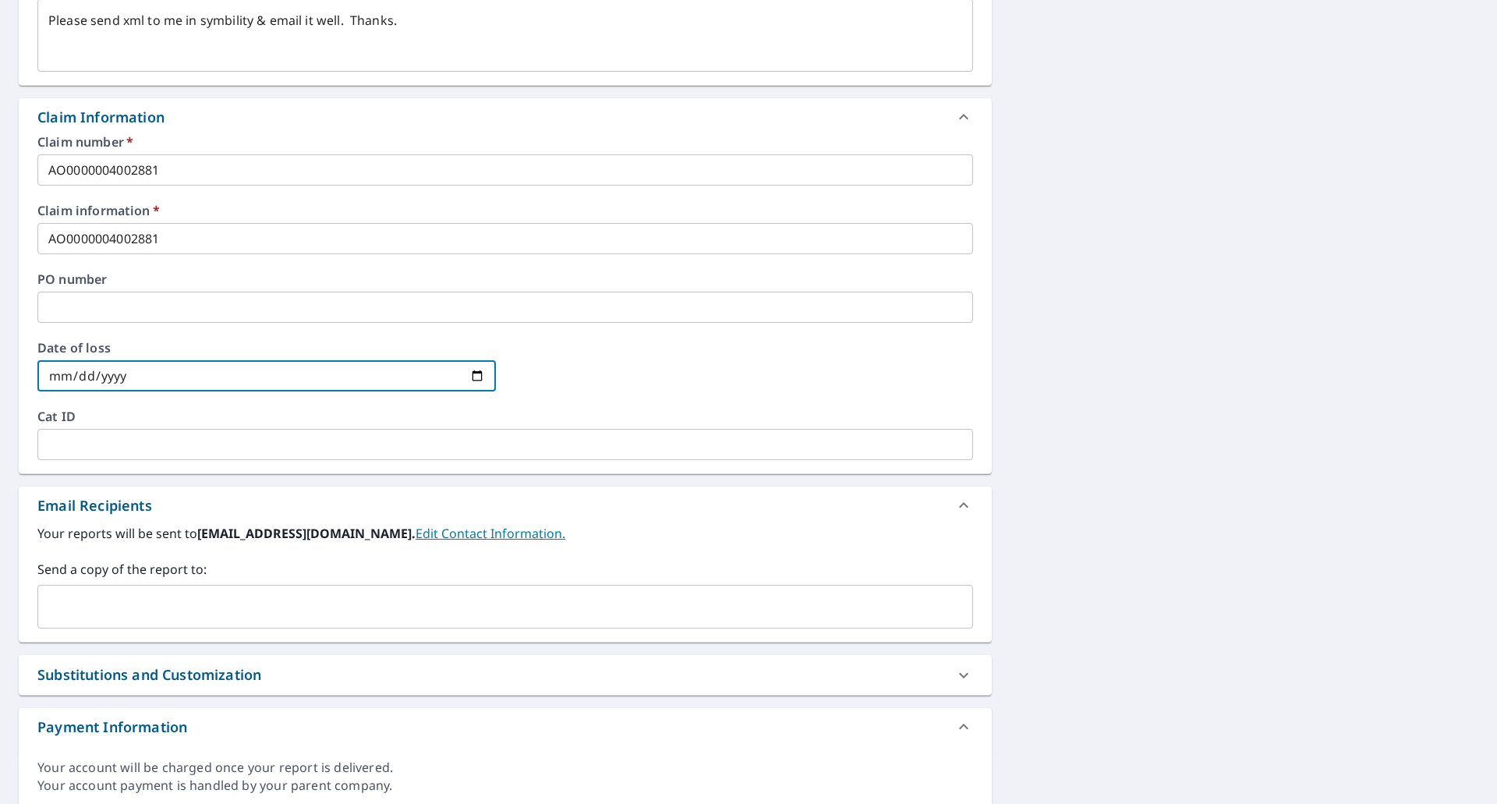
click at [463, 374] on input "date" at bounding box center [266, 375] width 459 height 31
click at [484, 375] on input "date" at bounding box center [266, 375] width 459 height 31
click at [360, 610] on input "text" at bounding box center [493, 607] width 898 height 30
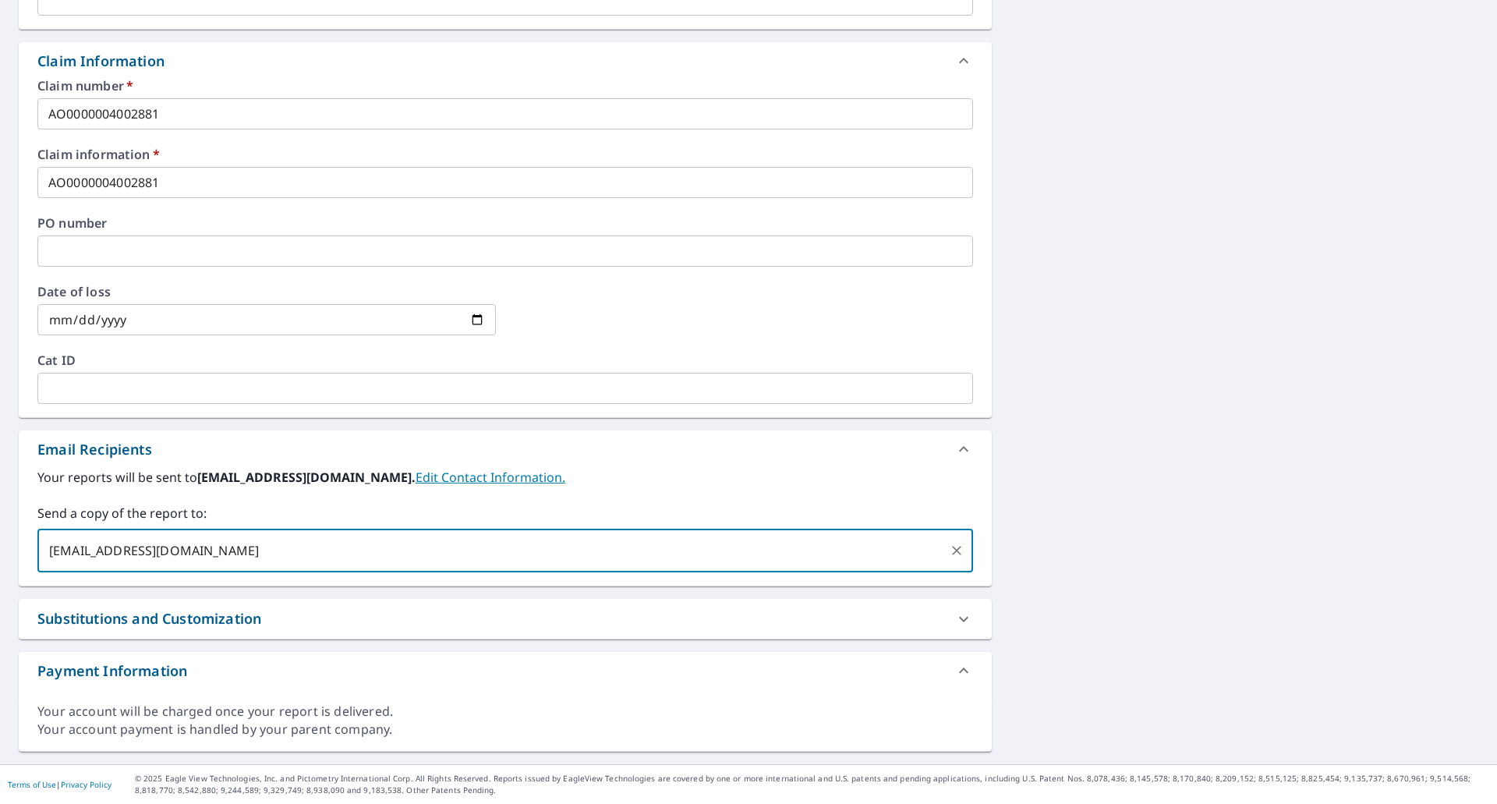
scroll to position [290, 0]
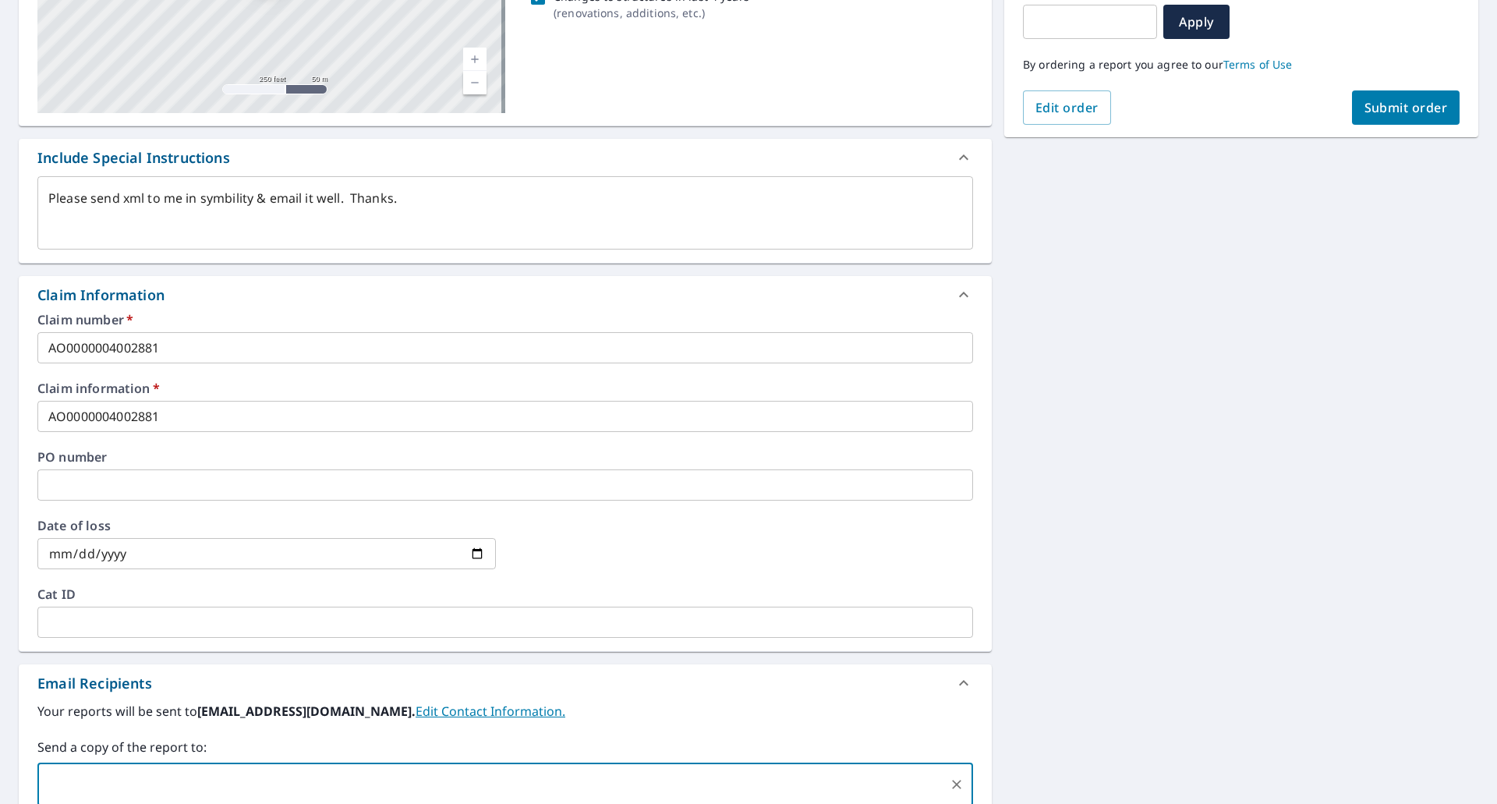
click at [1374, 95] on button "Submit order" at bounding box center [1406, 107] width 108 height 34
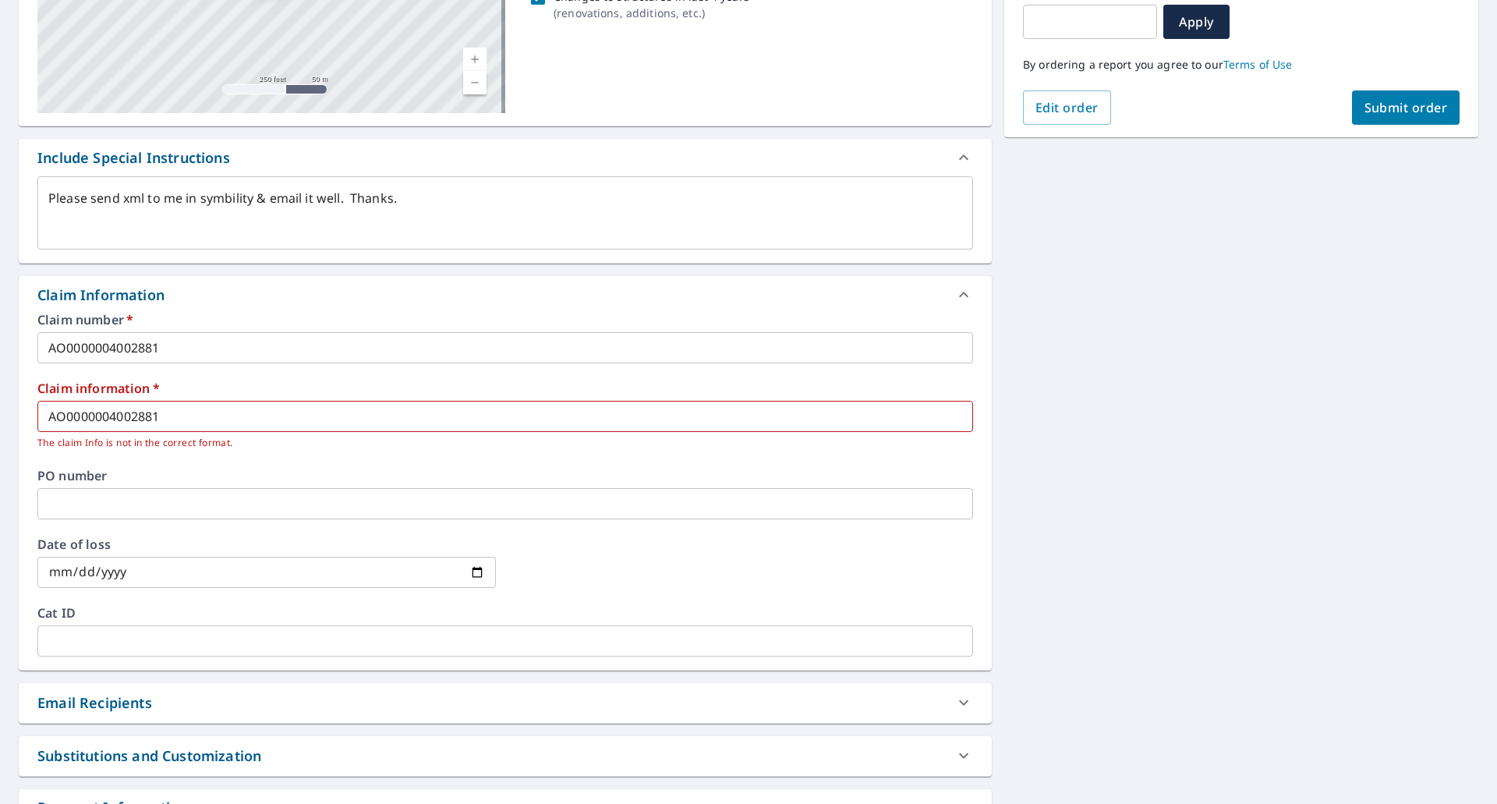
click at [65, 415] on input "AO0000004002881" at bounding box center [505, 416] width 936 height 31
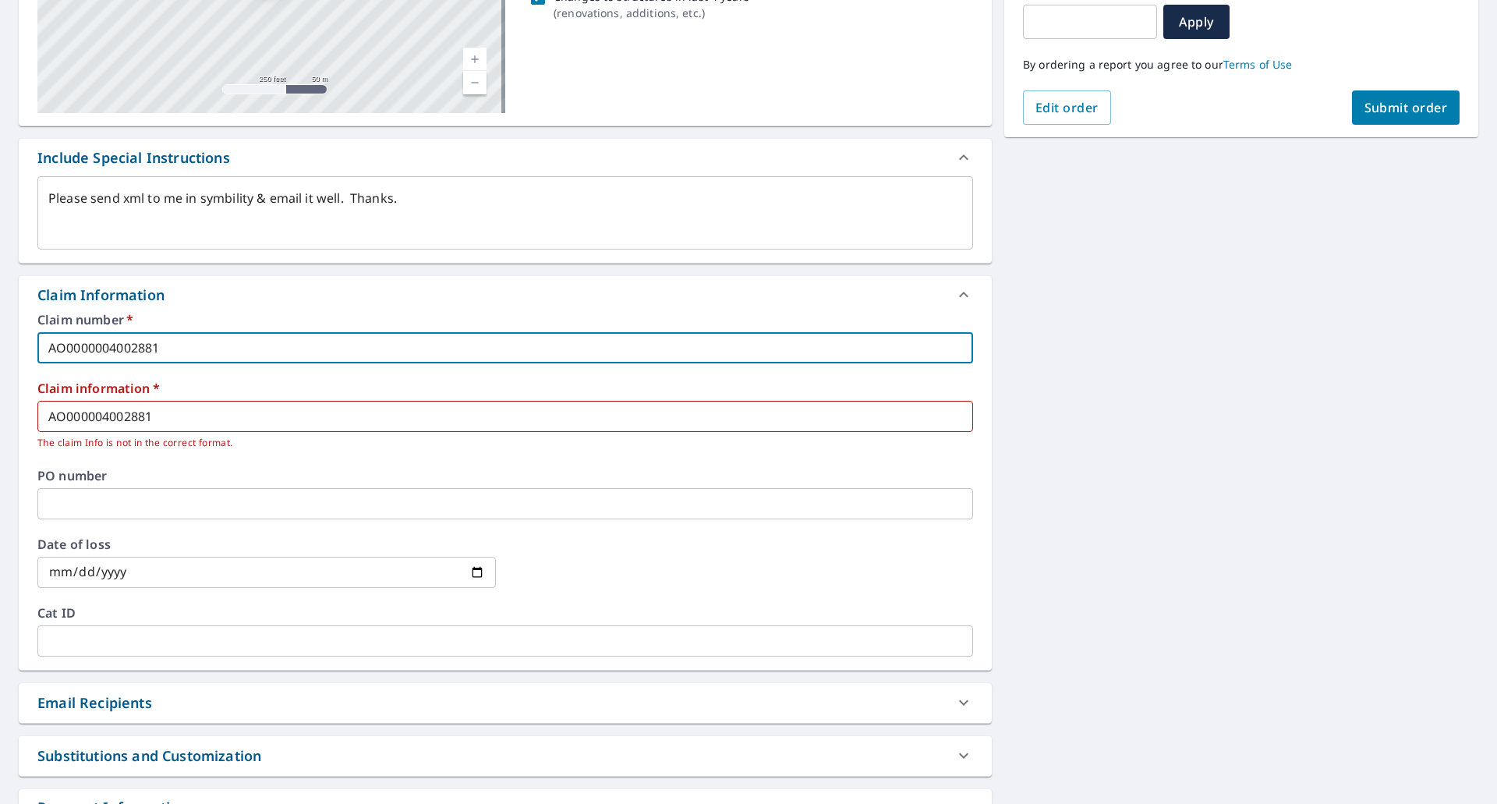
click at [105, 348] on input "AO0000004002881" at bounding box center [505, 347] width 936 height 31
click at [1435, 106] on button "Submit order" at bounding box center [1406, 107] width 108 height 34
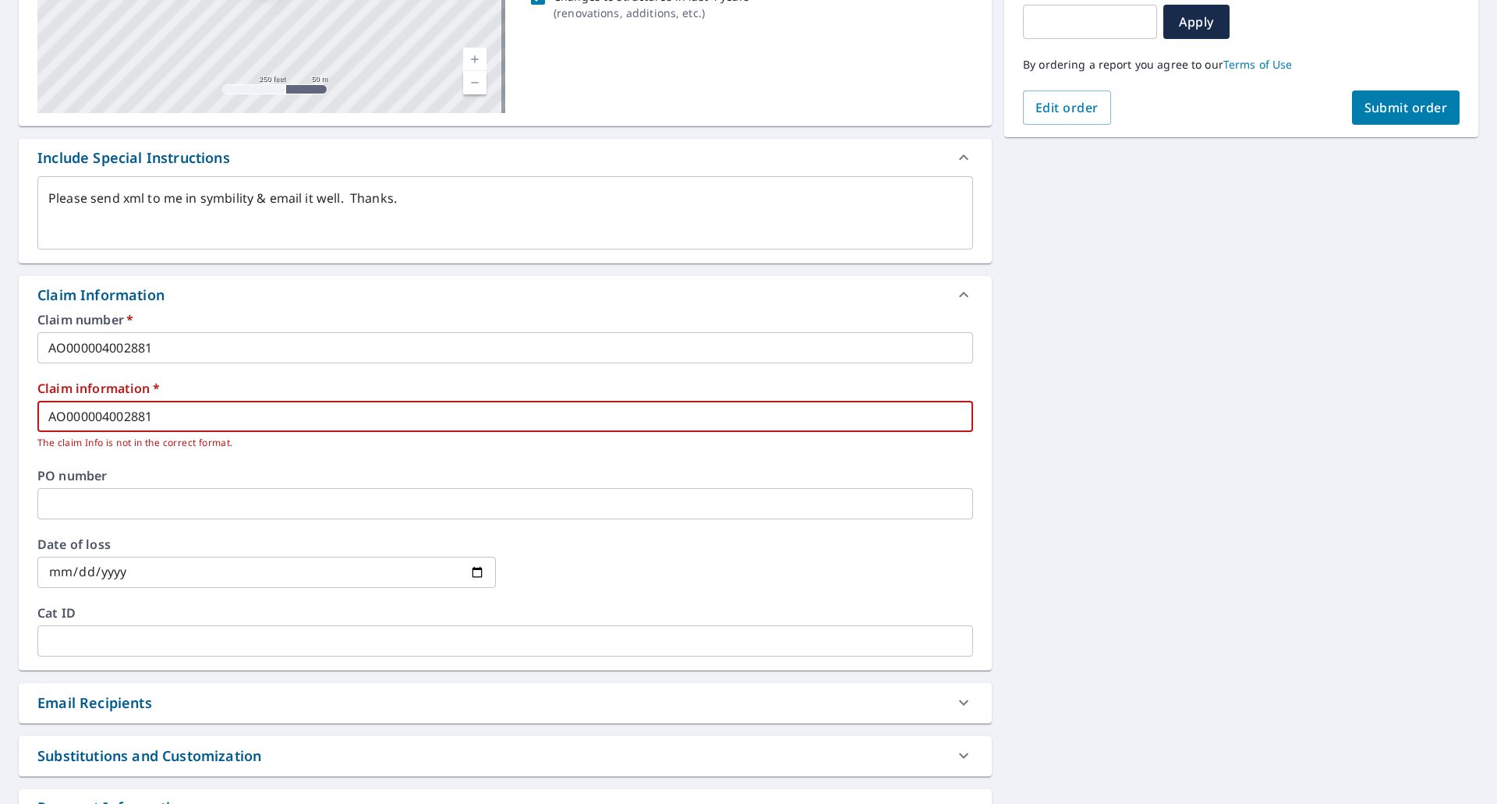
click at [107, 414] on input "AO000004002881" at bounding box center [505, 416] width 936 height 31
click at [105, 419] on input "AO000004002881" at bounding box center [505, 416] width 936 height 31
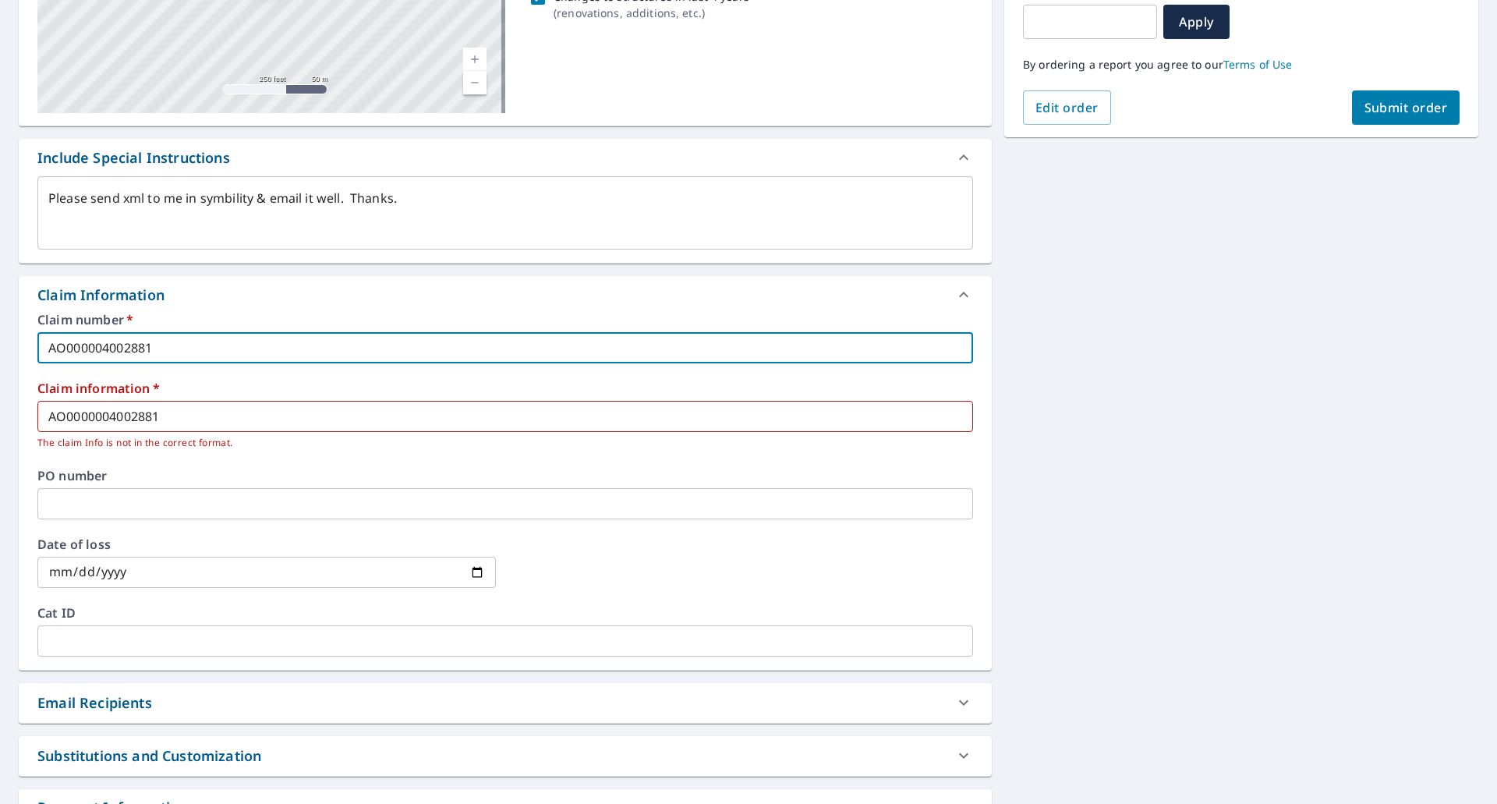
click at [64, 345] on input "AO000004002881" at bounding box center [505, 347] width 936 height 31
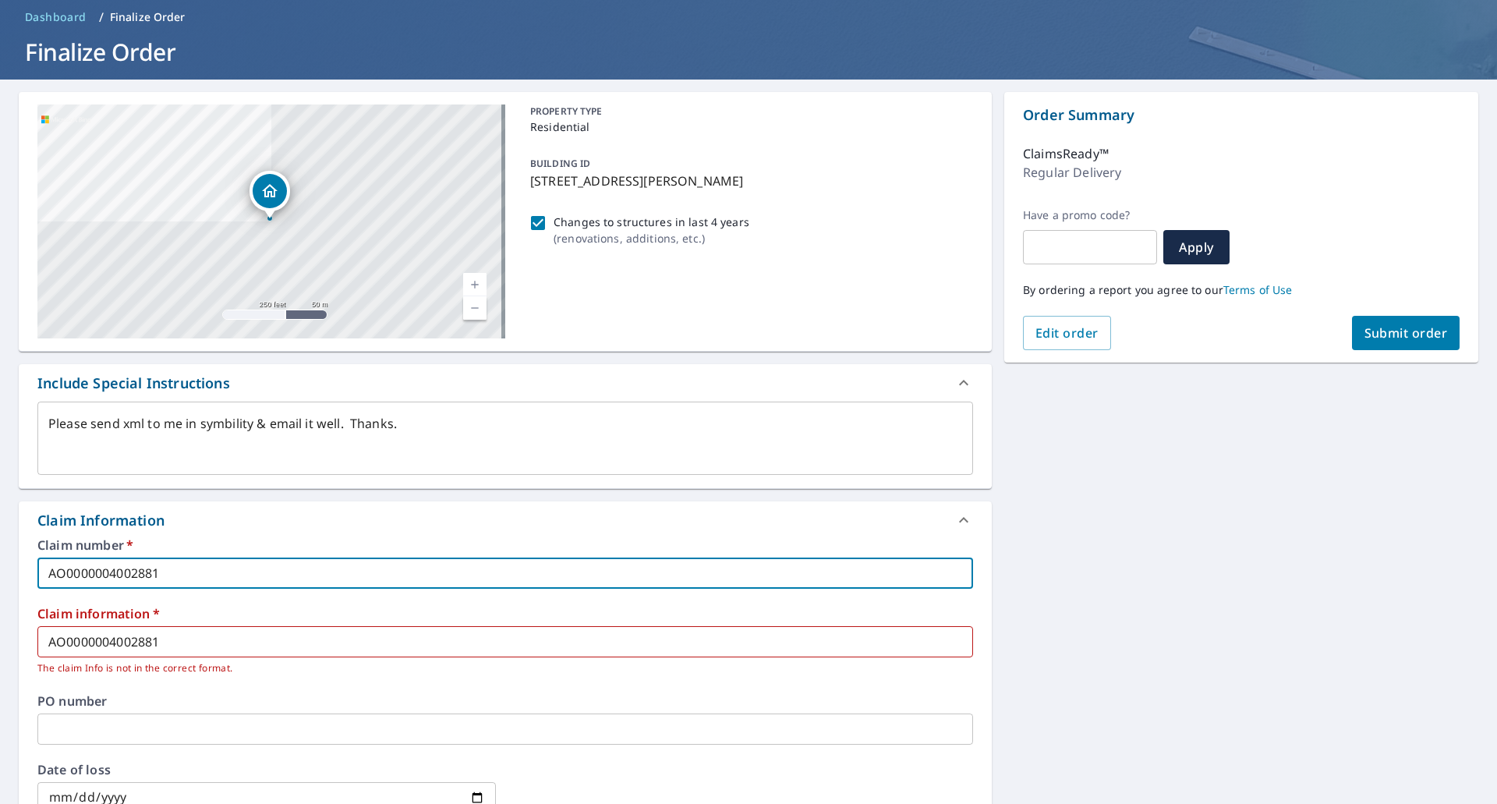
scroll to position [56, 0]
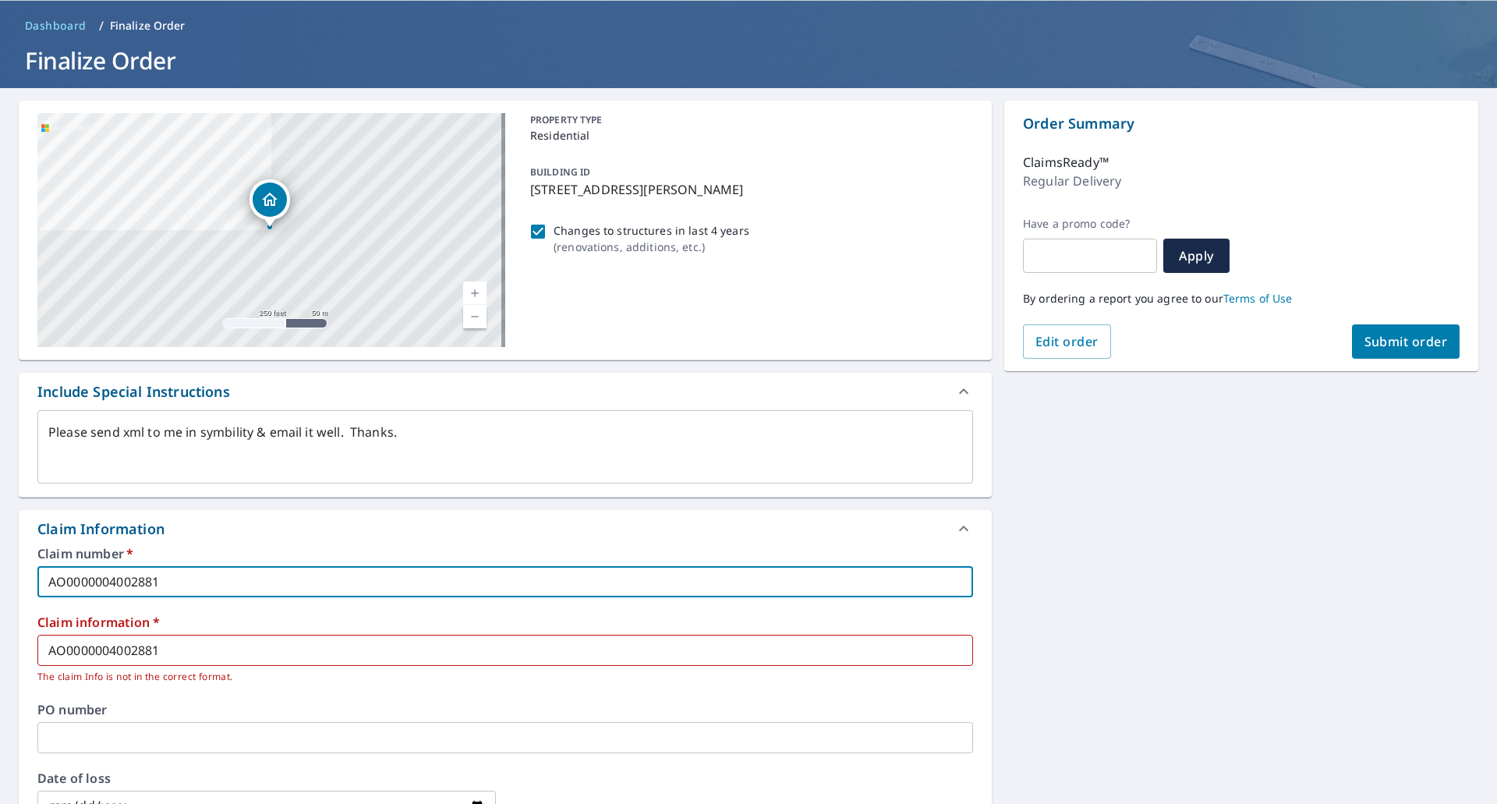
drag, startPoint x: 1348, startPoint y: 337, endPoint x: 1356, endPoint y: 338, distance: 8.7
click at [1356, 338] on button "Submit order" at bounding box center [1406, 341] width 108 height 34
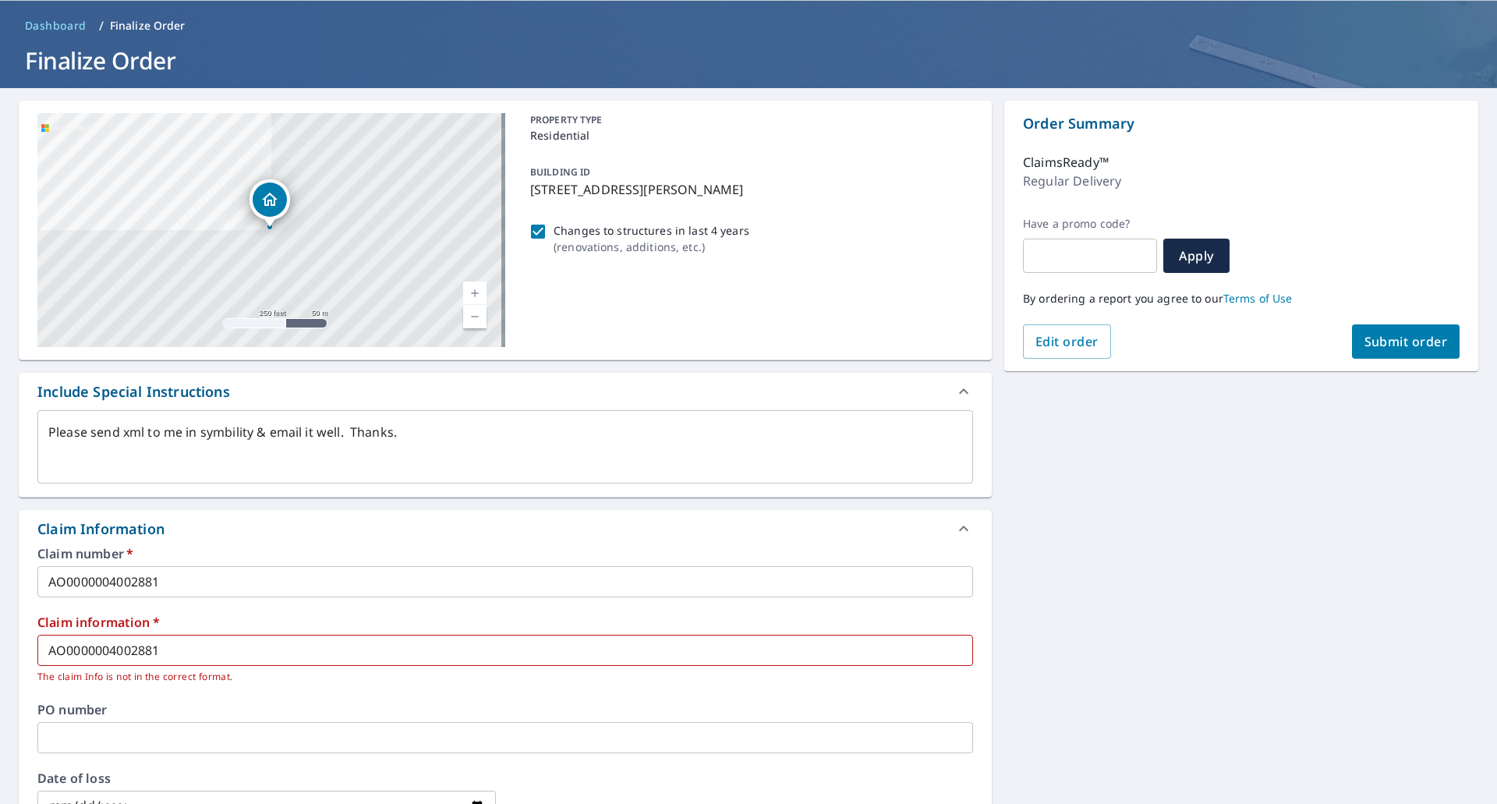
click at [1365, 338] on span "Submit order" at bounding box center [1406, 341] width 83 height 17
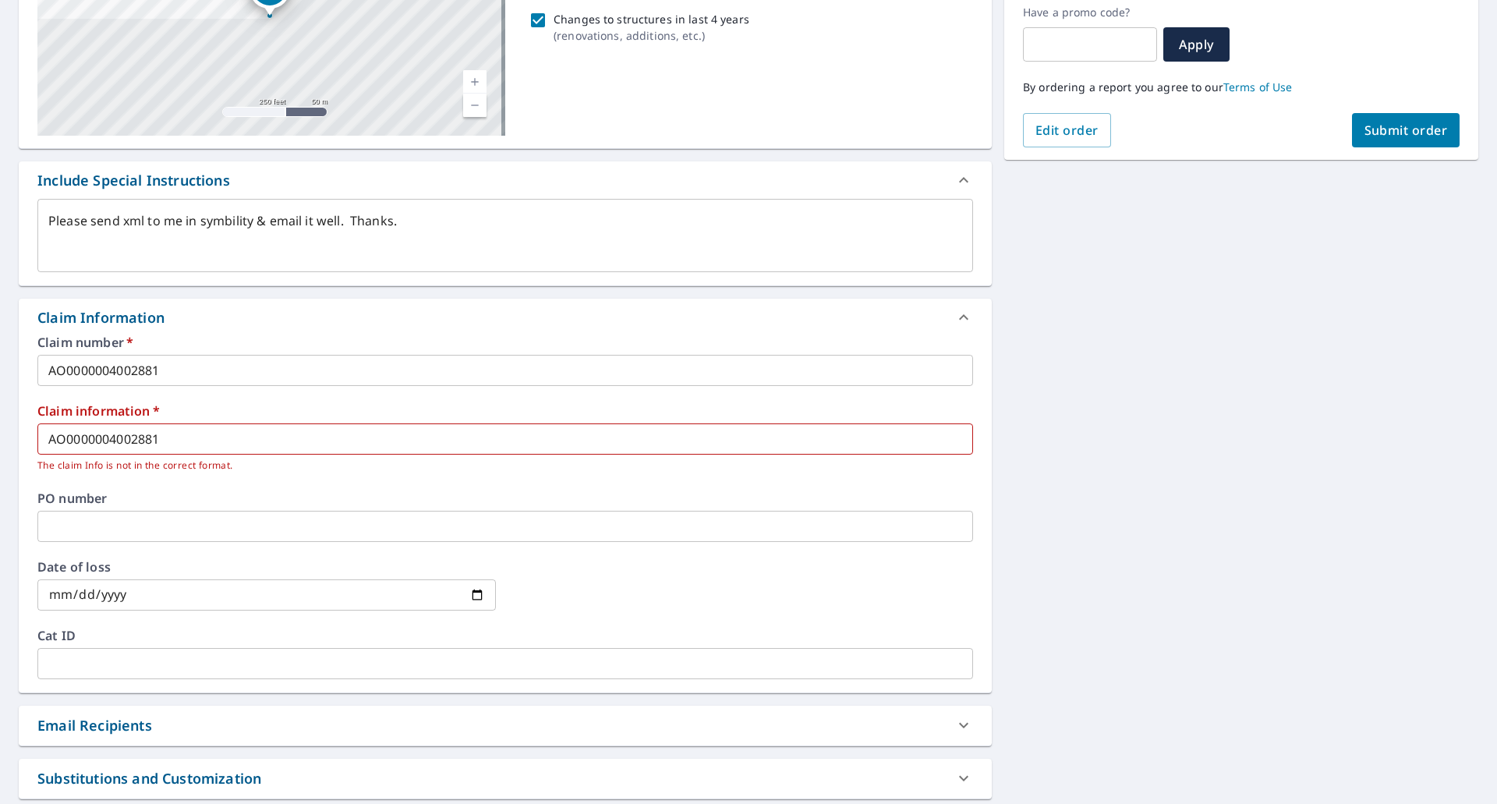
scroll to position [290, 0]
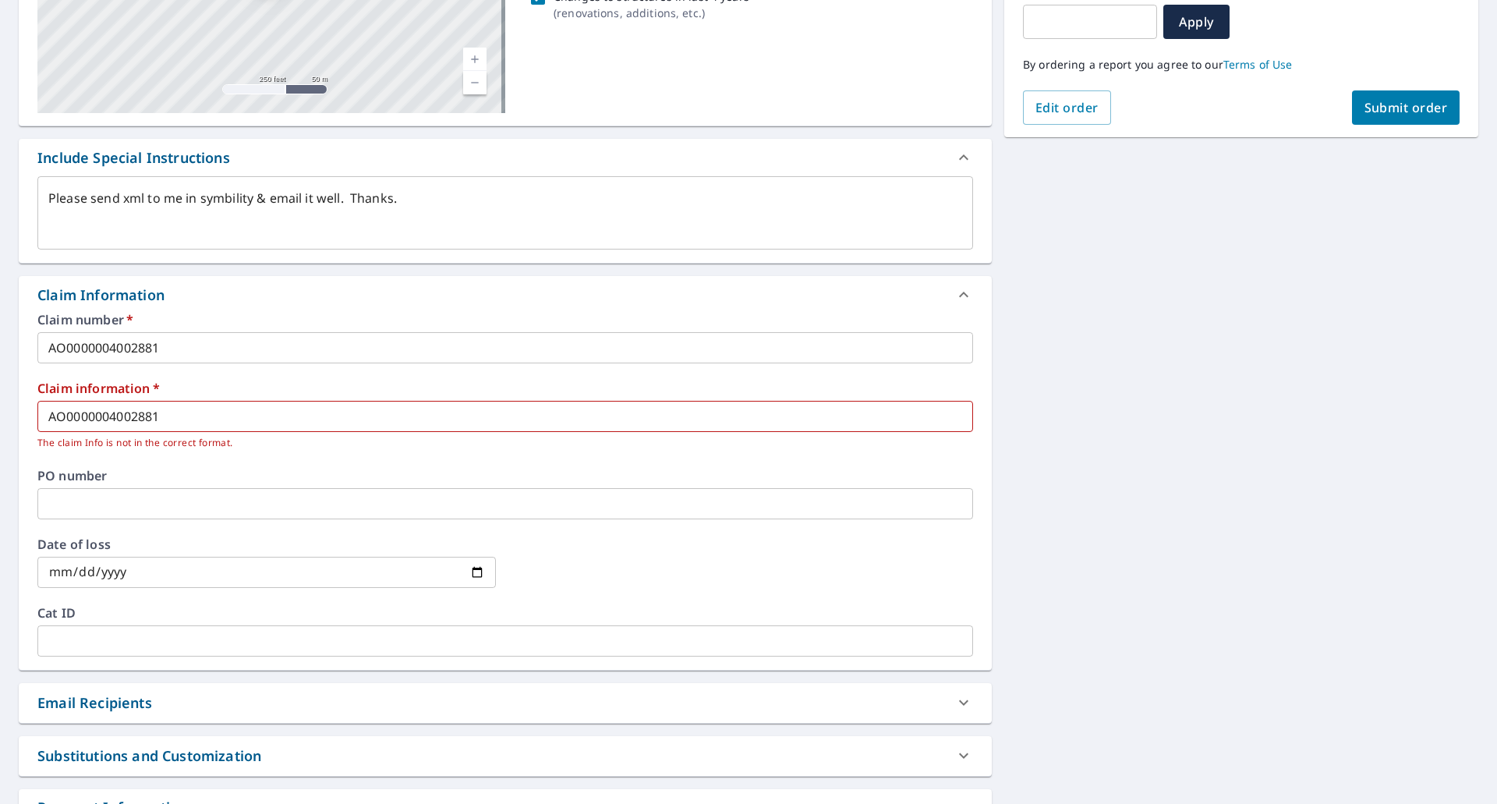
click at [114, 416] on input "AO0000004002881" at bounding box center [505, 416] width 936 height 31
click at [115, 416] on input "AO0000004002881" at bounding box center [505, 416] width 936 height 31
click at [111, 416] on input "AO0000004002881" at bounding box center [505, 416] width 936 height 31
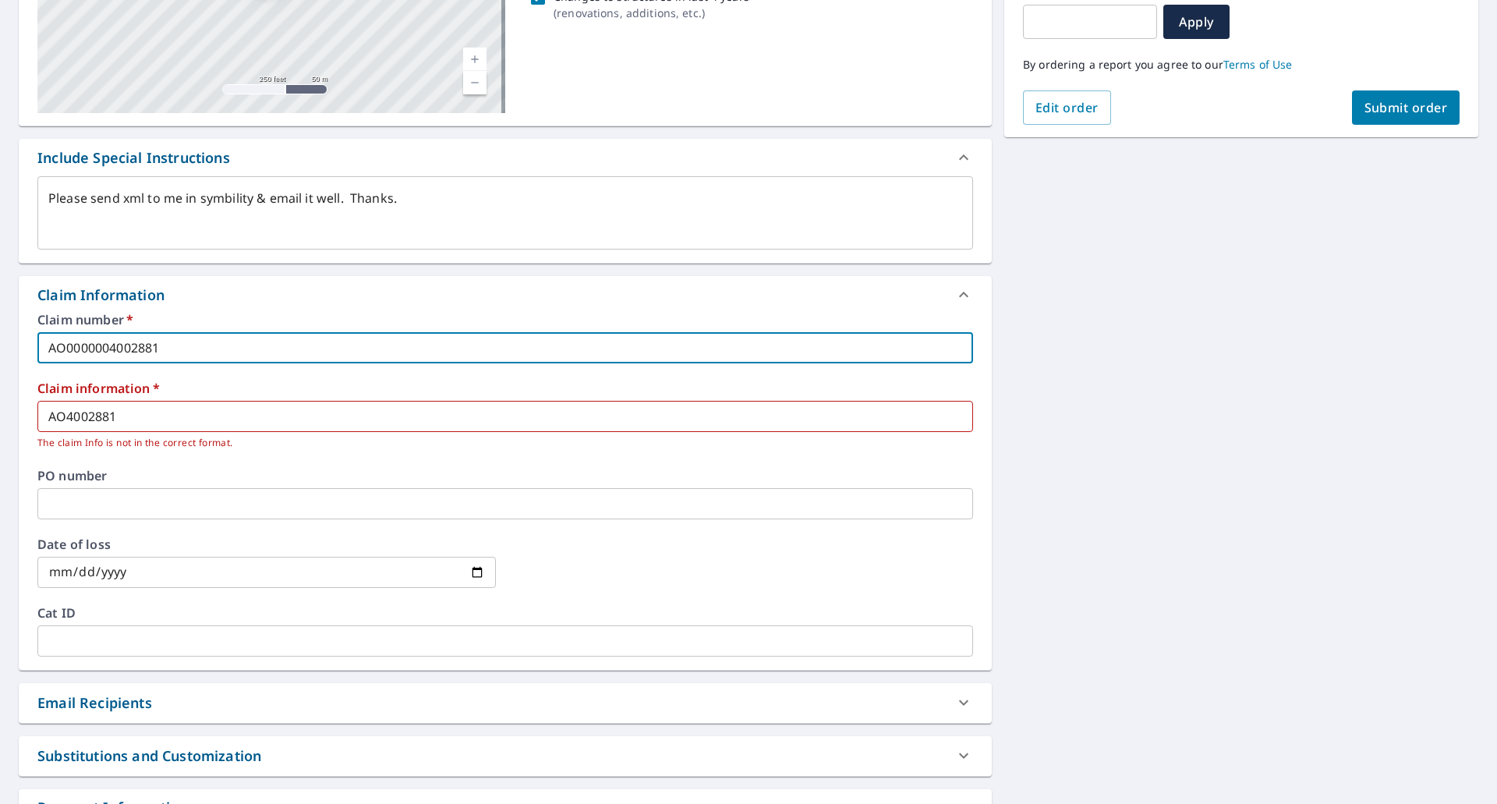
click at [107, 349] on input "AO0000004002881" at bounding box center [505, 347] width 936 height 31
click at [1377, 116] on button "Submit order" at bounding box center [1406, 107] width 108 height 34
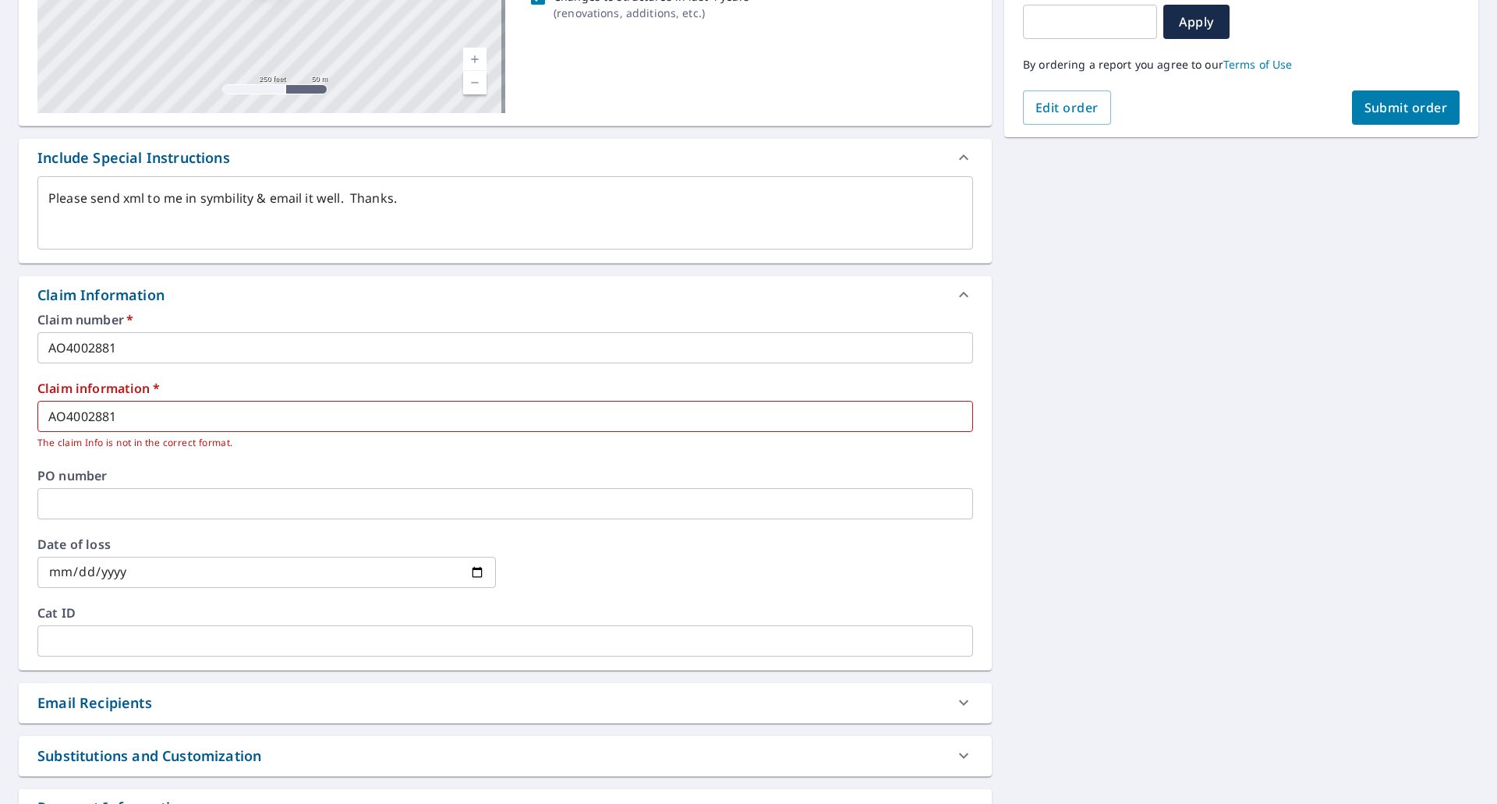
click at [1377, 116] on button "Submit order" at bounding box center [1406, 107] width 108 height 34
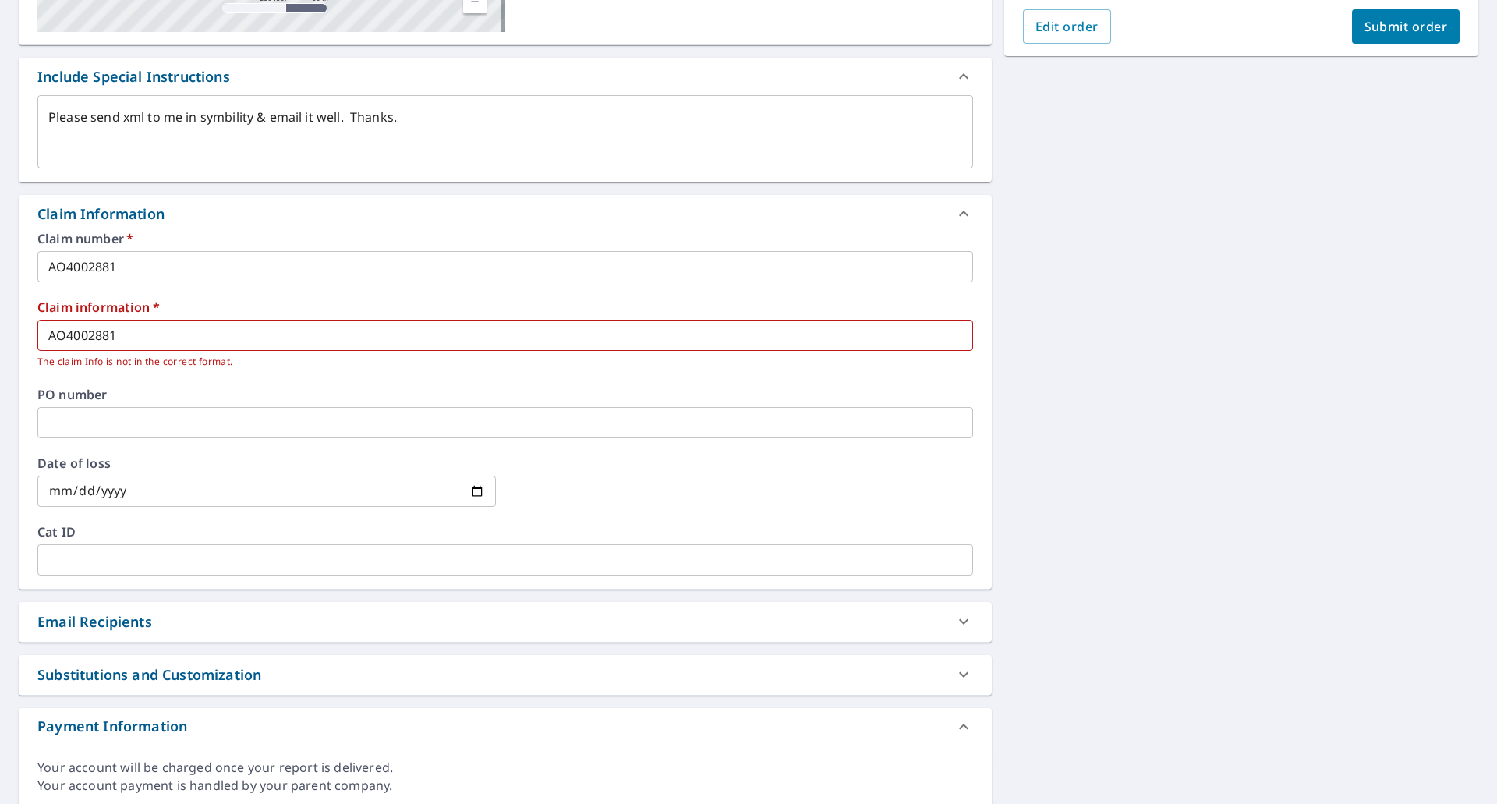
scroll to position [427, 0]
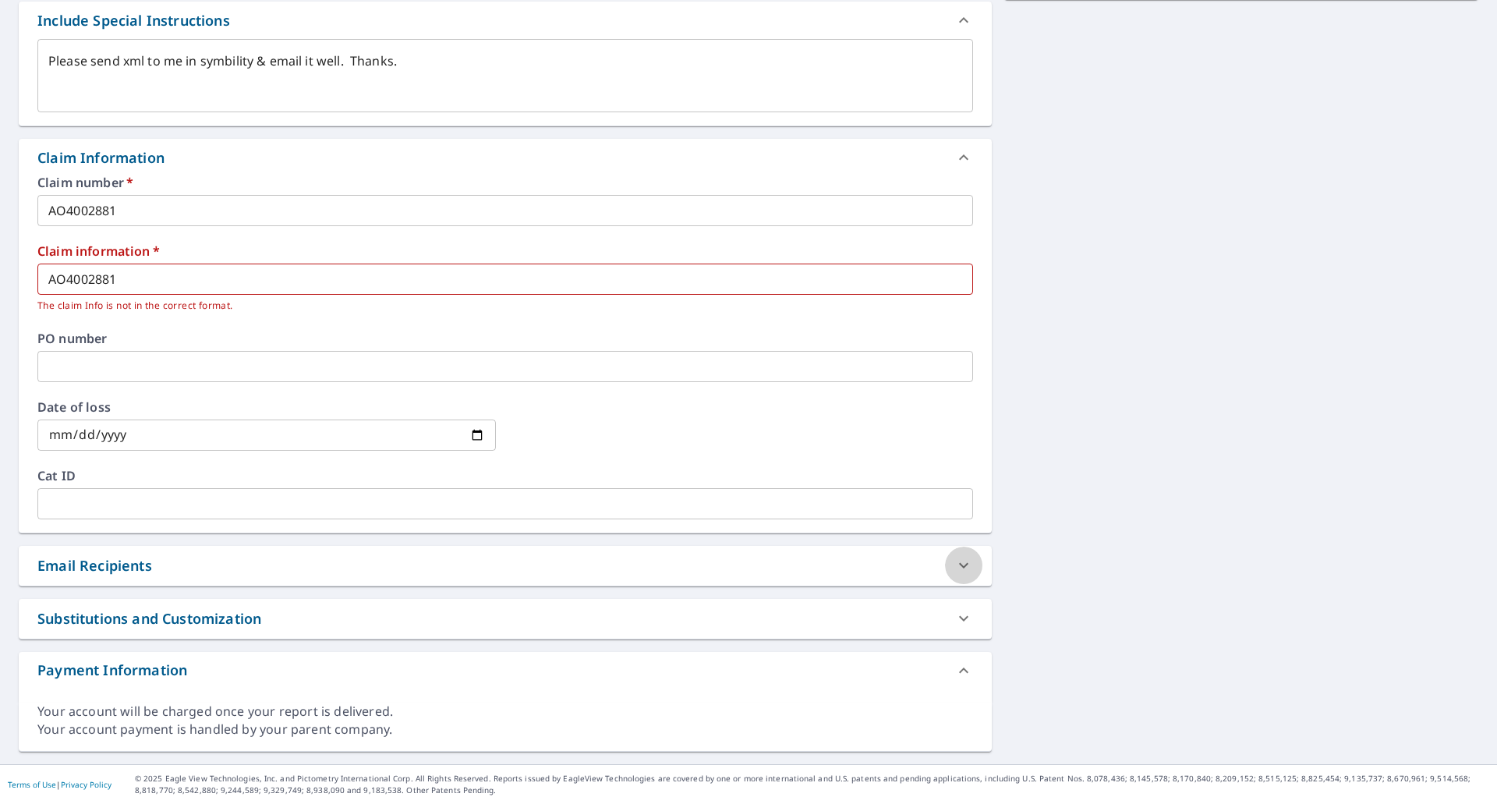
click at [962, 566] on icon at bounding box center [964, 565] width 19 height 19
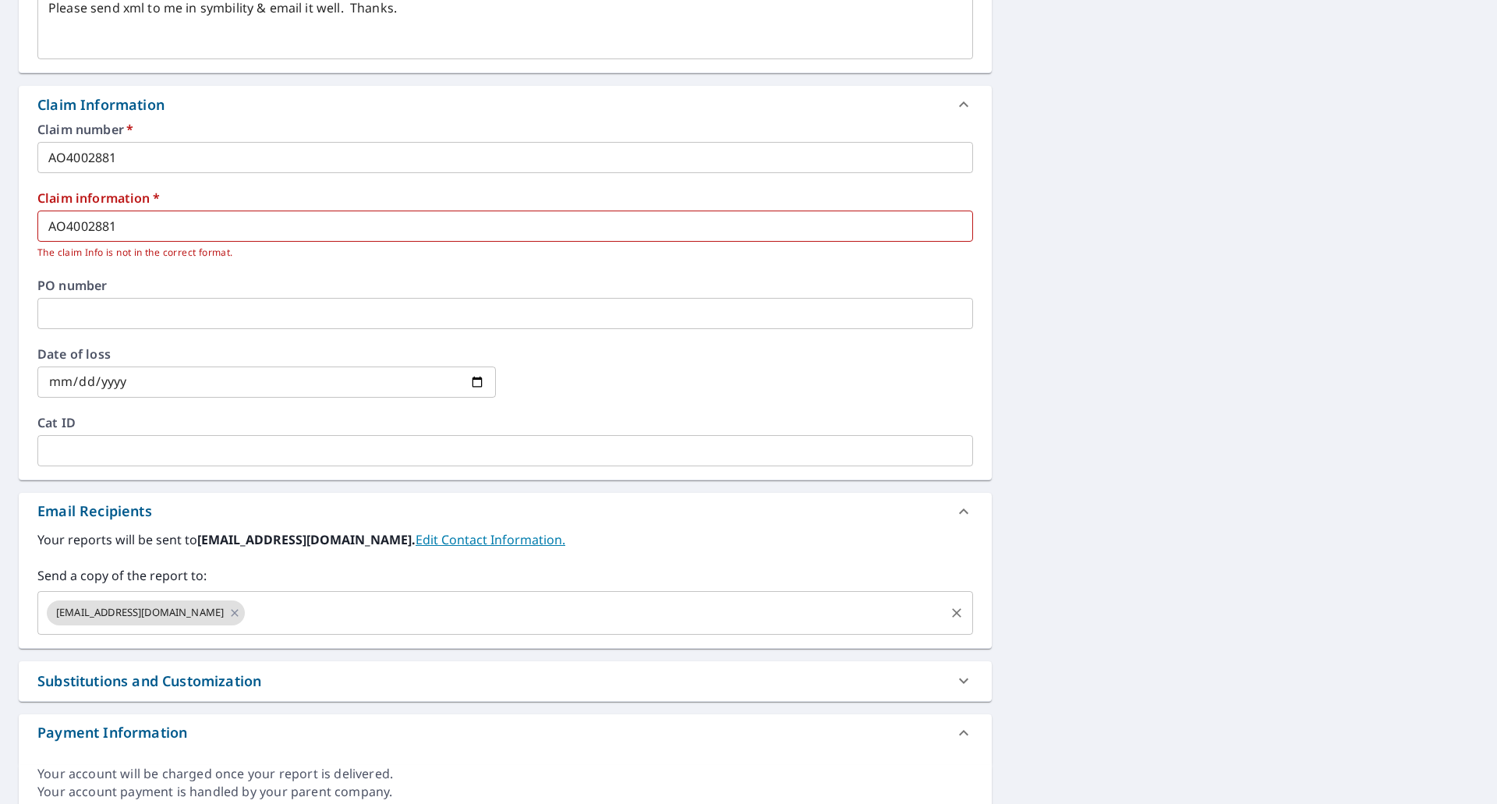
scroll to position [543, 0]
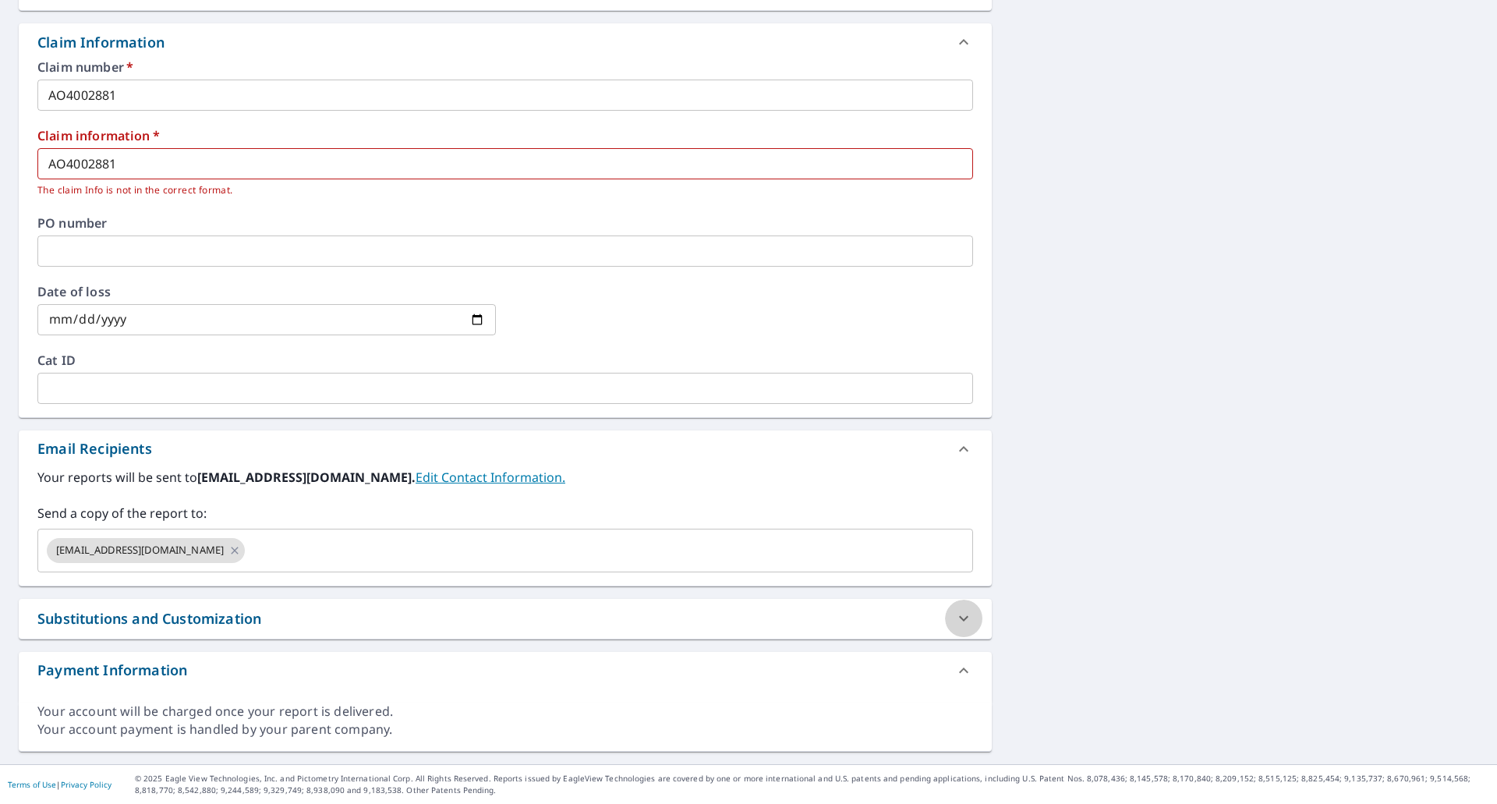
click at [961, 620] on icon at bounding box center [964, 618] width 19 height 19
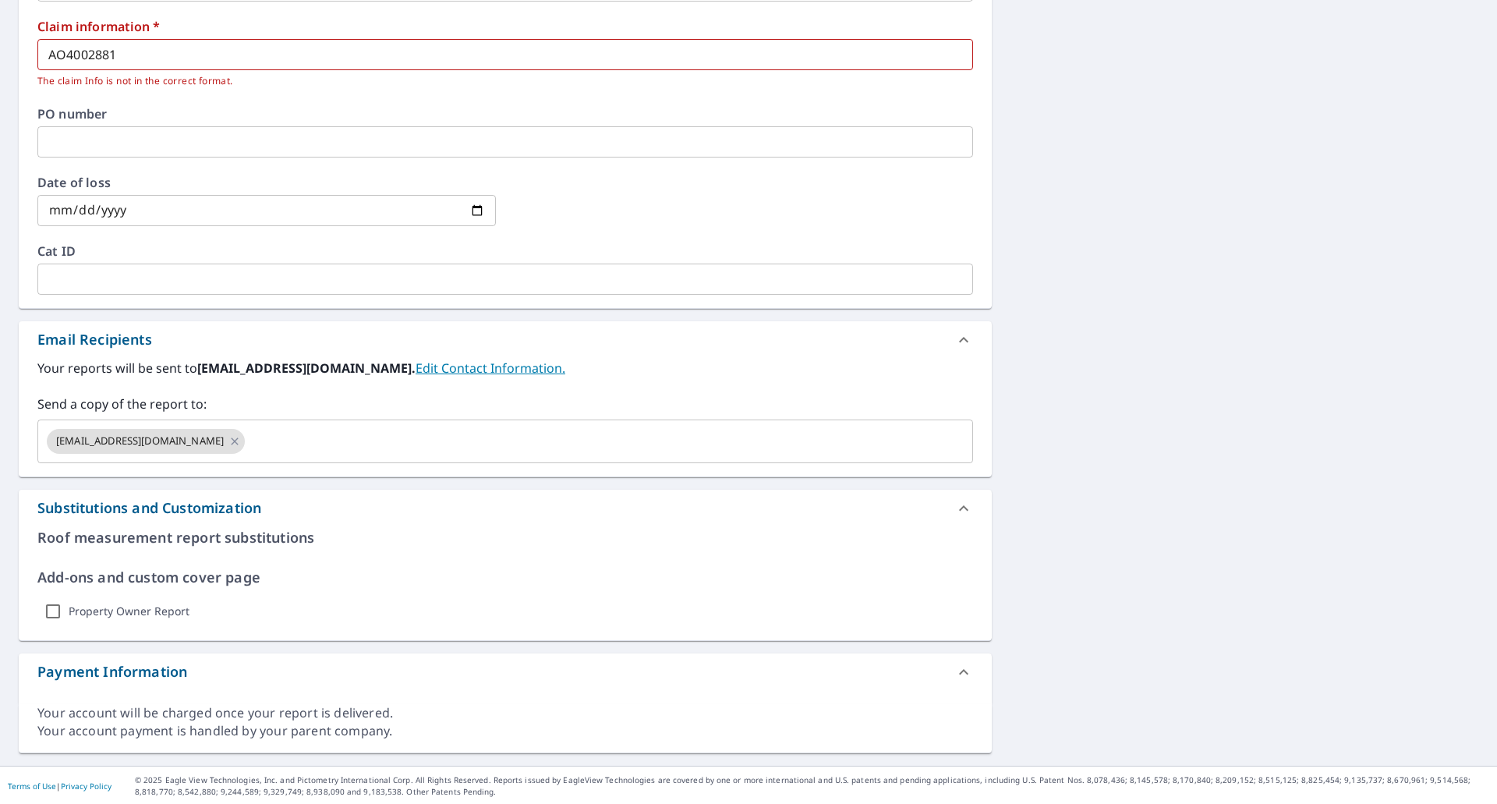
scroll to position [654, 0]
click at [958, 667] on icon at bounding box center [964, 670] width 19 height 19
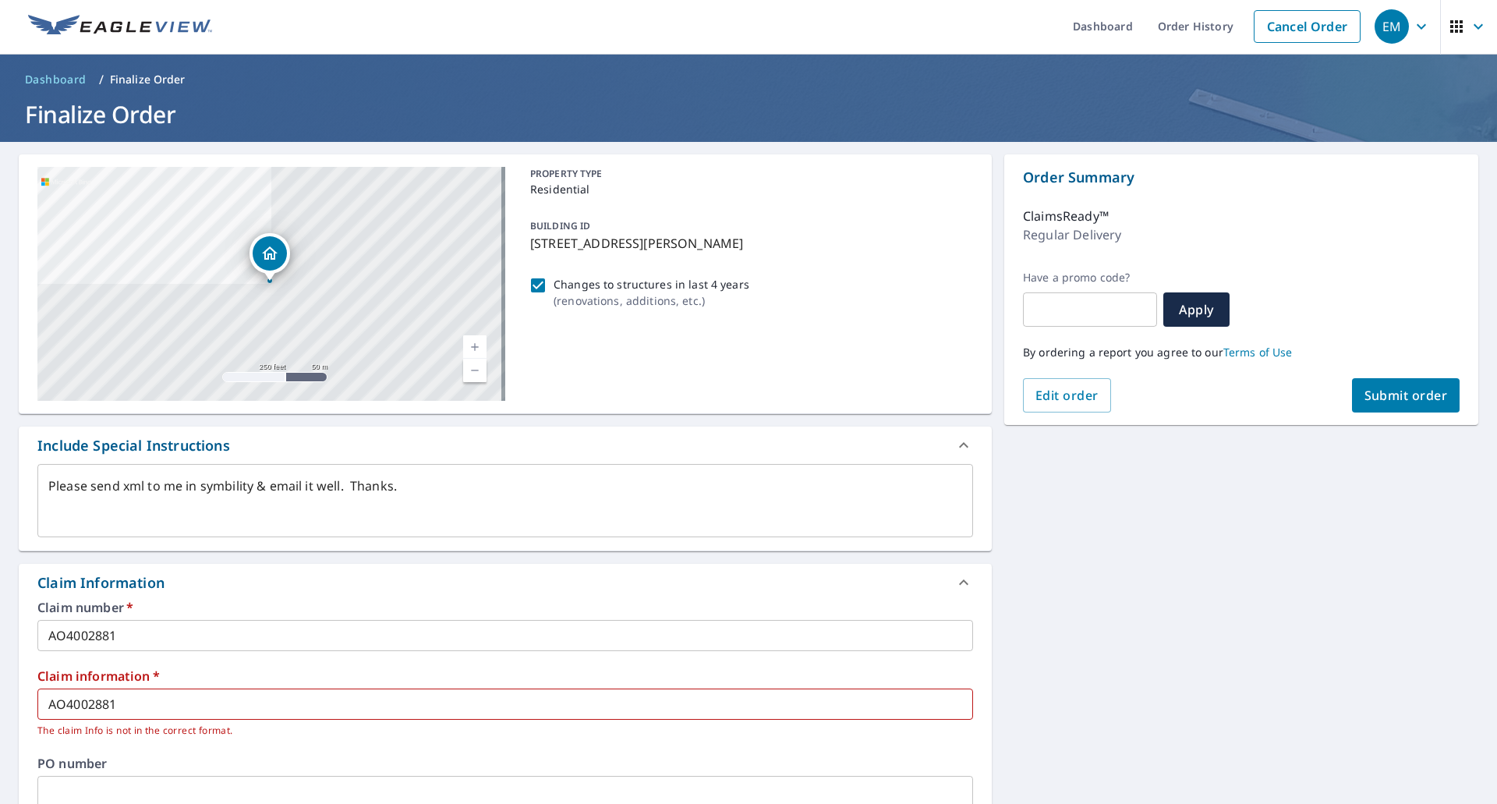
scroll to position [0, 0]
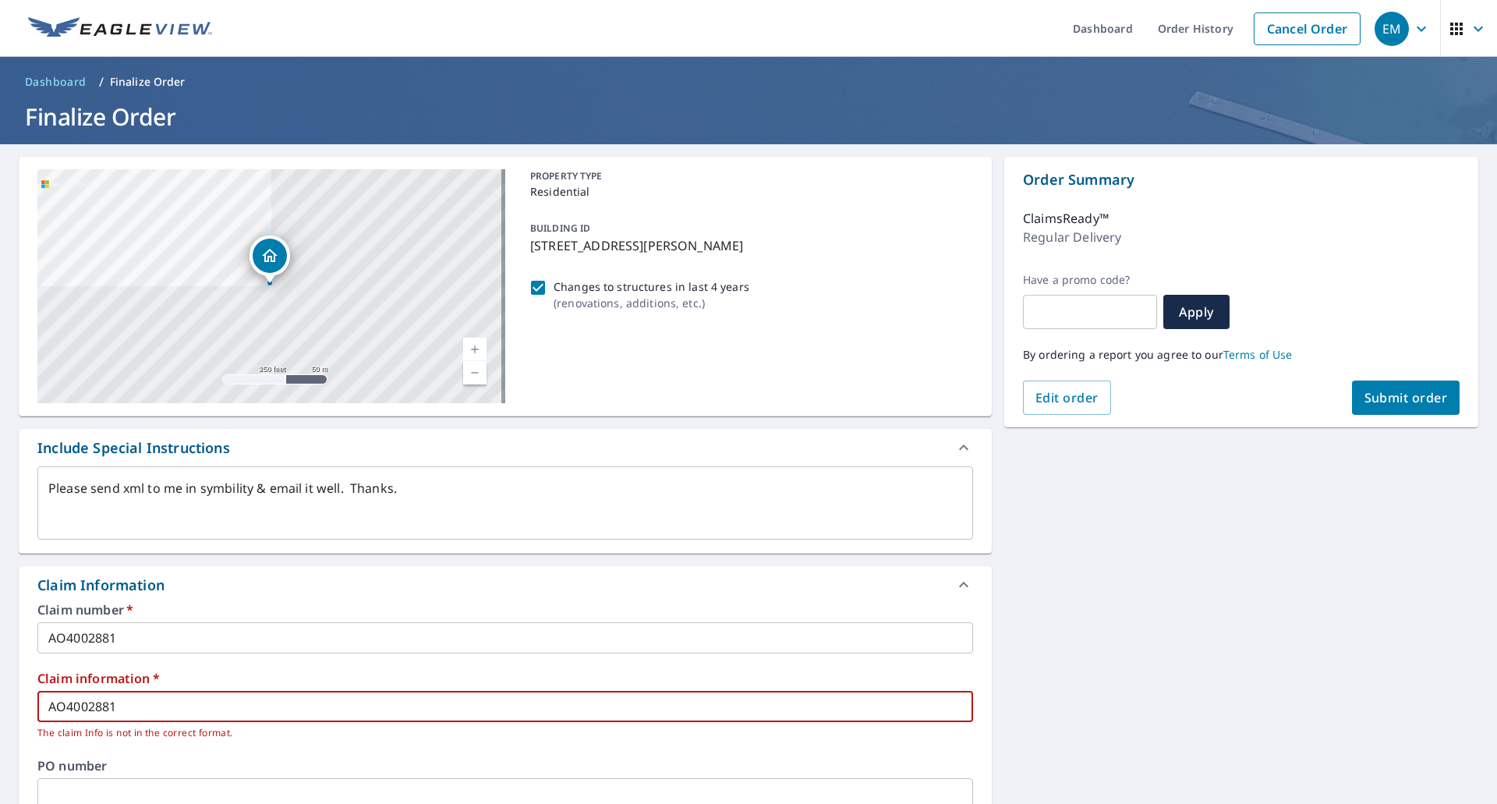
drag, startPoint x: 132, startPoint y: 701, endPoint x: 0, endPoint y: 693, distance: 132.0
click at [0, 693] on div "[STREET_ADDRESS][PERSON_NAME] Aerial Road A standard road map Aerial A detailed…" at bounding box center [748, 775] width 1497 height 1263
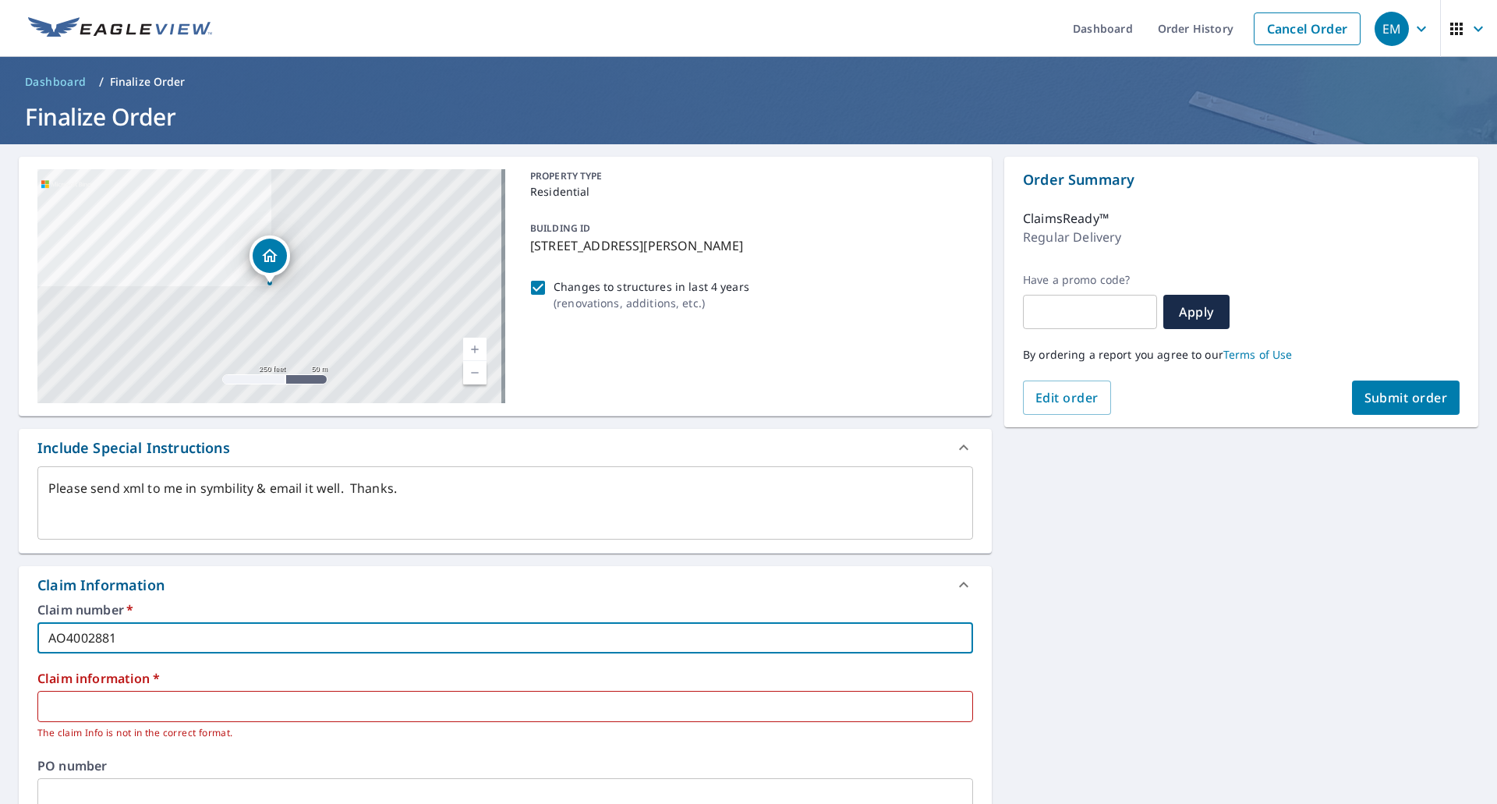
drag, startPoint x: 133, startPoint y: 633, endPoint x: 5, endPoint y: 647, distance: 128.7
click at [22, 645] on div "Claim number   * AO4002881 ​ Claim information   * ​ The claim Info is not in t…" at bounding box center [505, 782] width 973 height 356
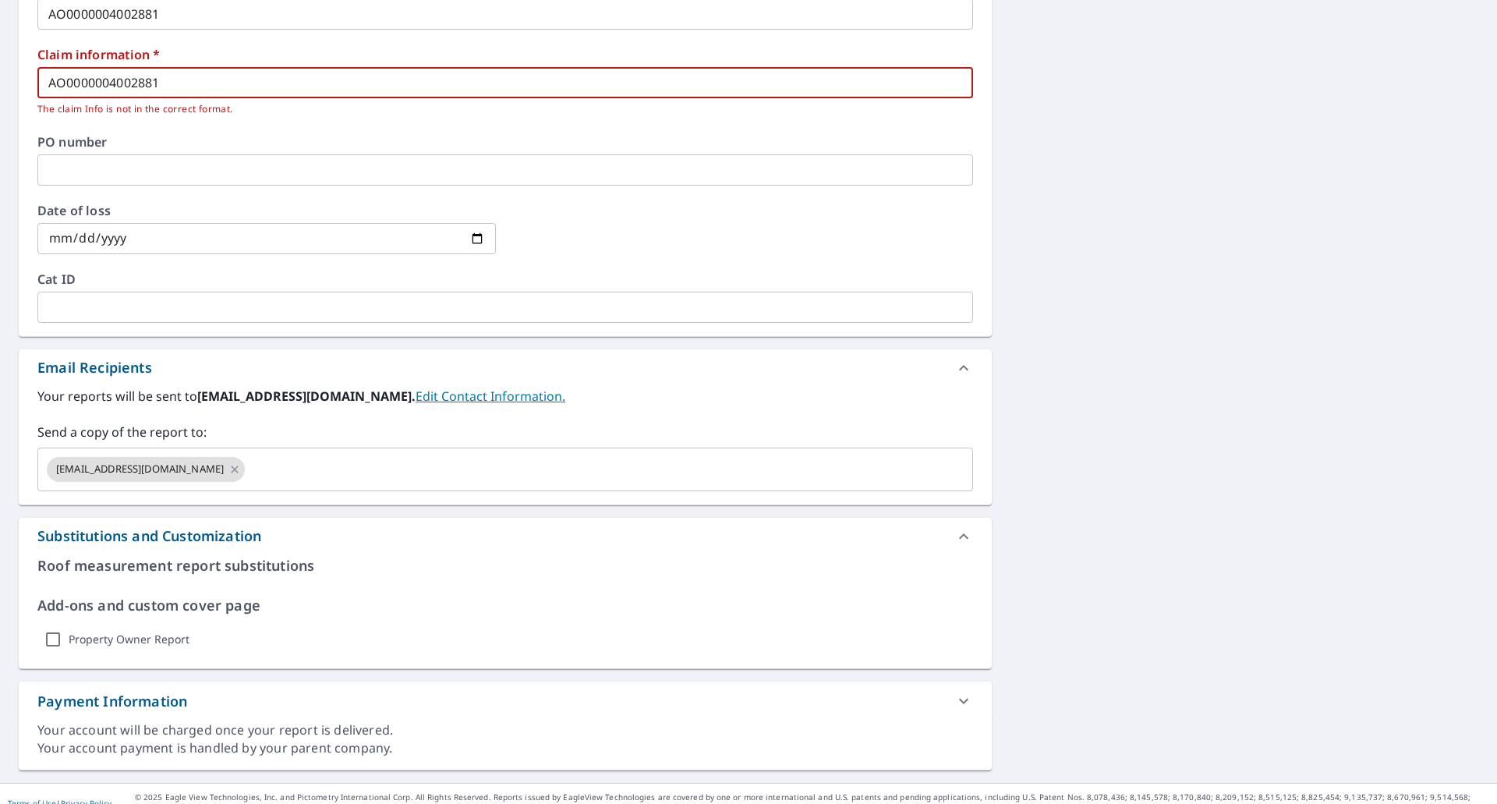
scroll to position [312, 0]
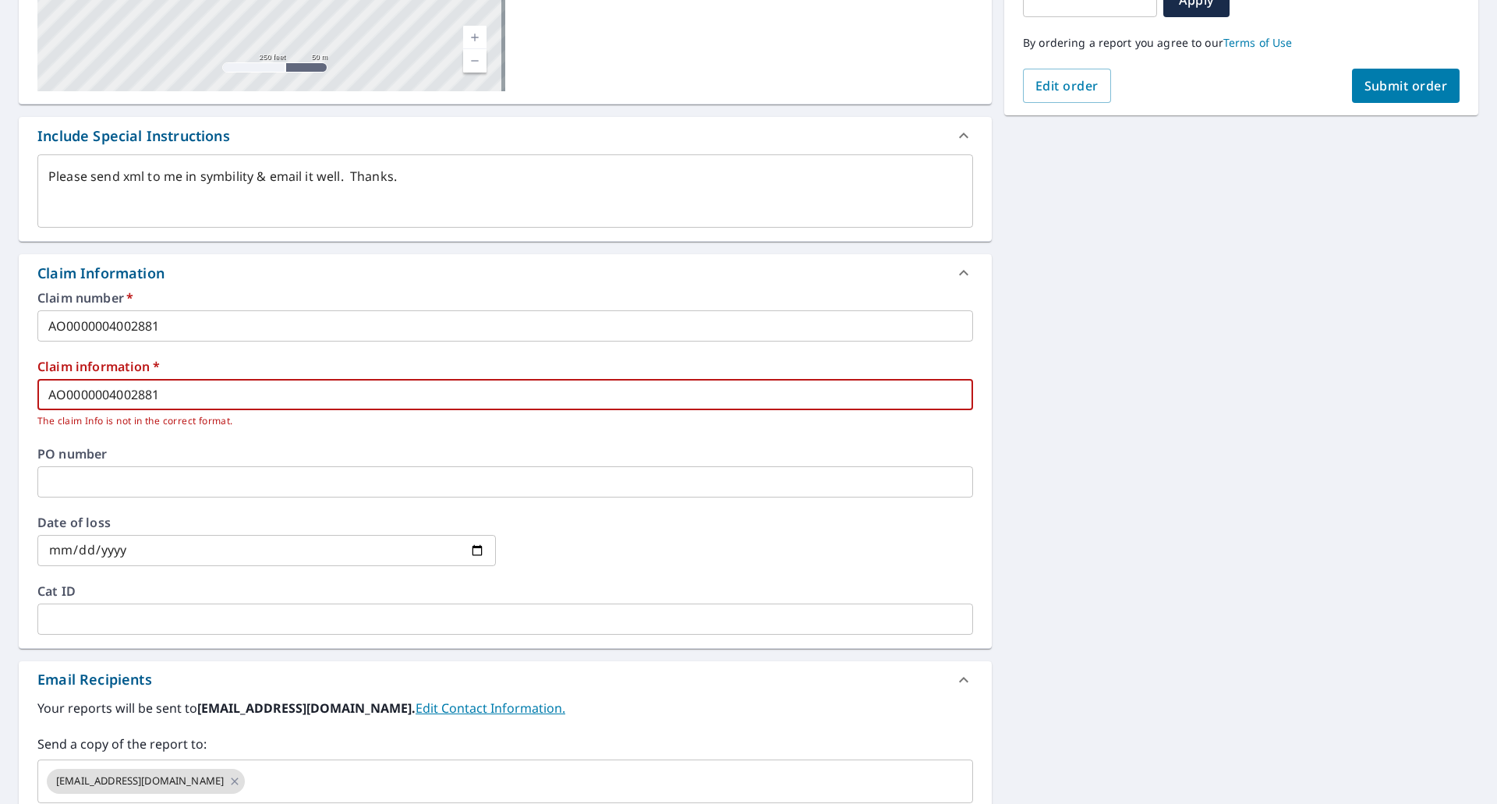
click at [1411, 82] on span "Submit order" at bounding box center [1406, 85] width 83 height 17
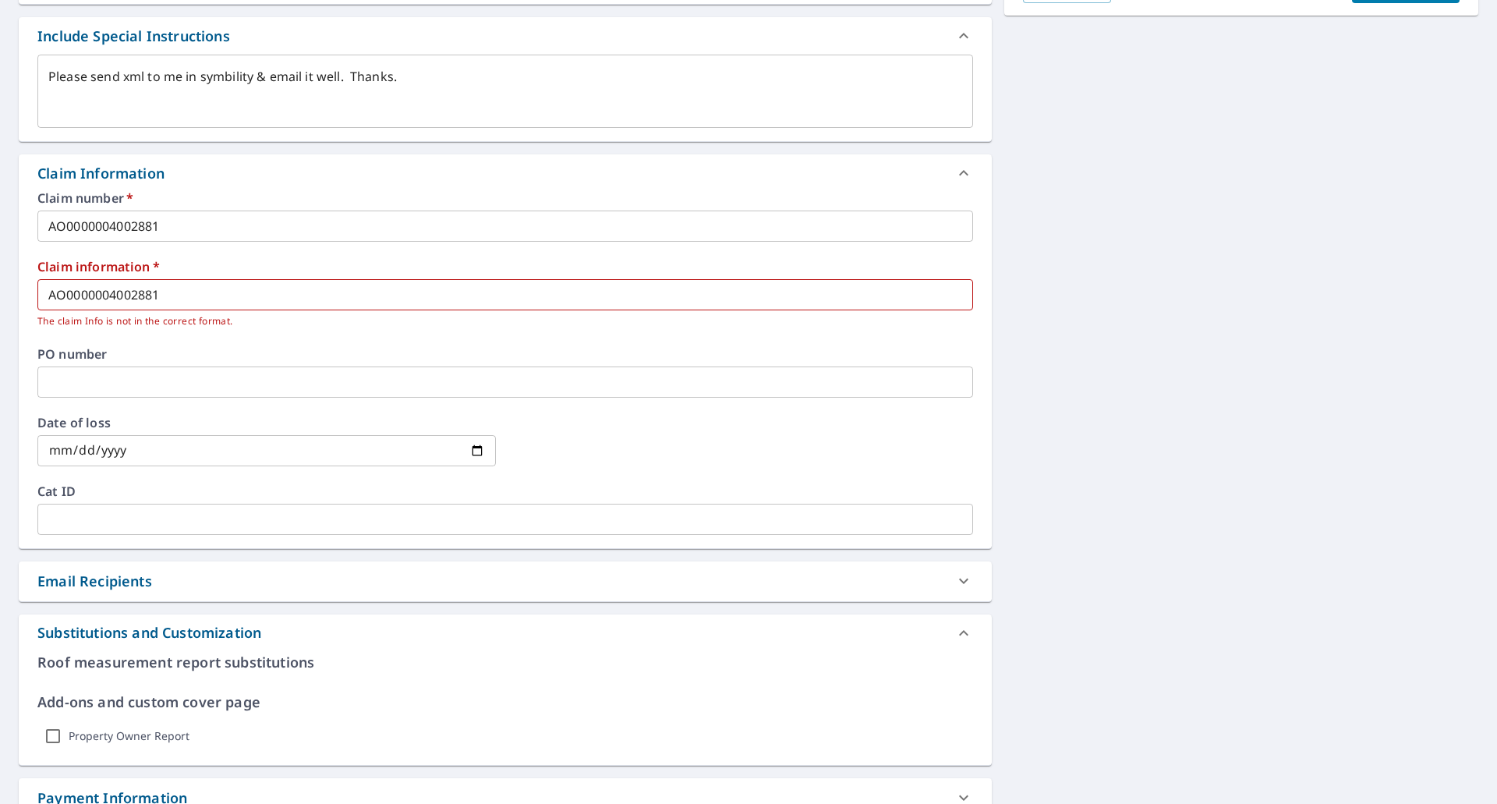
scroll to position [527, 0]
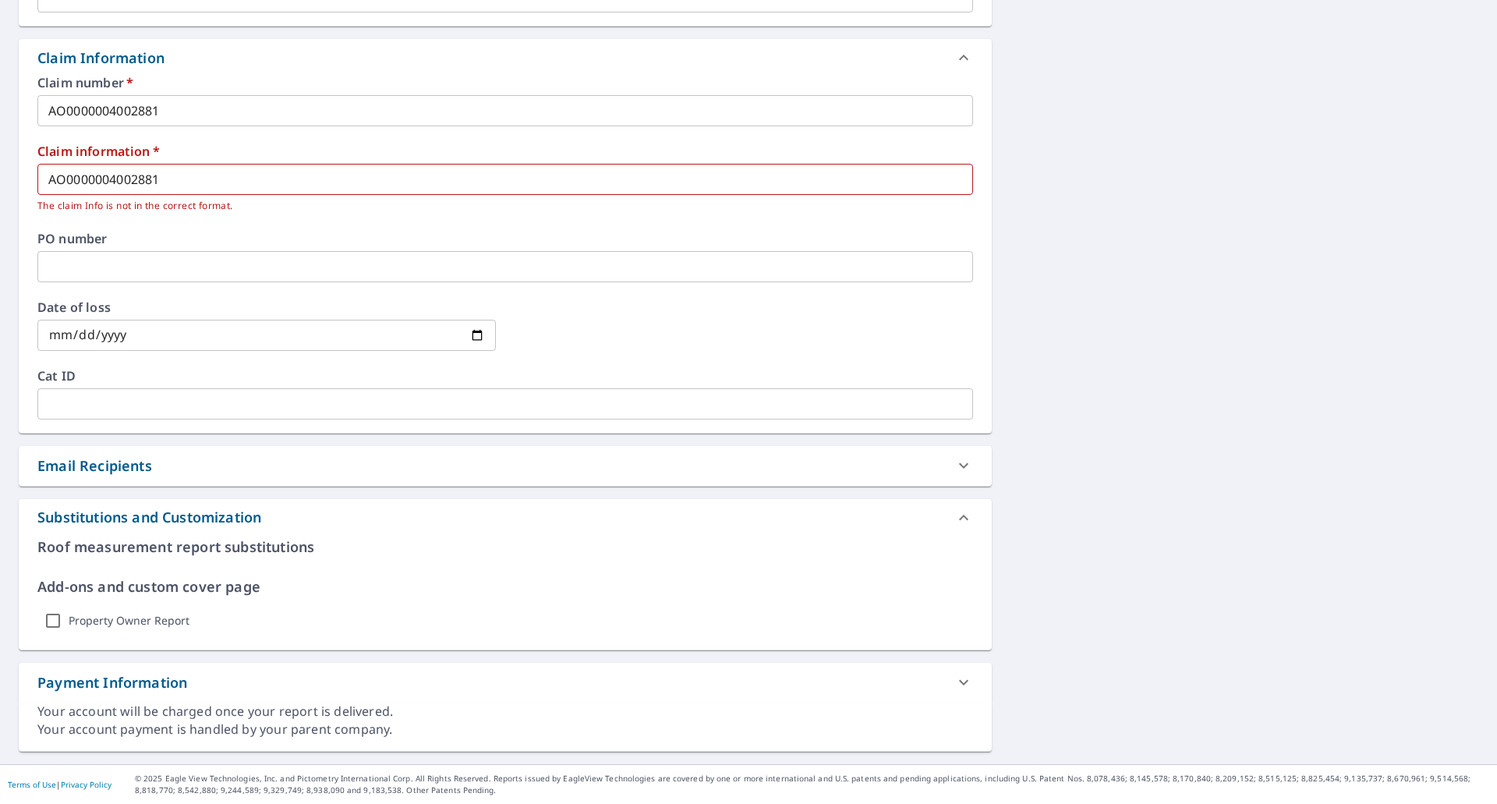
click at [956, 522] on icon at bounding box center [964, 518] width 19 height 19
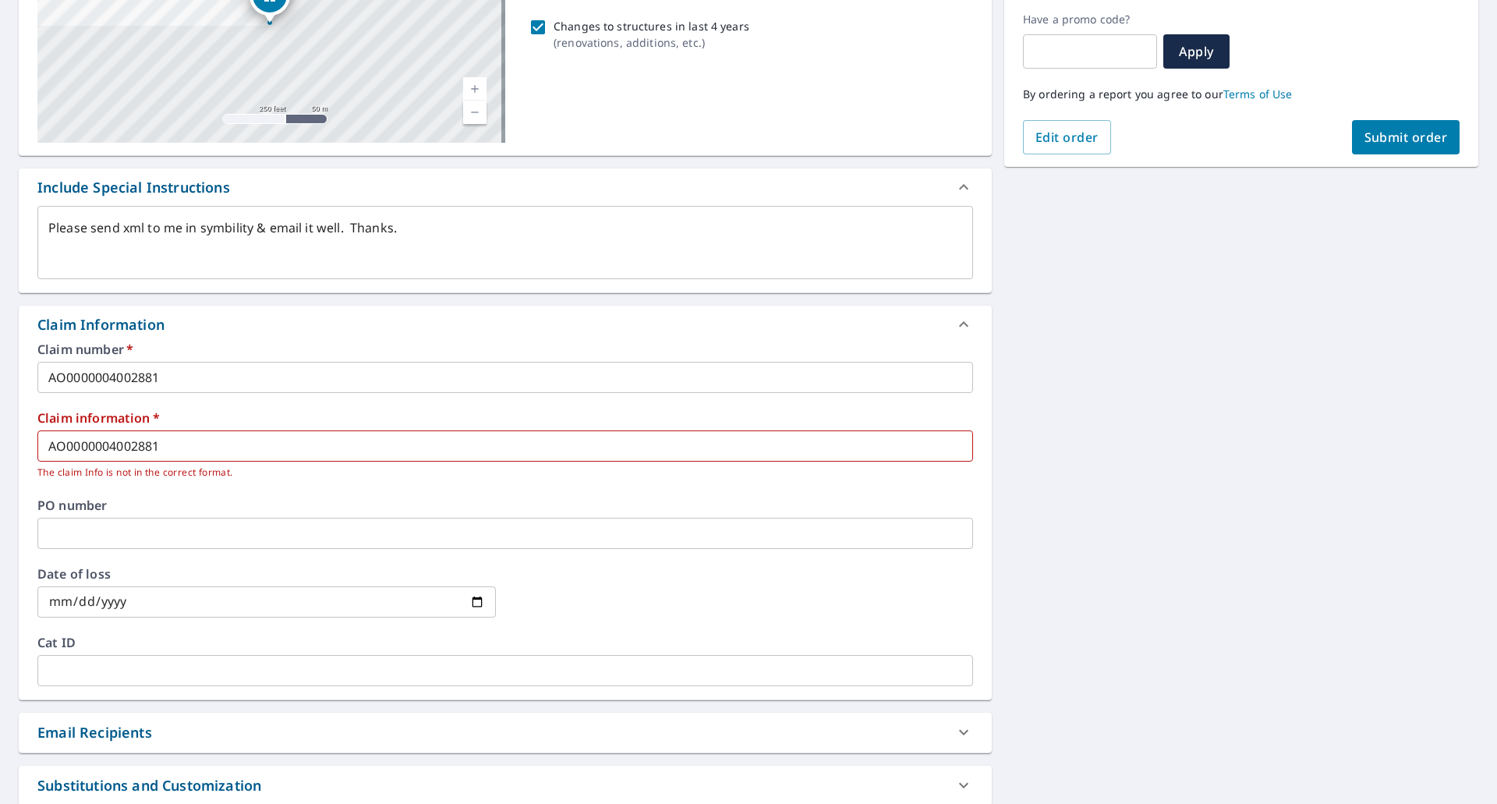
scroll to position [0, 0]
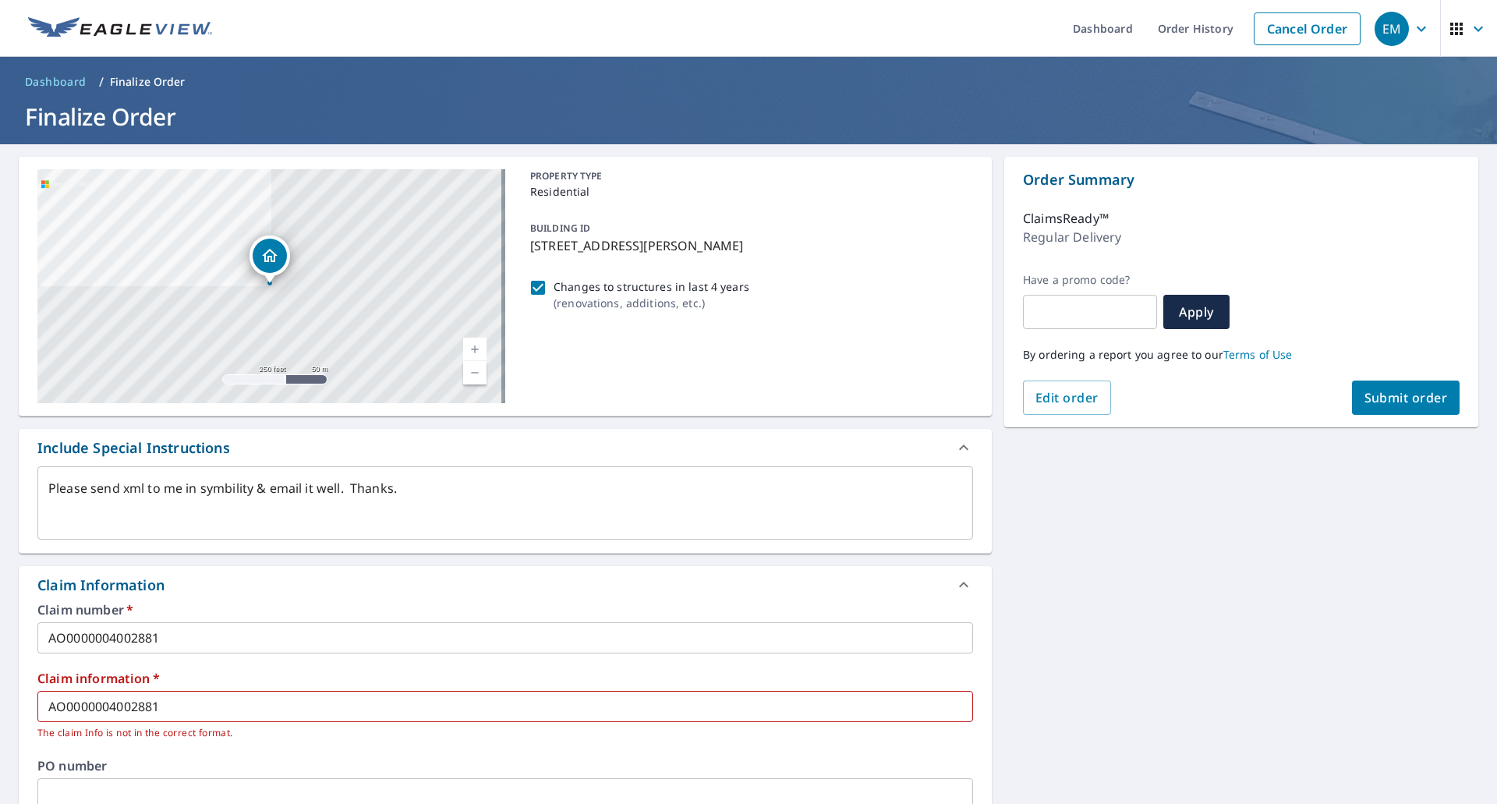
click at [531, 287] on input "Changes to structures in last 4 years ( renovations, additions, etc. )" at bounding box center [538, 287] width 19 height 19
click at [1365, 399] on span "Submit order" at bounding box center [1406, 397] width 83 height 17
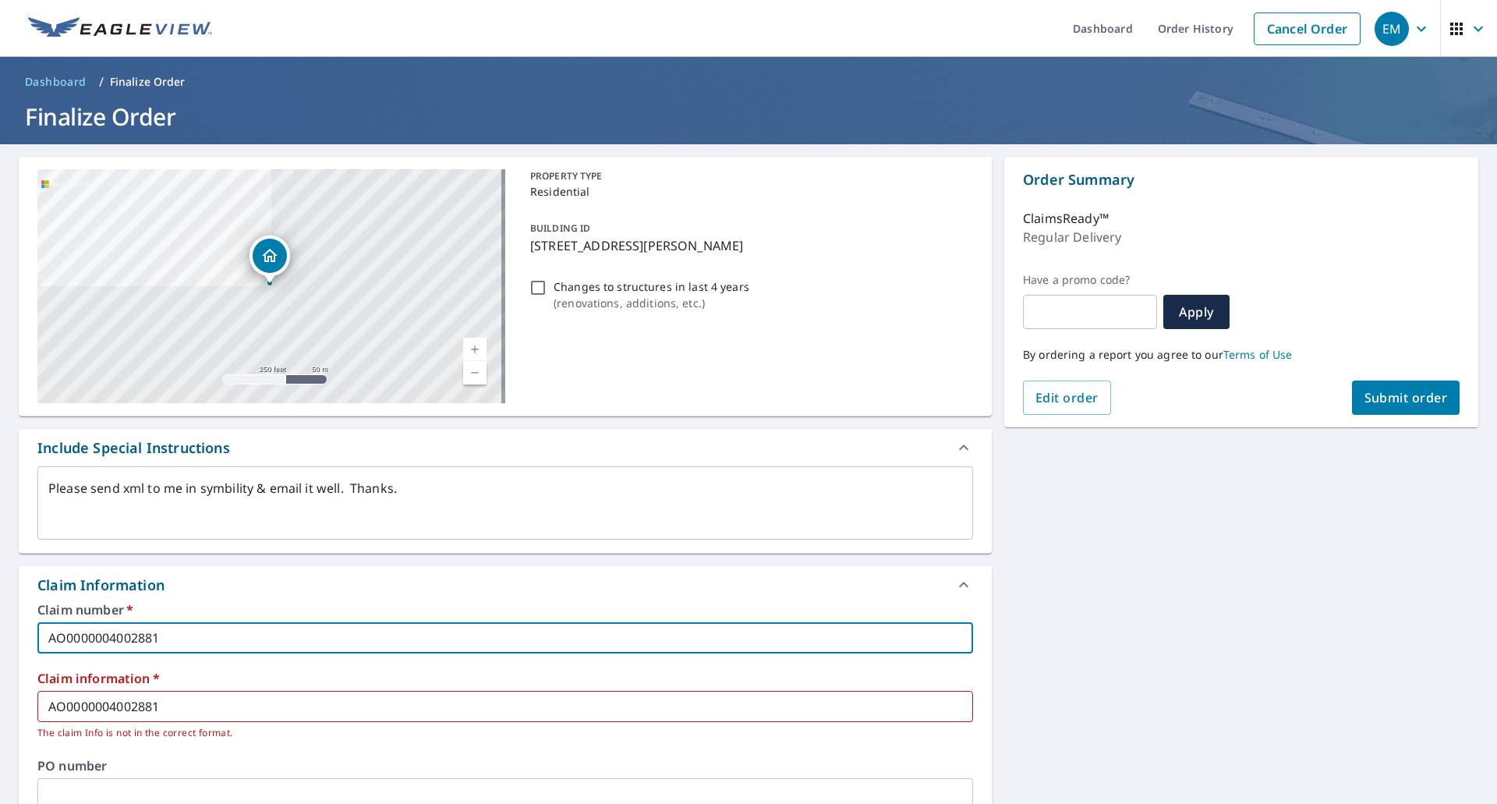
drag, startPoint x: 109, startPoint y: 637, endPoint x: 0, endPoint y: 633, distance: 109.3
click at [0, 633] on div "[STREET_ADDRESS][PERSON_NAME] Aerial Road A standard road map Aerial A detailed…" at bounding box center [748, 662] width 1497 height 1037
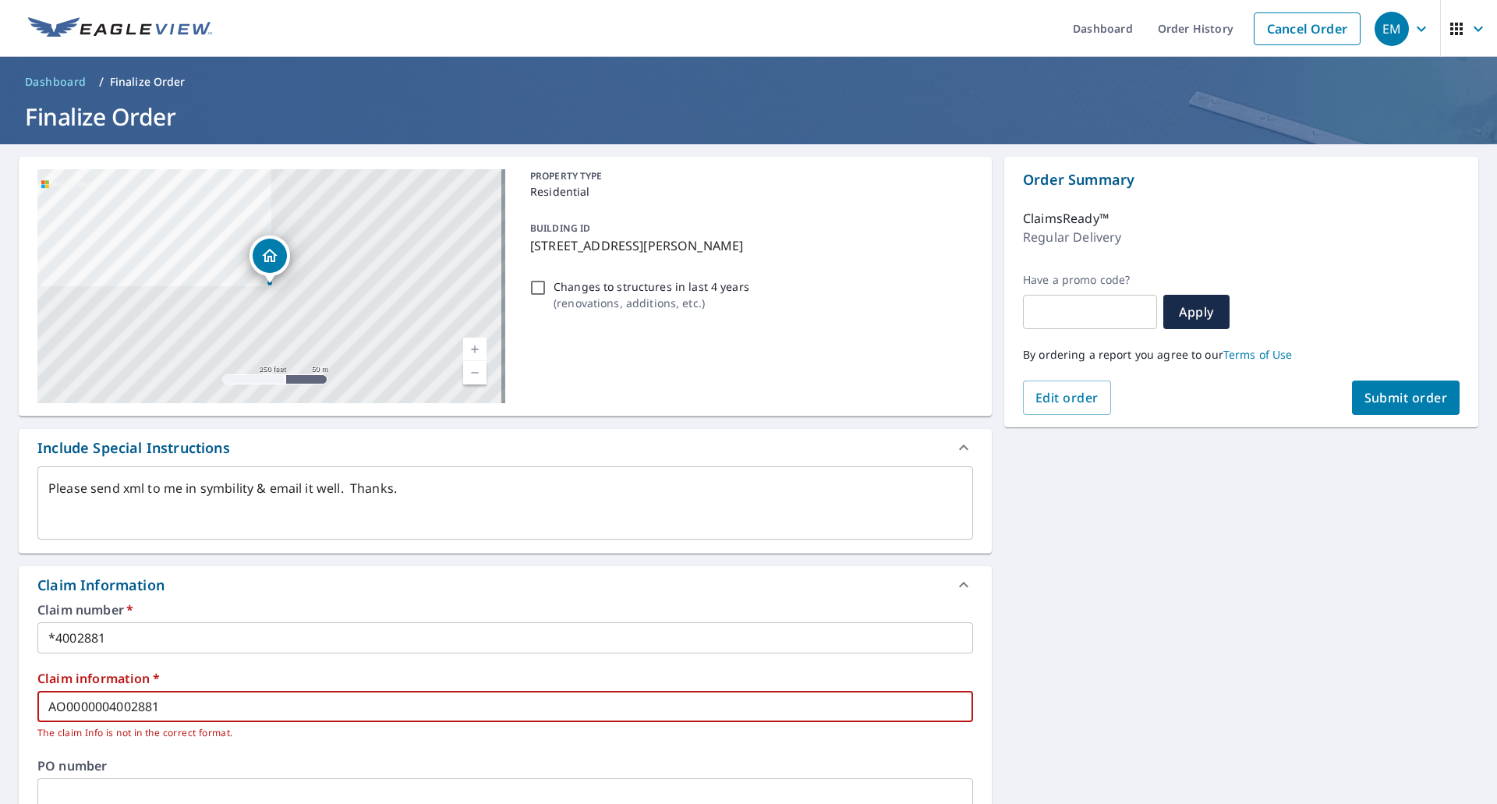
drag, startPoint x: 105, startPoint y: 706, endPoint x: 0, endPoint y: 712, distance: 105.5
click at [0, 712] on div "[STREET_ADDRESS][PERSON_NAME] Aerial Road A standard road map Aerial A detailed…" at bounding box center [748, 662] width 1497 height 1037
click at [1379, 400] on span "Submit order" at bounding box center [1406, 397] width 83 height 17
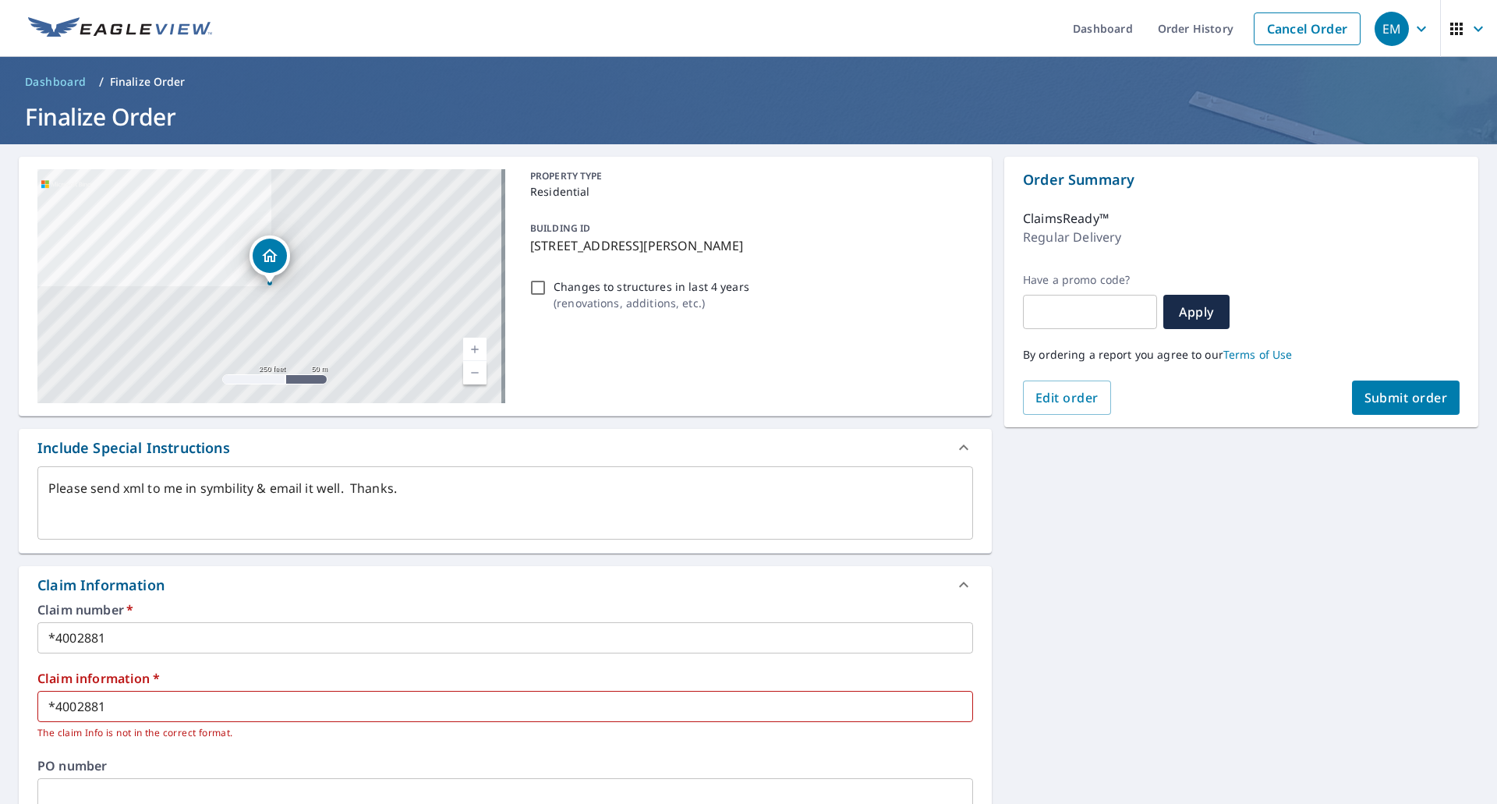
click at [1379, 399] on span "Submit order" at bounding box center [1406, 397] width 83 height 17
click at [1384, 399] on span "Submit order" at bounding box center [1406, 397] width 83 height 17
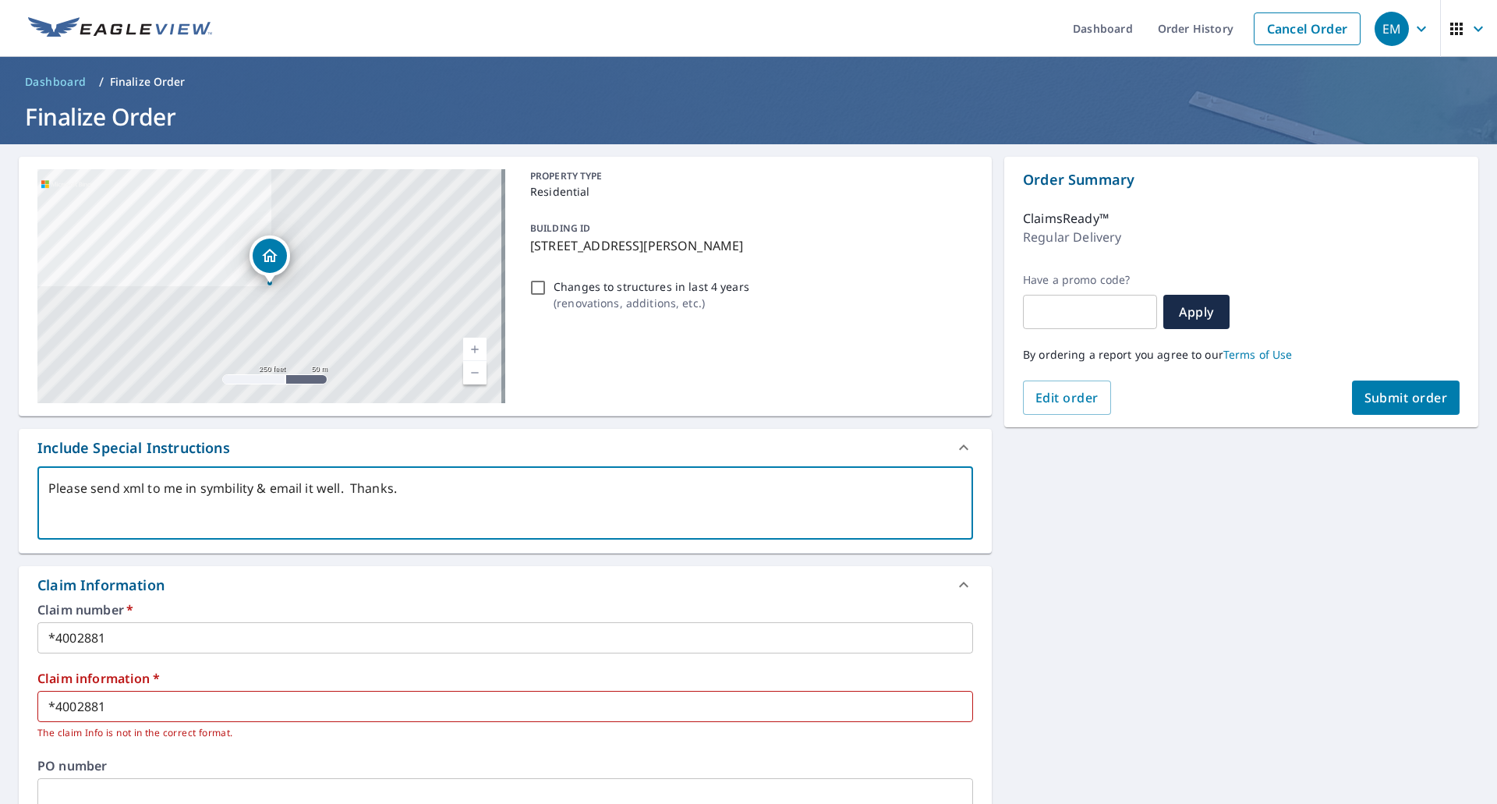
drag, startPoint x: 420, startPoint y: 492, endPoint x: 0, endPoint y: 443, distance: 422.5
click at [0, 443] on div "[STREET_ADDRESS][PERSON_NAME] Aerial Road A standard road map Aerial A detailed…" at bounding box center [748, 662] width 1497 height 1037
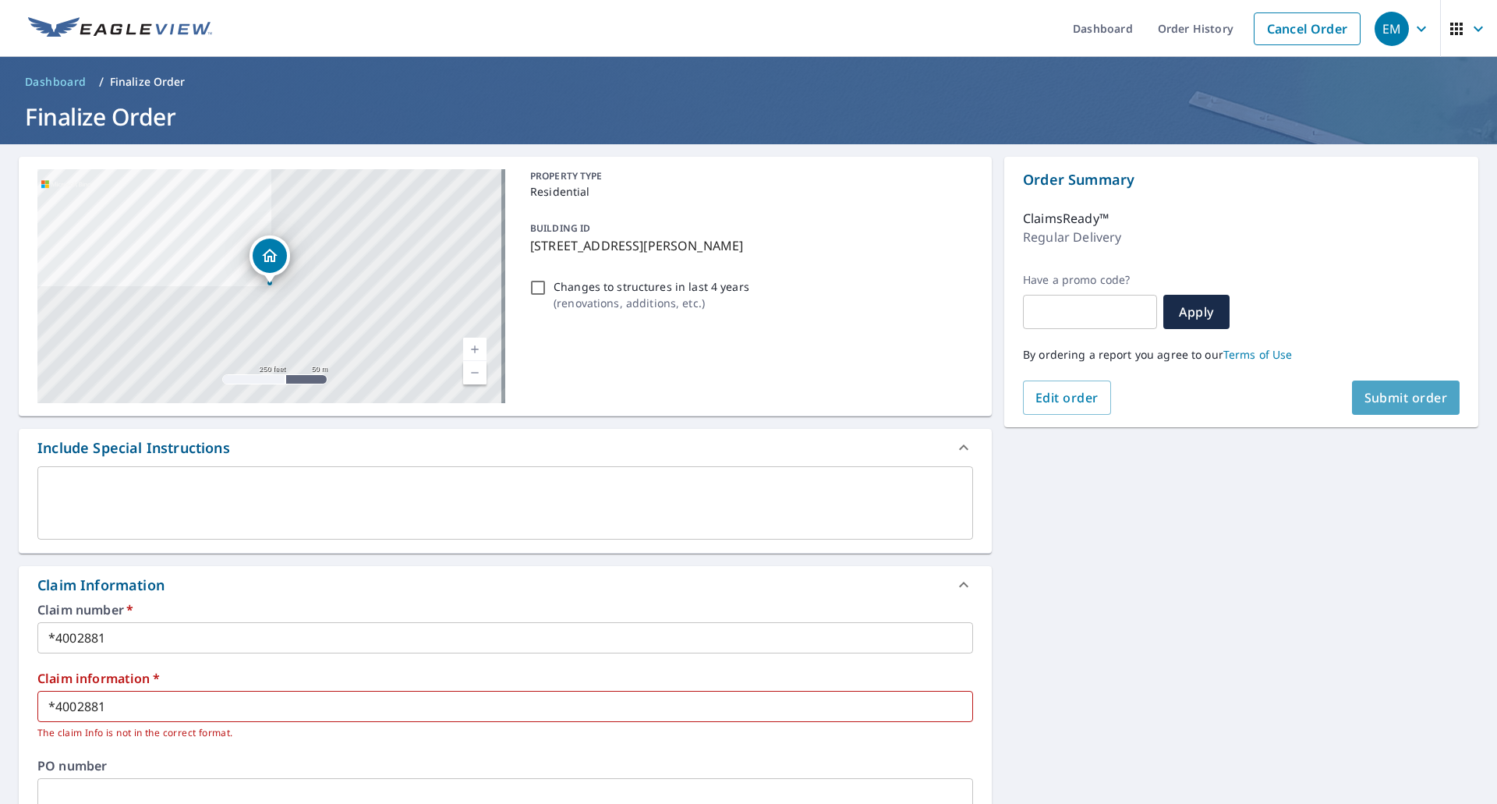
click at [1392, 402] on span "Submit order" at bounding box center [1406, 397] width 83 height 17
